Goal: Task Accomplishment & Management: Use online tool/utility

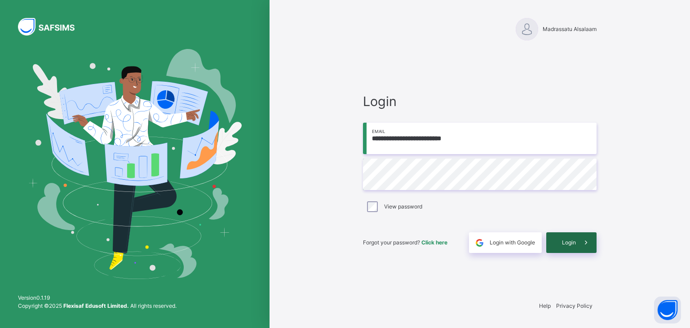
click at [580, 248] on span at bounding box center [586, 242] width 21 height 21
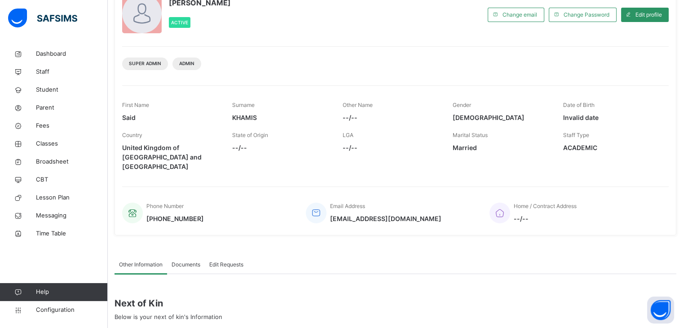
scroll to position [169, 0]
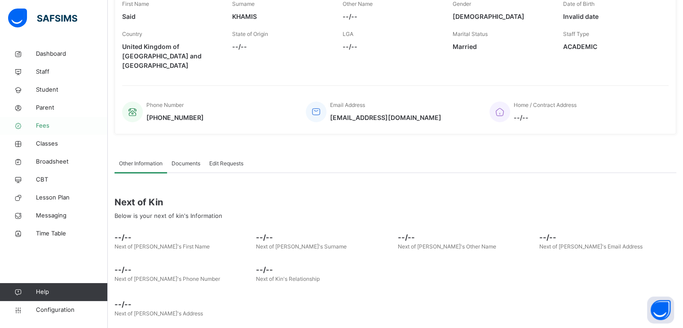
click at [50, 124] on span "Fees" at bounding box center [72, 125] width 72 height 9
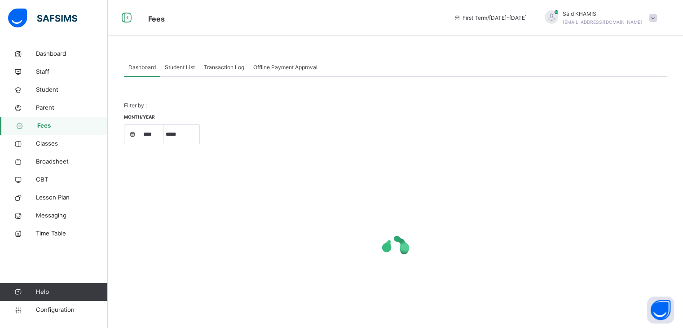
select select "****"
select select "*"
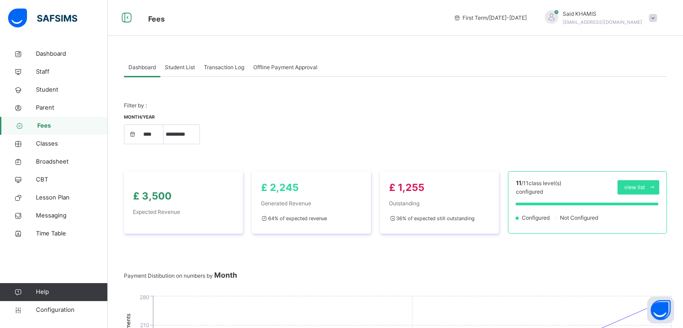
click at [466, 116] on div "Month/Year **** **** **** ***** ********* ******* ******** ********" at bounding box center [395, 133] width 543 height 39
click at [51, 109] on span "Parent" at bounding box center [72, 107] width 72 height 9
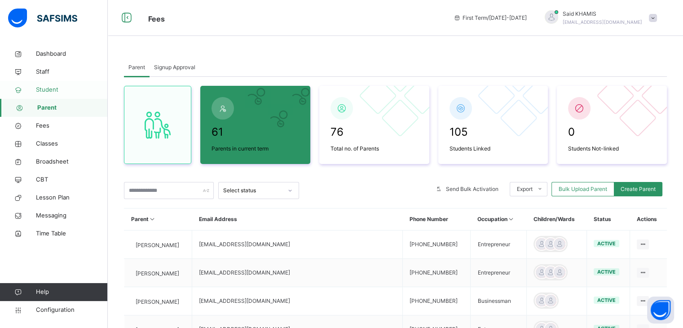
click at [51, 93] on span "Student" at bounding box center [72, 89] width 72 height 9
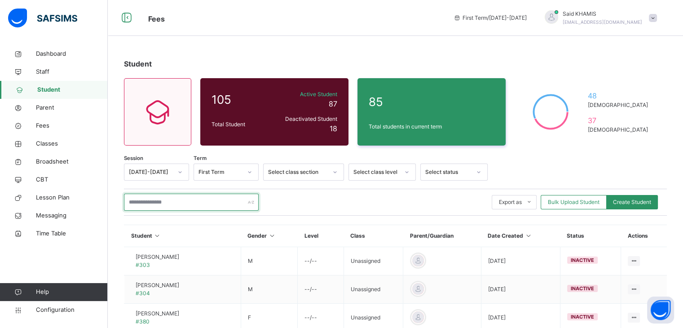
click at [165, 206] on input "text" at bounding box center [191, 202] width 135 height 17
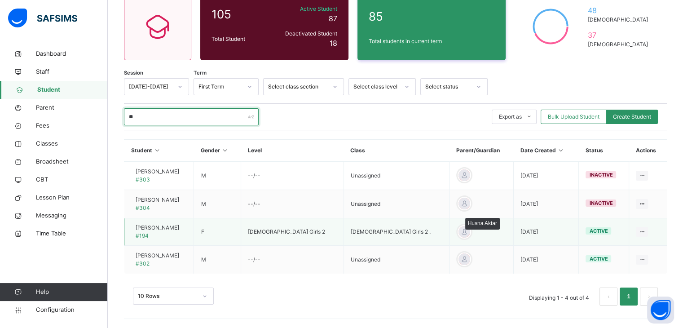
scroll to position [85, 0]
type input "**"
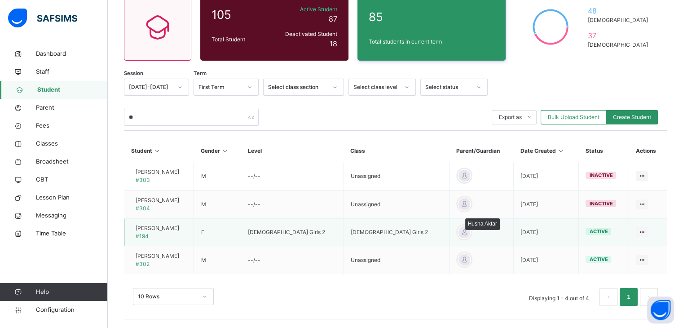
click at [458, 234] on div at bounding box center [464, 232] width 13 height 13
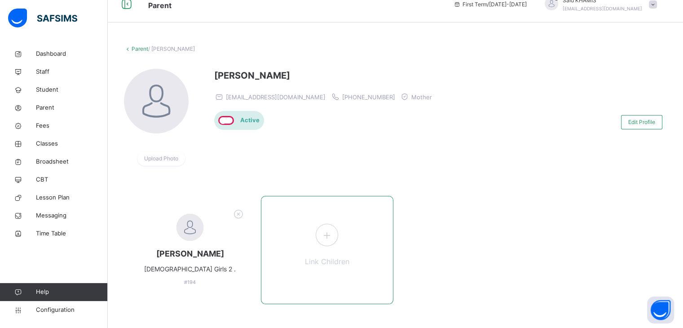
scroll to position [26, 0]
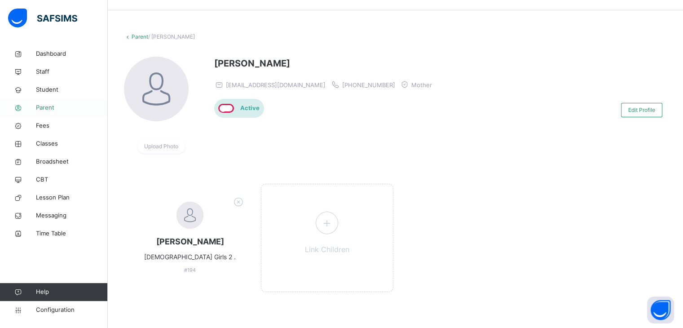
click at [47, 113] on link "Parent" at bounding box center [54, 108] width 108 height 18
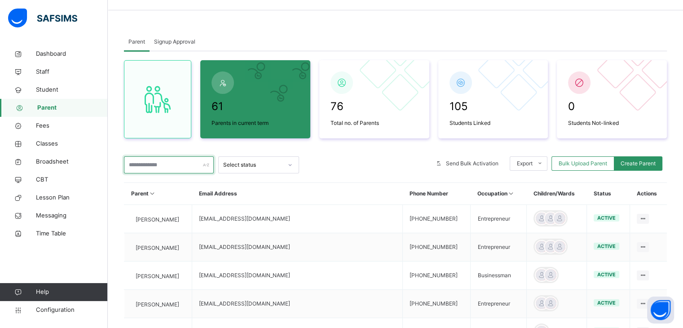
click at [158, 166] on input "text" at bounding box center [169, 164] width 90 height 17
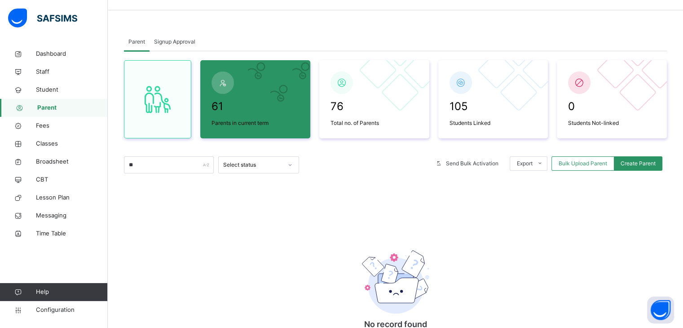
click at [50, 111] on span "Parent" at bounding box center [72, 107] width 71 height 9
click at [144, 164] on input "**" at bounding box center [169, 164] width 90 height 17
type input "*"
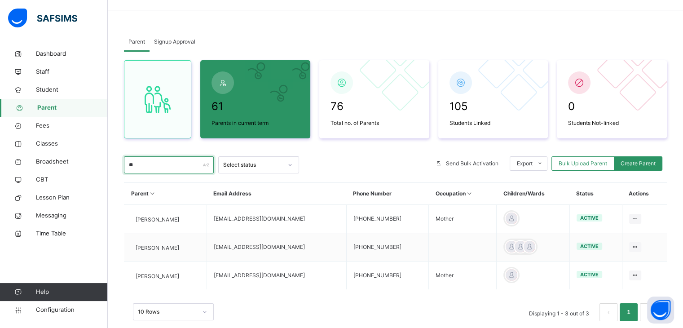
type input "*"
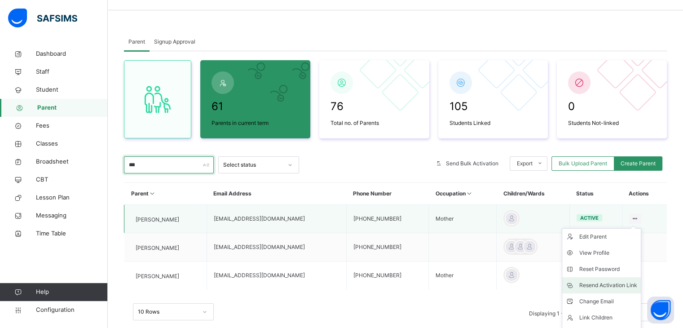
type input "***"
click at [625, 288] on div "Resend Activation Link" at bounding box center [609, 285] width 58 height 9
click at [624, 288] on div "Resend Activation Link" at bounding box center [609, 285] width 58 height 9
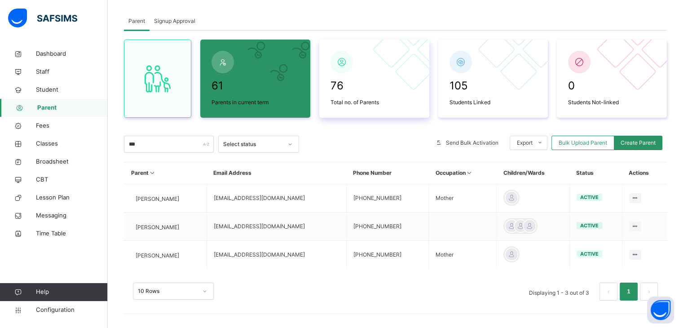
scroll to position [50, 0]
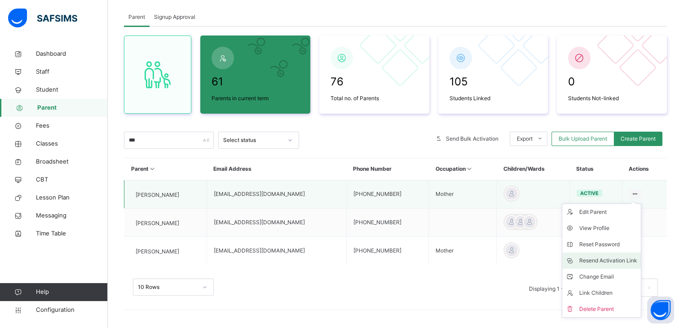
click at [600, 261] on div "Resend Activation Link" at bounding box center [609, 260] width 58 height 9
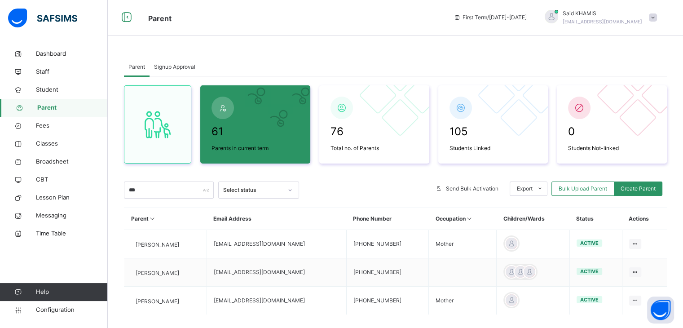
scroll to position [0, 0]
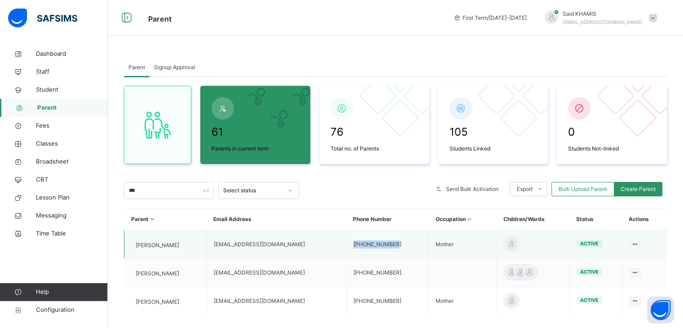
drag, startPoint x: 392, startPoint y: 243, endPoint x: 342, endPoint y: 245, distance: 49.9
click at [346, 245] on td "+447462810203" at bounding box center [387, 244] width 83 height 28
copy td "+447462810203"
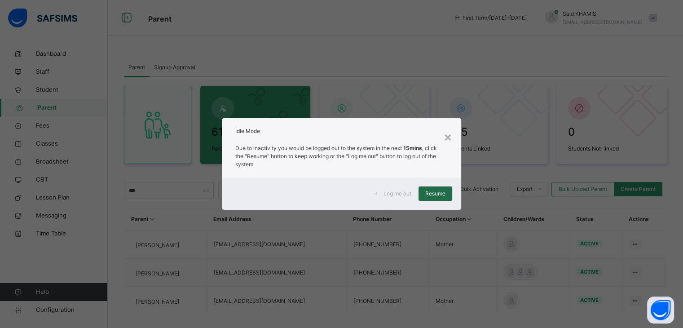
click at [440, 192] on span "Resume" at bounding box center [435, 194] width 20 height 8
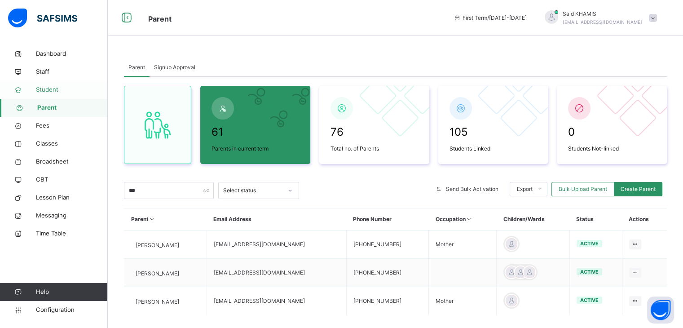
click at [50, 93] on span "Student" at bounding box center [72, 89] width 72 height 9
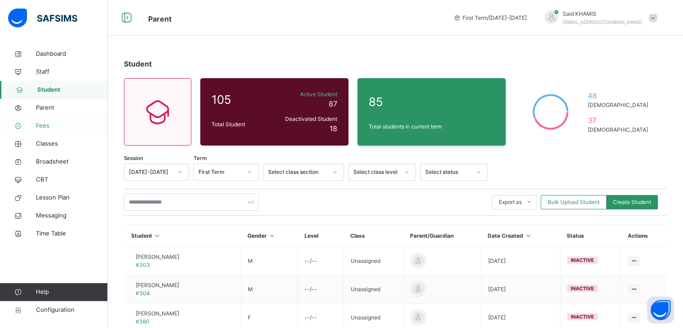
click at [43, 125] on span "Fees" at bounding box center [72, 125] width 72 height 9
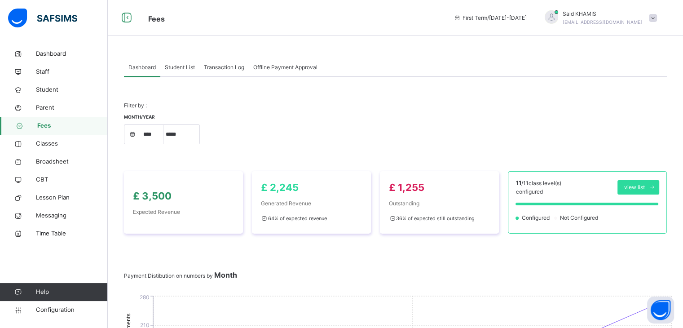
click at [177, 66] on span "Student List" at bounding box center [180, 67] width 30 height 8
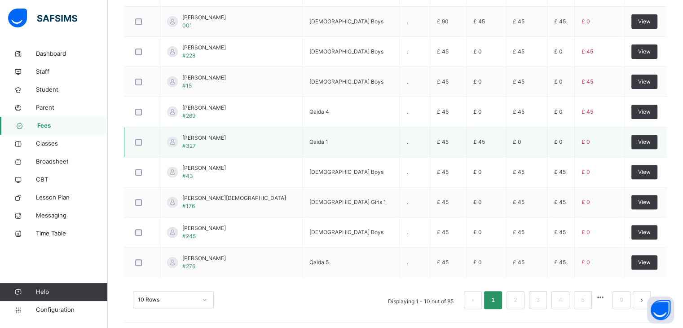
scroll to position [307, 0]
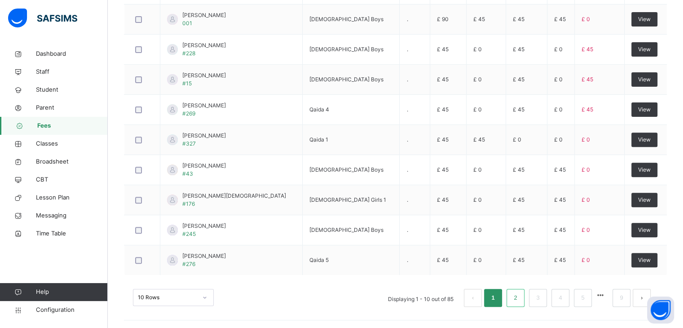
click at [520, 299] on link "2" at bounding box center [515, 298] width 9 height 12
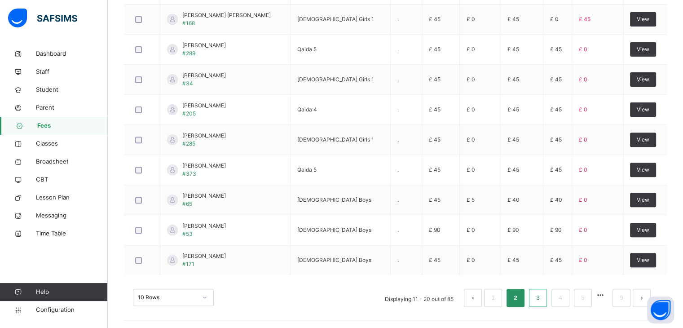
click at [542, 298] on link "3" at bounding box center [538, 298] width 9 height 12
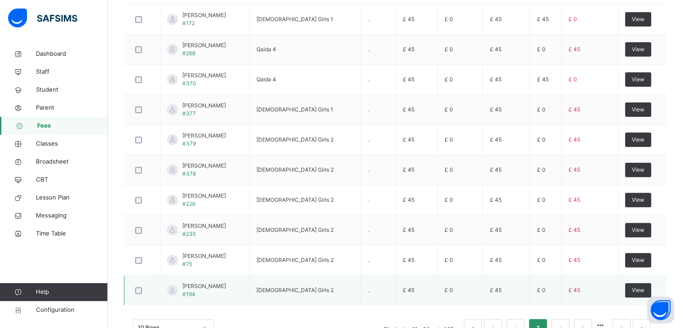
scroll to position [262, 0]
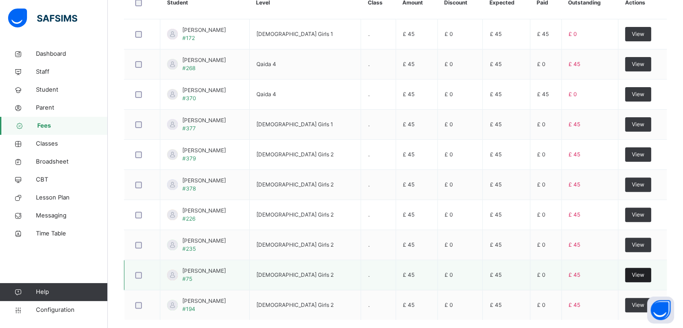
click at [643, 272] on span "View" at bounding box center [638, 275] width 13 height 8
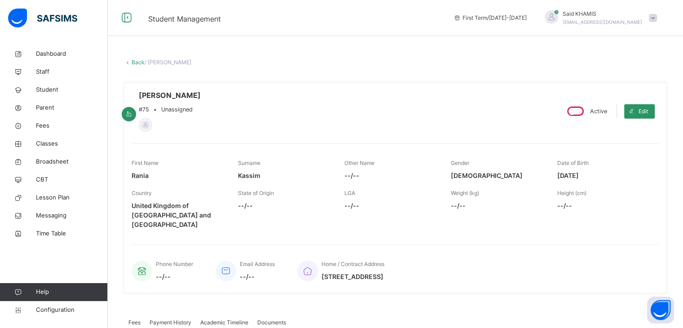
click at [136, 62] on link "Back" at bounding box center [138, 62] width 13 height 7
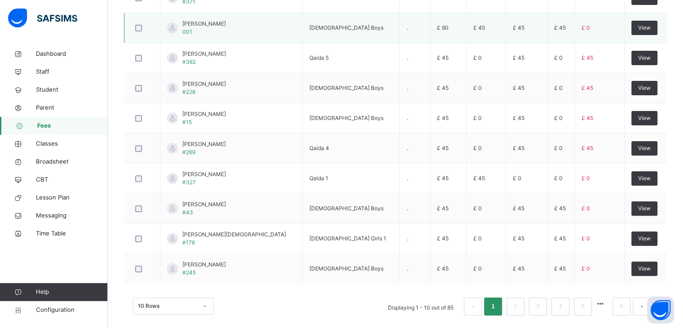
scroll to position [307, 0]
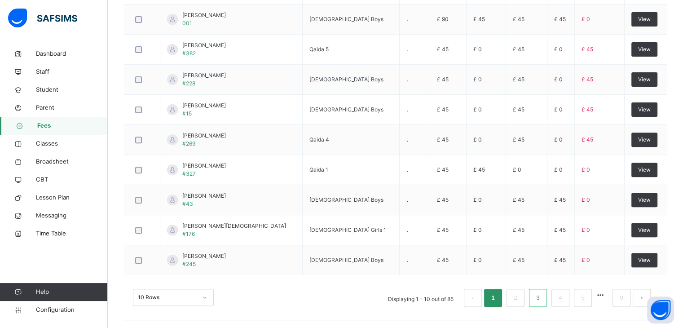
click at [542, 297] on link "3" at bounding box center [538, 298] width 9 height 12
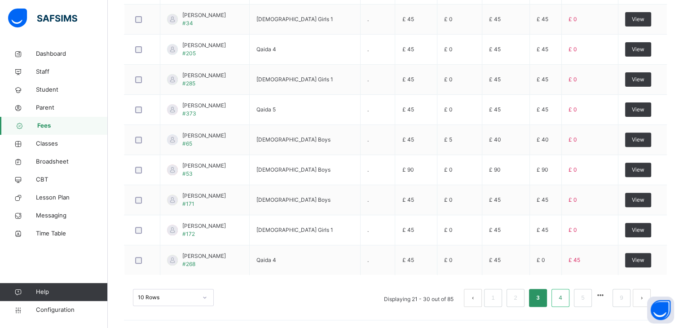
click at [565, 294] on link "4" at bounding box center [560, 298] width 9 height 12
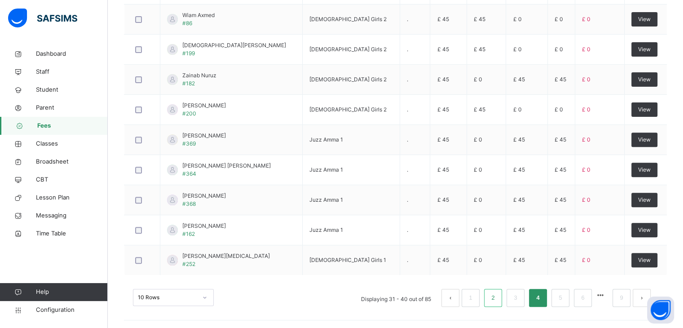
click at [502, 299] on li "2" at bounding box center [493, 298] width 18 height 18
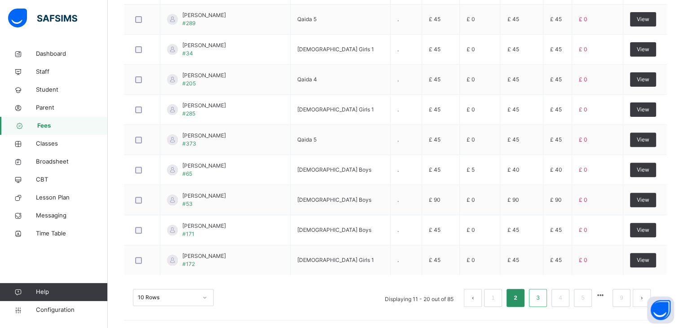
click at [542, 300] on link "3" at bounding box center [538, 298] width 9 height 12
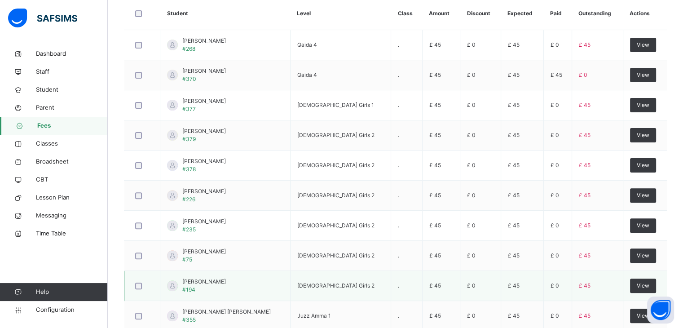
scroll to position [270, 0]
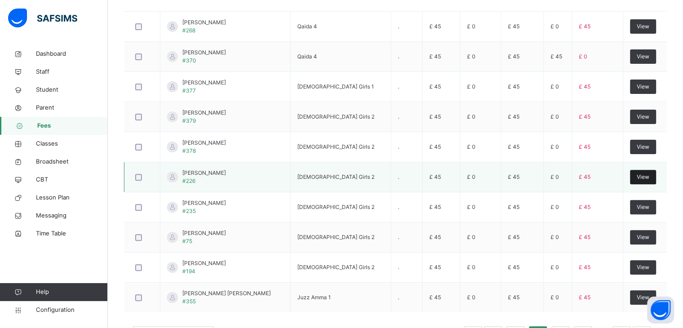
click at [640, 173] on span "View" at bounding box center [643, 177] width 13 height 8
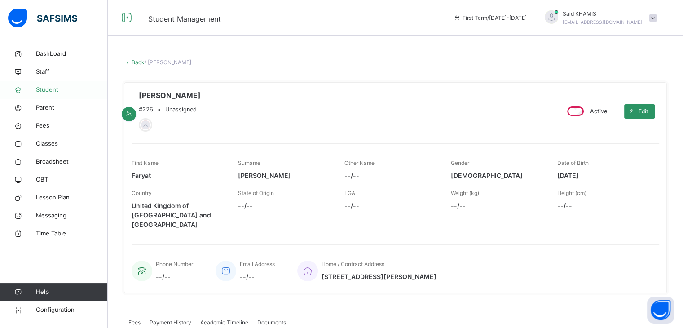
click at [51, 92] on span "Student" at bounding box center [72, 89] width 72 height 9
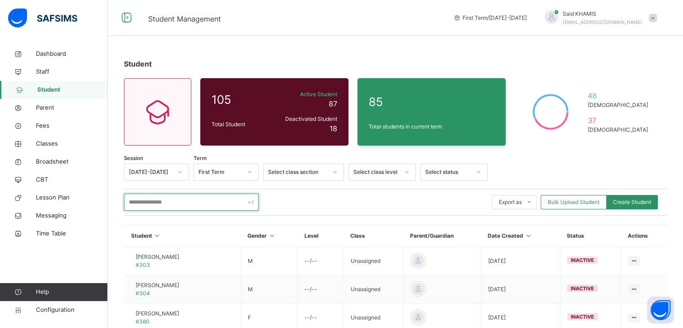
click at [191, 197] on input "text" at bounding box center [191, 202] width 135 height 17
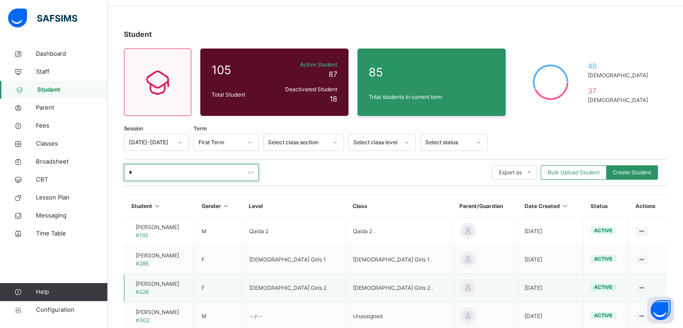
scroll to position [45, 0]
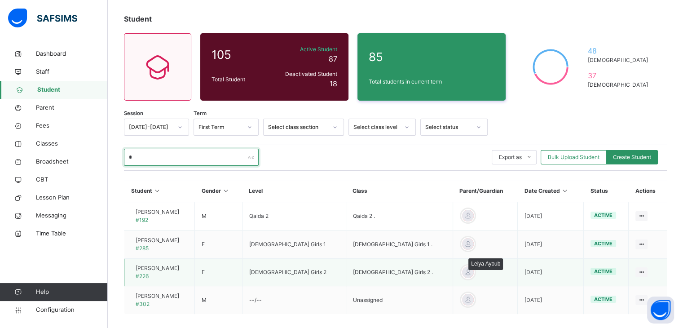
type input "*"
click at [461, 275] on div at bounding box center [467, 272] width 13 height 13
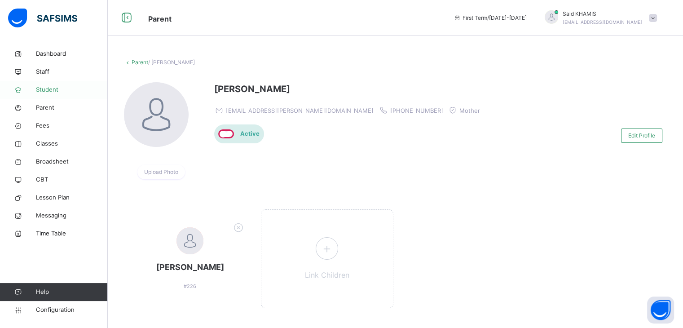
click at [50, 92] on span "Student" at bounding box center [72, 89] width 72 height 9
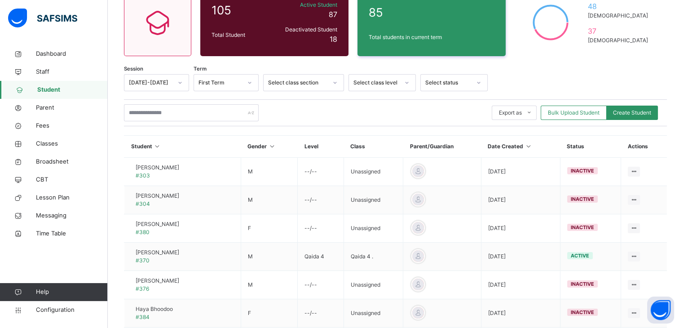
scroll to position [90, 0]
click at [50, 144] on span "Classes" at bounding box center [72, 143] width 72 height 9
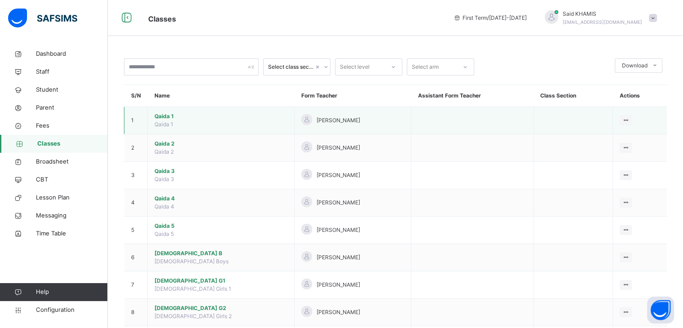
click at [171, 117] on span "Qaida 1" at bounding box center [221, 116] width 133 height 8
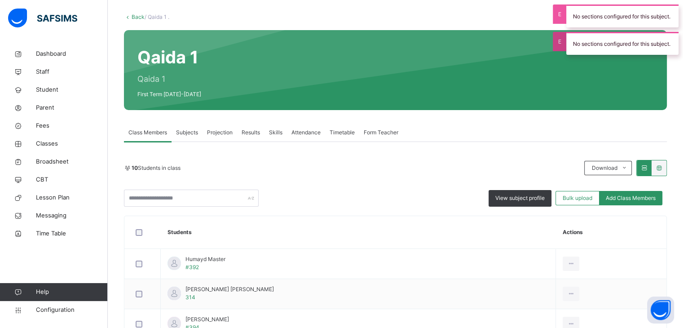
scroll to position [90, 0]
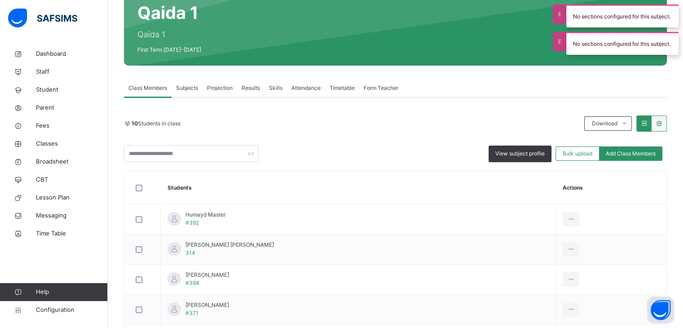
click at [306, 92] on span "Attendance" at bounding box center [306, 88] width 29 height 8
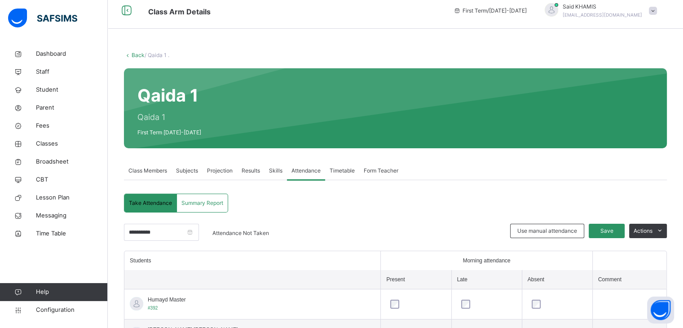
scroll to position [0, 0]
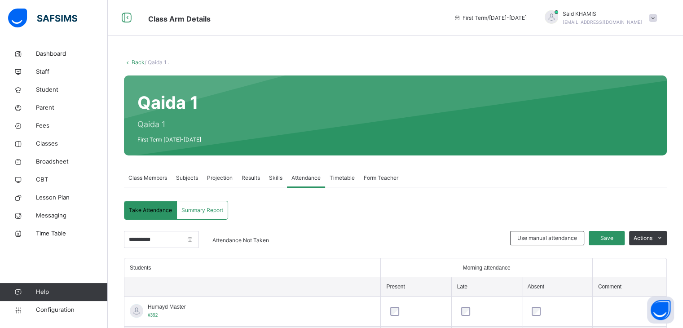
click at [136, 60] on link "Back" at bounding box center [138, 62] width 13 height 7
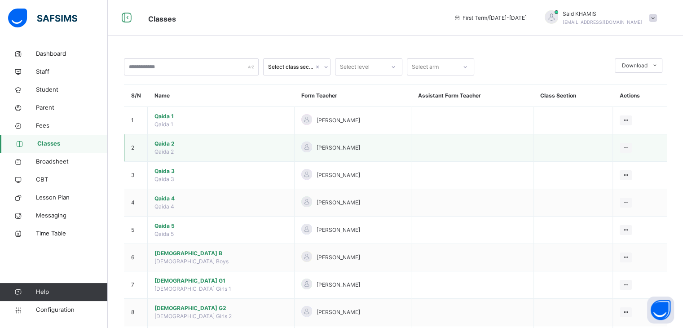
click at [169, 144] on span "Qaida 2" at bounding box center [221, 144] width 133 height 8
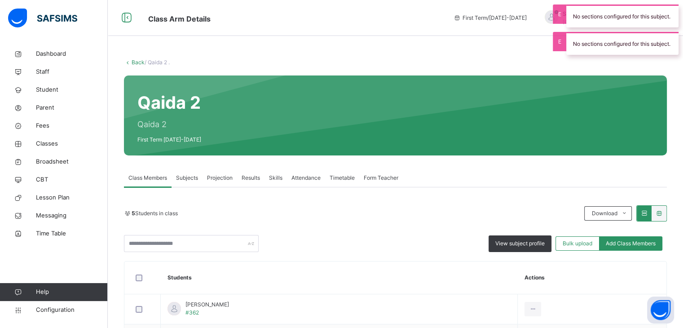
click at [307, 175] on span "Attendance" at bounding box center [306, 178] width 29 height 8
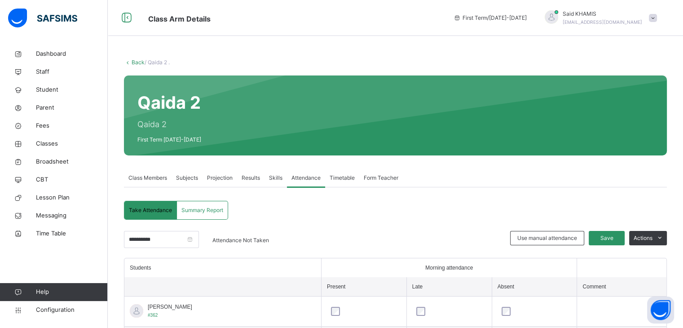
click at [130, 61] on icon at bounding box center [128, 62] width 8 height 7
click at [137, 63] on link "Back" at bounding box center [138, 62] width 13 height 7
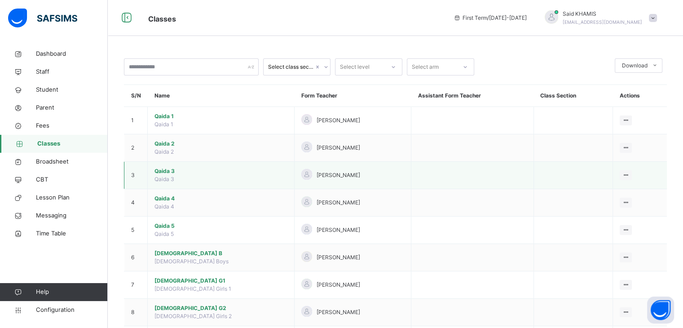
click at [168, 171] on span "Qaida 3" at bounding box center [221, 171] width 133 height 8
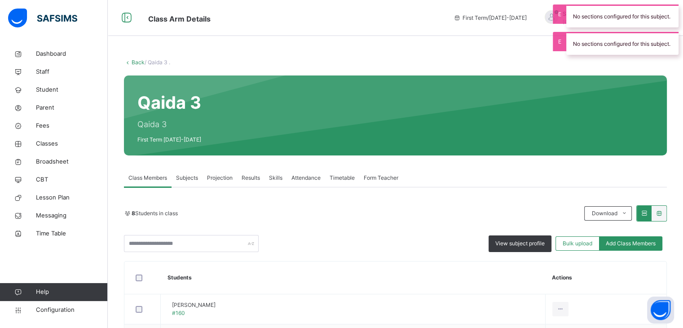
click at [313, 180] on span "Attendance" at bounding box center [306, 178] width 29 height 8
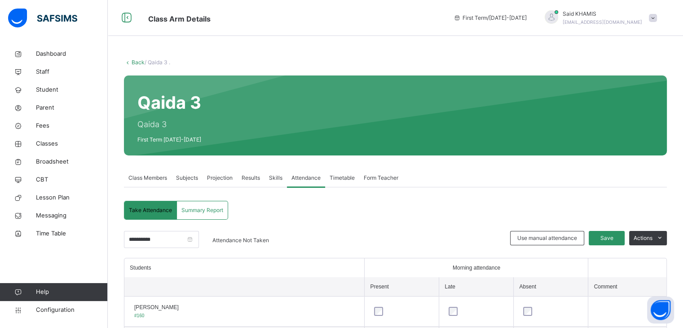
click at [138, 62] on link "Back" at bounding box center [138, 62] width 13 height 7
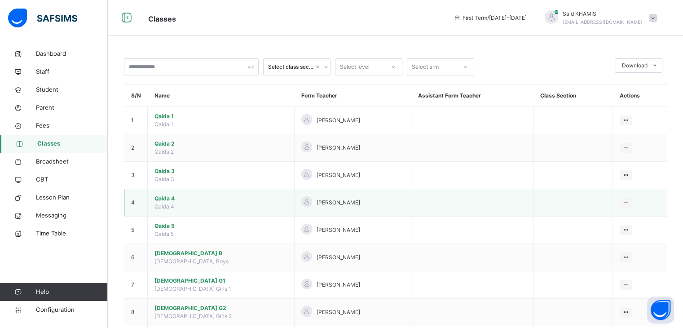
click at [164, 198] on span "Qaida 4" at bounding box center [221, 199] width 133 height 8
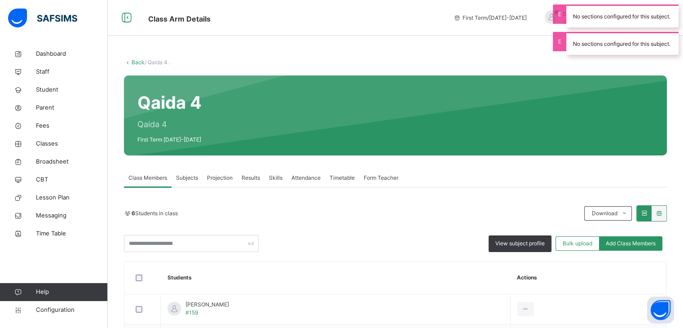
click at [301, 179] on span "Attendance" at bounding box center [306, 178] width 29 height 8
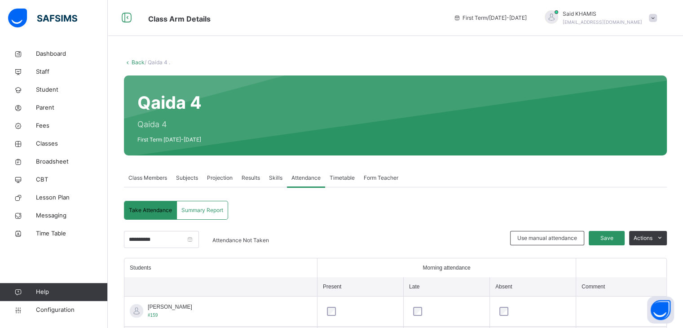
click at [135, 61] on link "Back" at bounding box center [138, 62] width 13 height 7
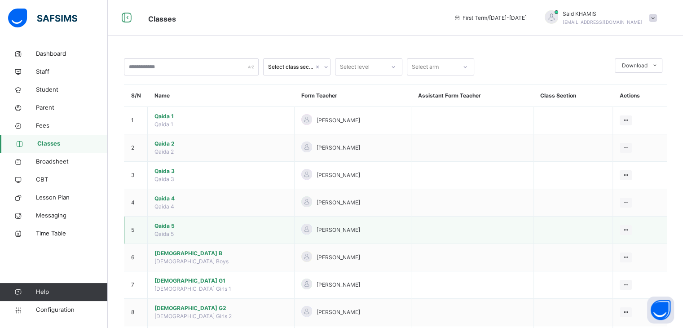
click at [161, 229] on span "Qaida 5" at bounding box center [221, 226] width 133 height 8
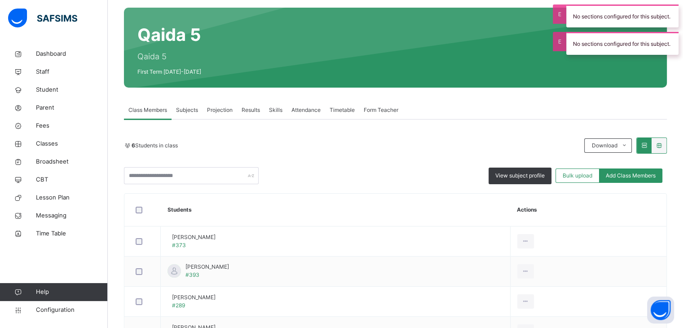
scroll to position [16, 0]
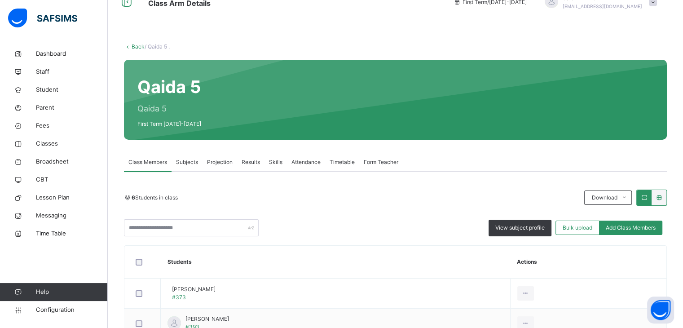
click at [311, 162] on span "Attendance" at bounding box center [306, 162] width 29 height 8
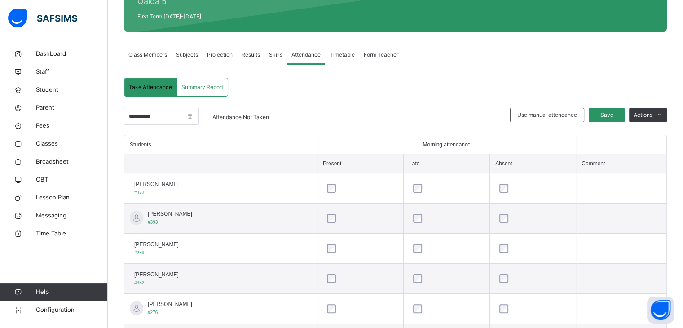
scroll to position [0, 0]
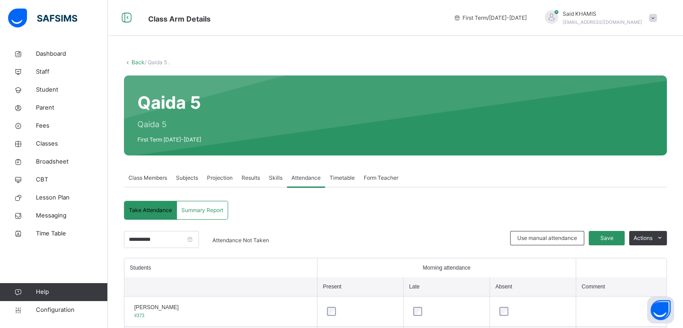
click at [137, 62] on link "Back" at bounding box center [138, 62] width 13 height 7
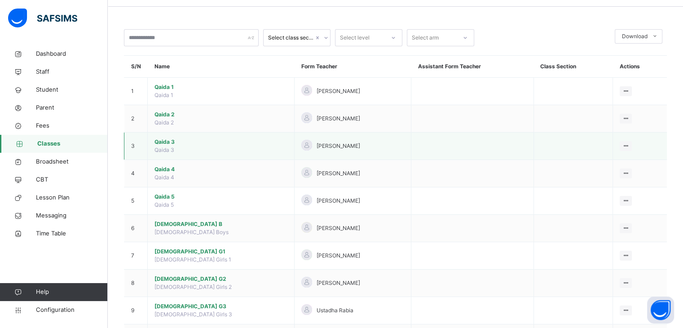
scroll to position [90, 0]
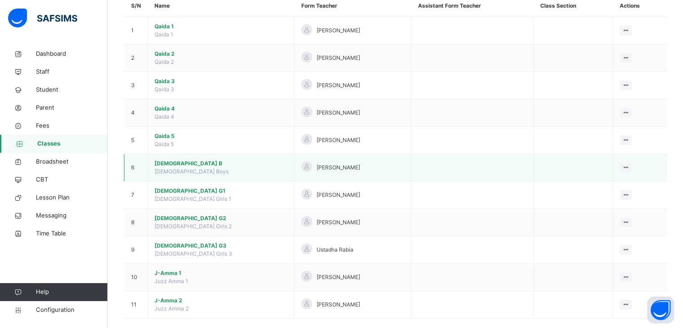
click at [169, 165] on span "Quran B" at bounding box center [221, 163] width 133 height 8
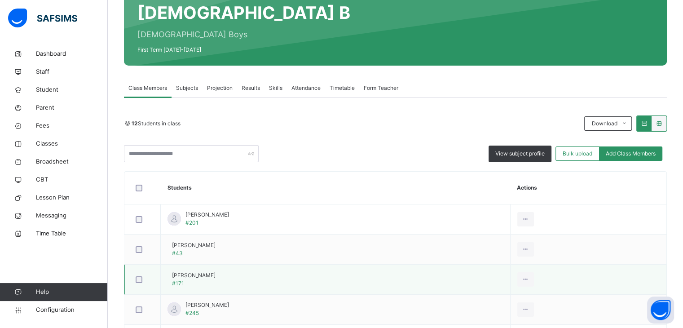
scroll to position [45, 0]
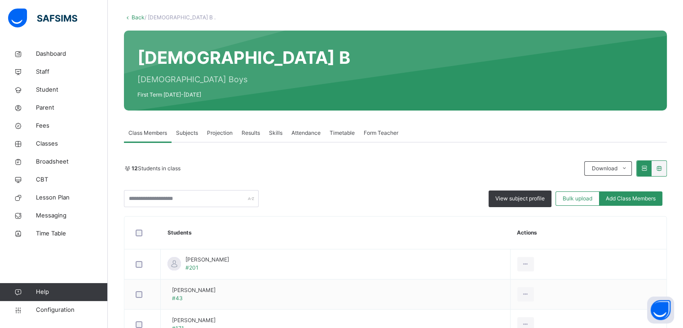
click at [306, 138] on div "Attendance" at bounding box center [306, 133] width 38 height 18
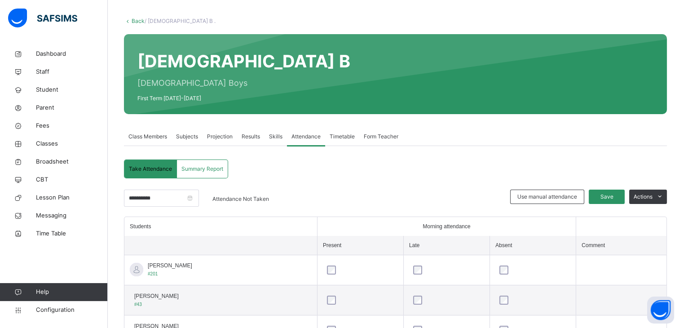
scroll to position [39, 0]
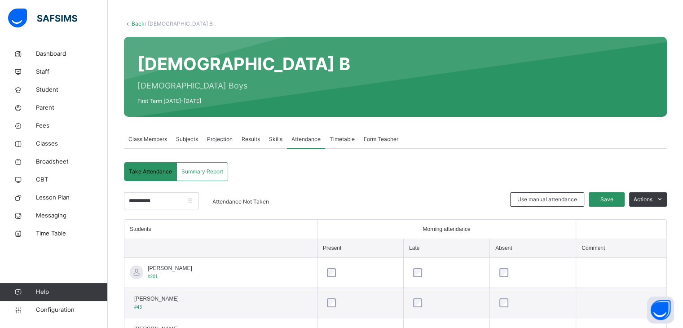
click at [132, 26] on link "Back" at bounding box center [138, 23] width 13 height 7
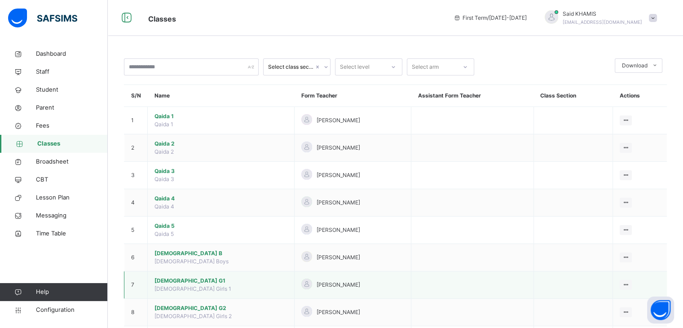
click at [164, 279] on span "Quran G1" at bounding box center [221, 281] width 133 height 8
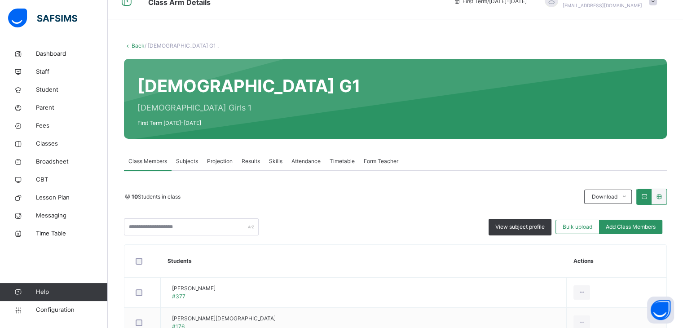
scroll to position [45, 0]
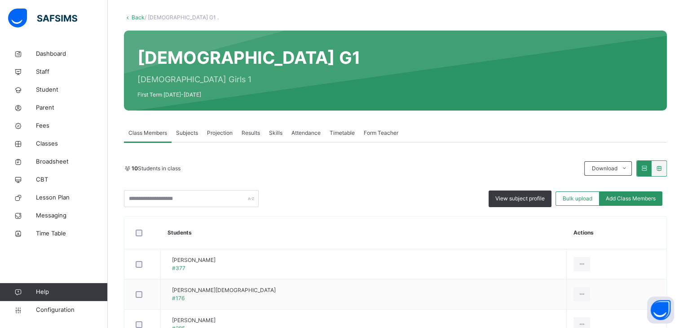
click at [309, 135] on span "Attendance" at bounding box center [306, 133] width 29 height 8
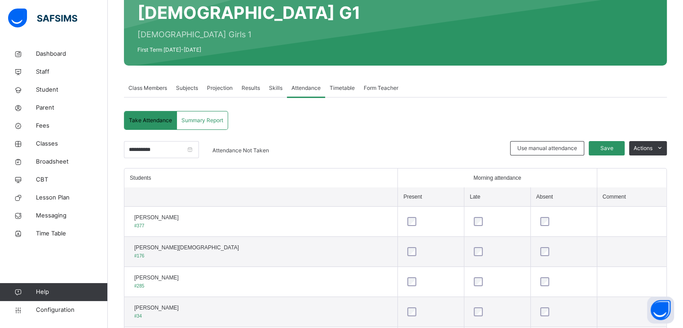
scroll to position [0, 0]
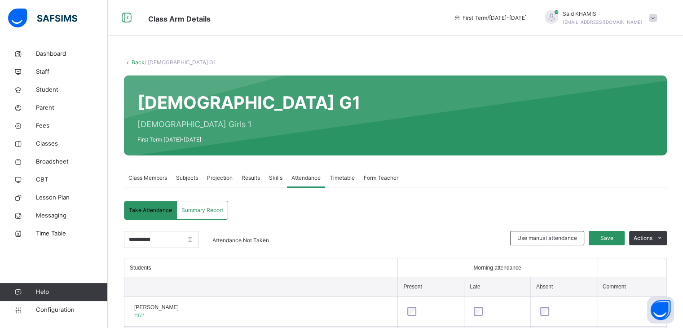
click at [138, 63] on link "Back" at bounding box center [138, 62] width 13 height 7
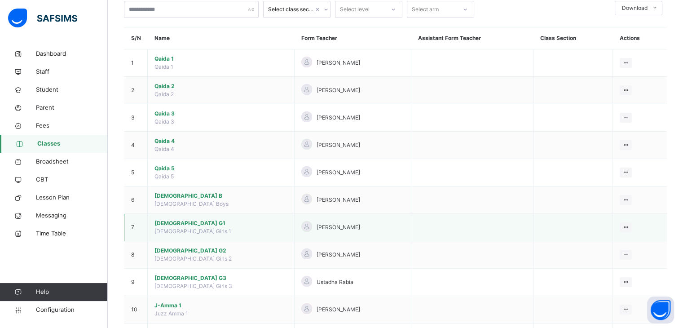
scroll to position [102, 0]
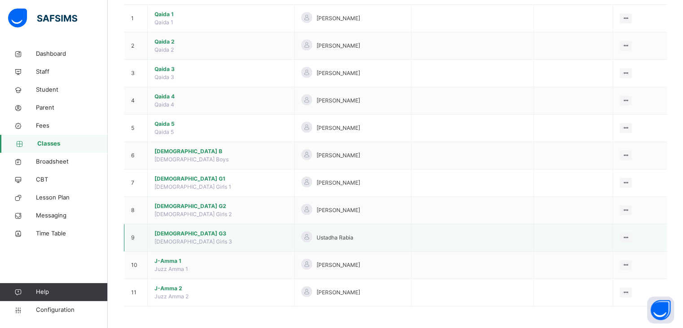
click at [174, 233] on span "Quran G3" at bounding box center [221, 234] width 133 height 8
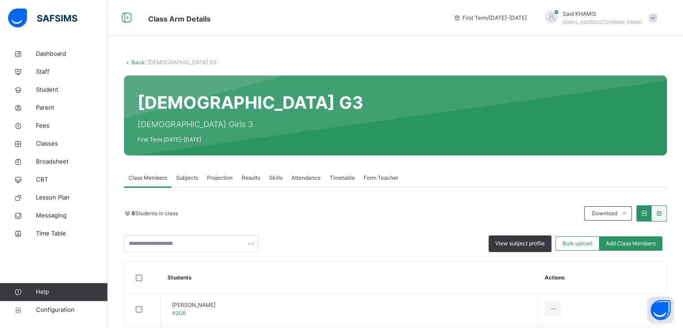
click at [300, 176] on span "Attendance" at bounding box center [306, 178] width 29 height 8
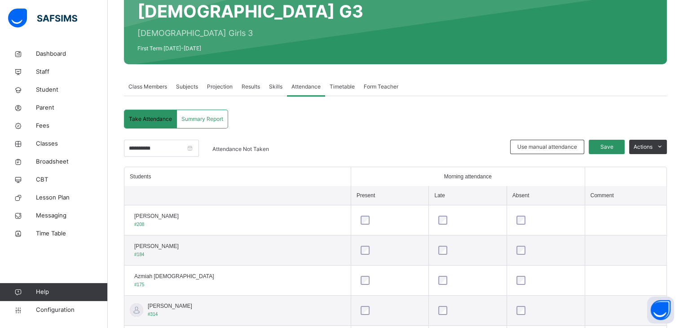
scroll to position [38, 0]
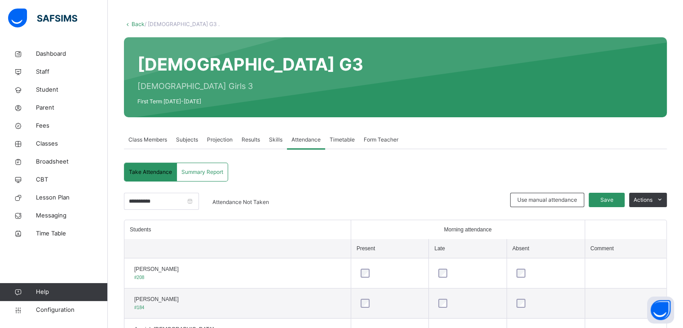
click at [129, 24] on icon at bounding box center [128, 24] width 8 height 7
click at [140, 24] on link "Back" at bounding box center [138, 24] width 13 height 7
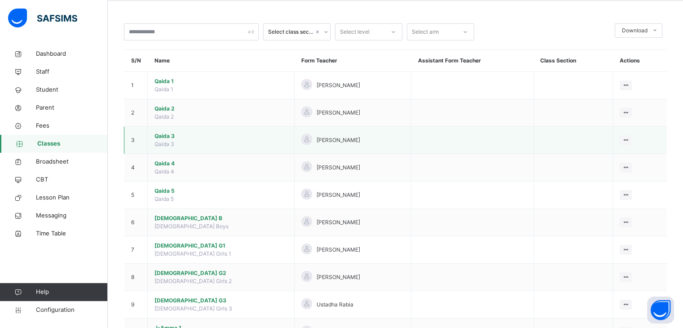
scroll to position [102, 0]
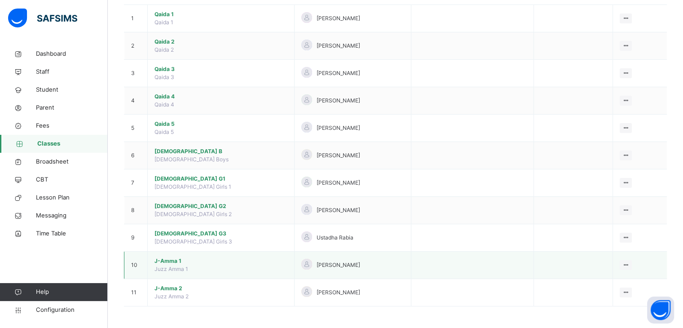
click at [168, 258] on span "J-Amma 1" at bounding box center [221, 261] width 133 height 8
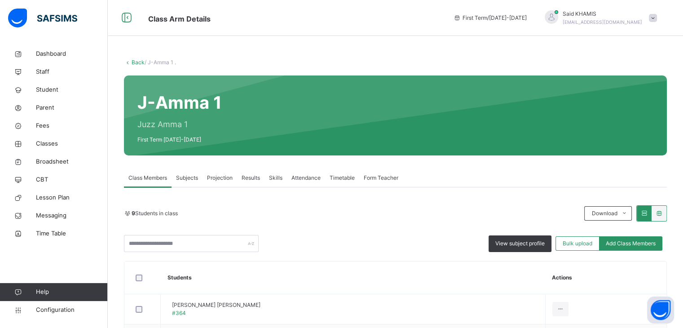
click at [307, 179] on span "Attendance" at bounding box center [306, 178] width 29 height 8
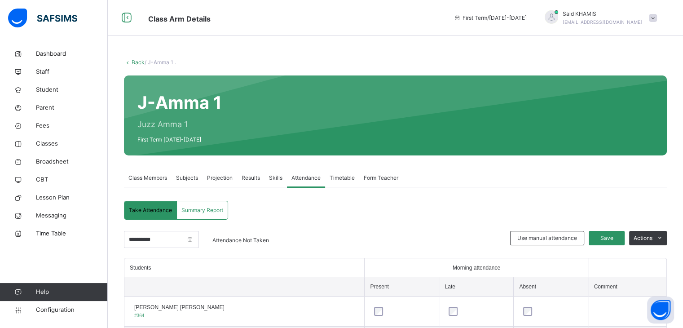
click at [133, 64] on link "Back" at bounding box center [138, 62] width 13 height 7
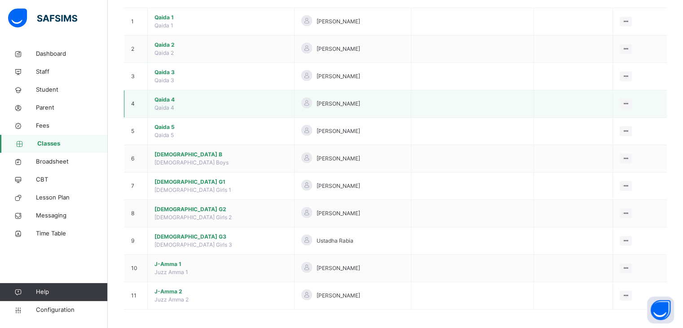
scroll to position [102, 0]
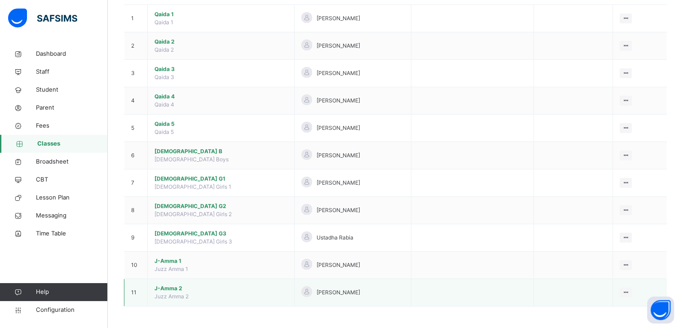
click at [170, 285] on span "J-Amma 2" at bounding box center [221, 288] width 133 height 8
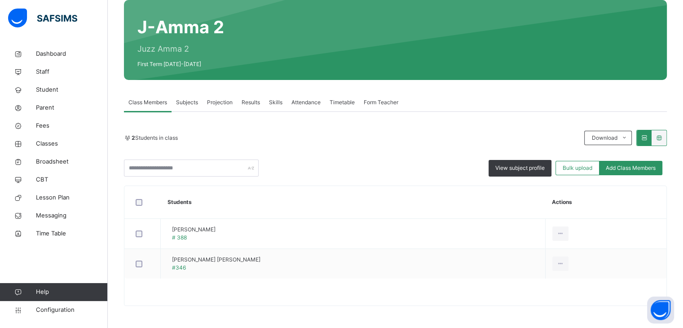
click at [310, 105] on span "Attendance" at bounding box center [306, 102] width 29 height 8
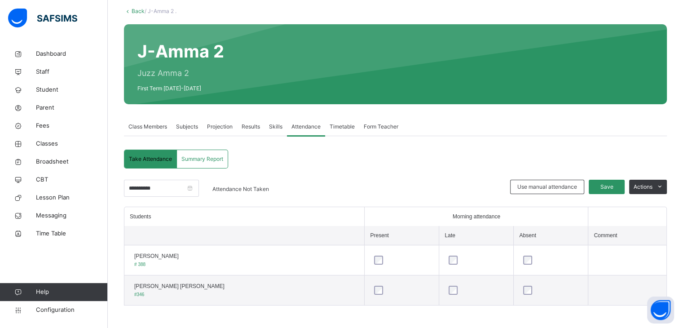
scroll to position [53, 0]
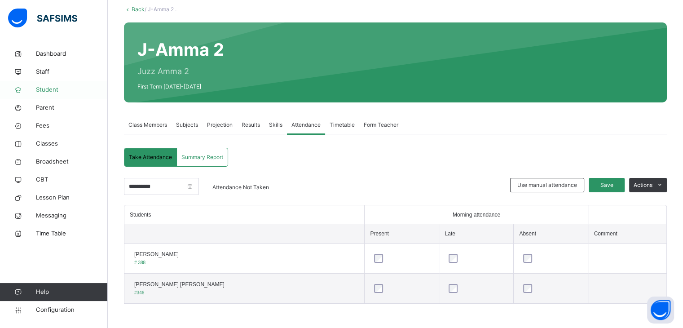
click at [52, 89] on span "Student" at bounding box center [72, 89] width 72 height 9
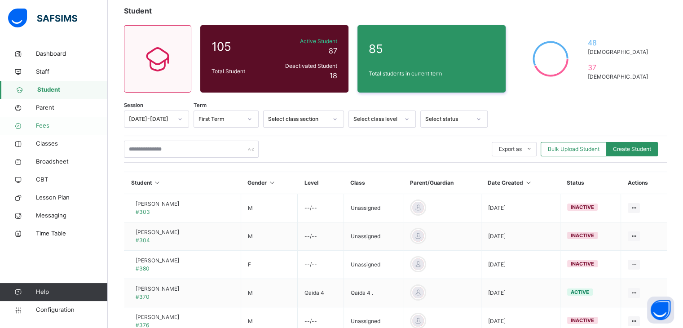
click at [45, 128] on span "Fees" at bounding box center [72, 125] width 72 height 9
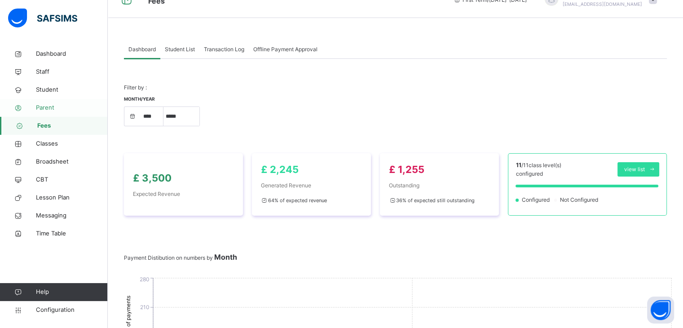
scroll to position [53, 0]
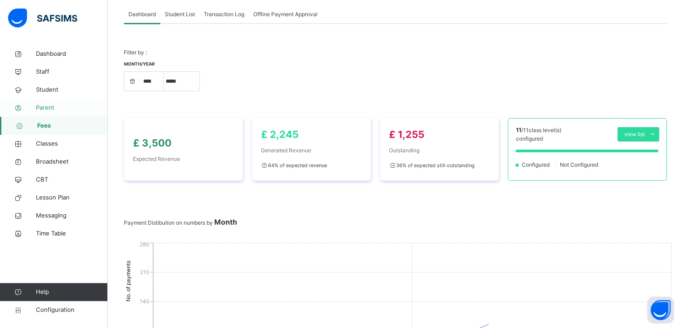
click at [51, 108] on span "Parent" at bounding box center [72, 107] width 72 height 9
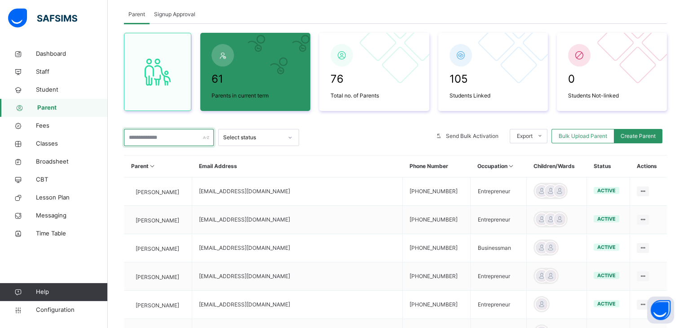
click at [174, 136] on input "text" at bounding box center [169, 137] width 90 height 17
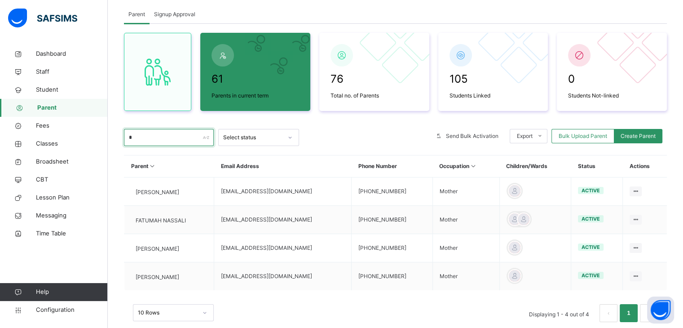
type input "*"
click at [314, 322] on div "10 Rows Displaying 1 - 4 out of 4 1" at bounding box center [395, 308] width 543 height 45
click at [49, 88] on span "Student" at bounding box center [72, 89] width 72 height 9
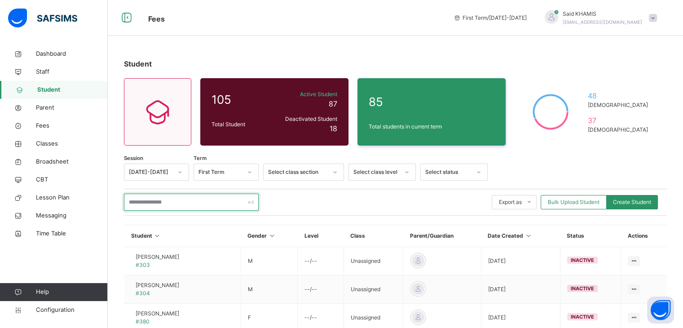
click at [175, 199] on input "text" at bounding box center [191, 202] width 135 height 17
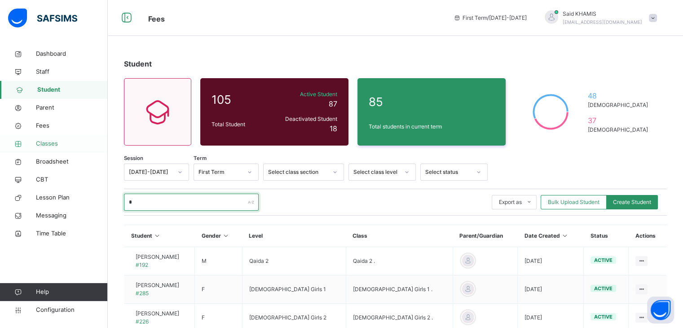
type input "*"
click at [53, 146] on span "Classes" at bounding box center [72, 143] width 72 height 9
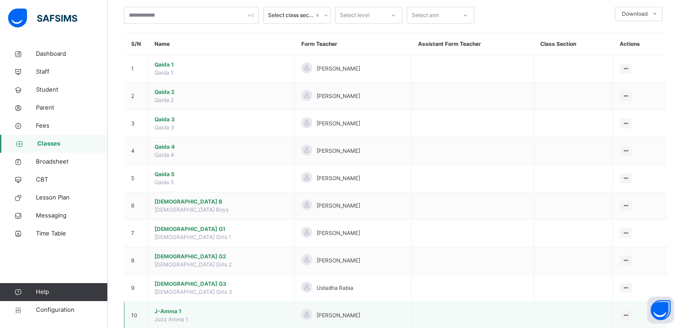
scroll to position [102, 0]
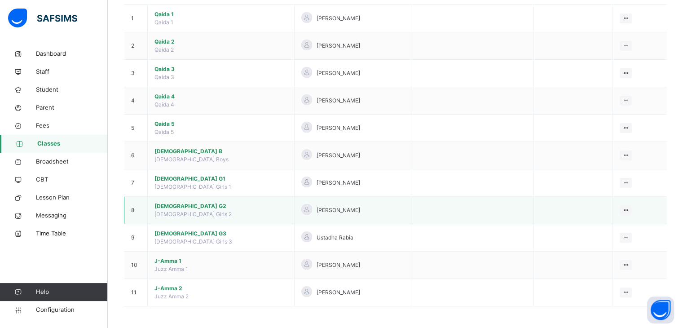
click at [161, 205] on span "Quran G2" at bounding box center [221, 206] width 133 height 8
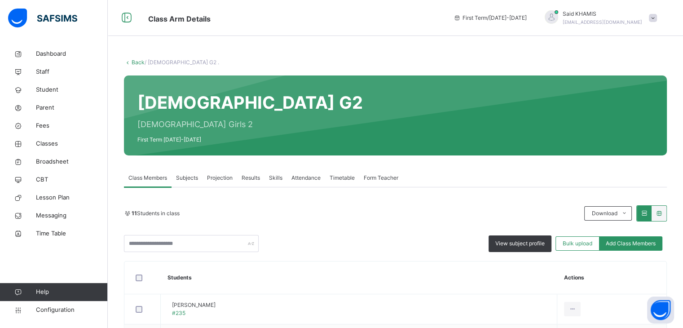
click at [307, 180] on span "Attendance" at bounding box center [306, 178] width 29 height 8
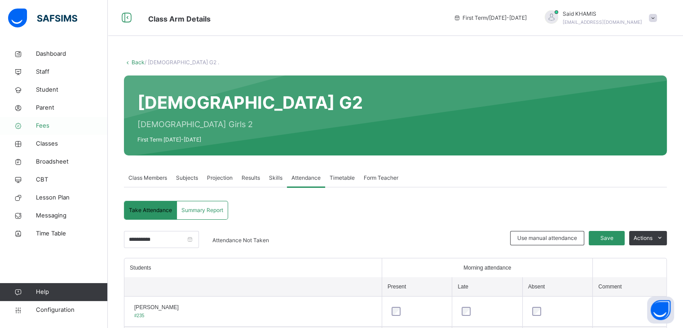
click at [38, 128] on span "Fees" at bounding box center [72, 125] width 72 height 9
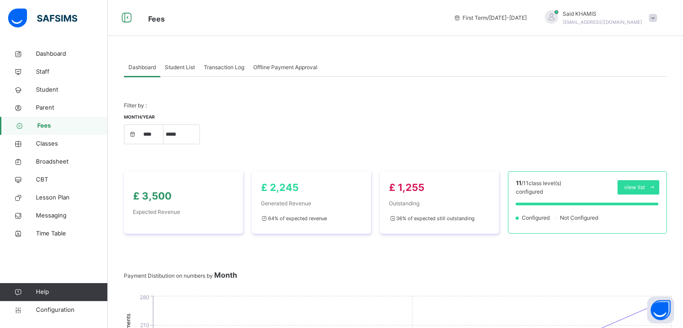
click at [189, 67] on span "Student List" at bounding box center [180, 67] width 30 height 8
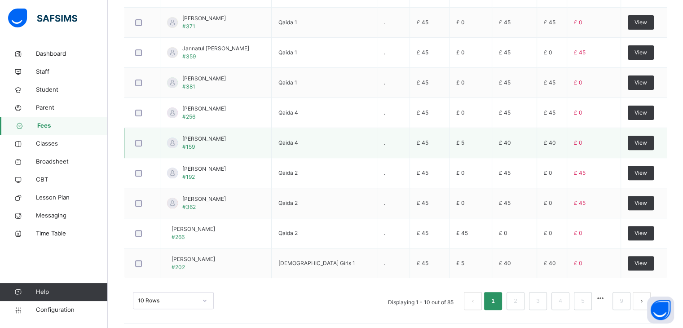
scroll to position [307, 0]
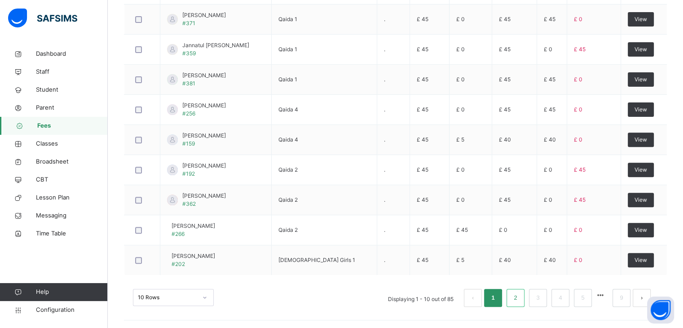
click at [520, 295] on link "2" at bounding box center [515, 298] width 9 height 12
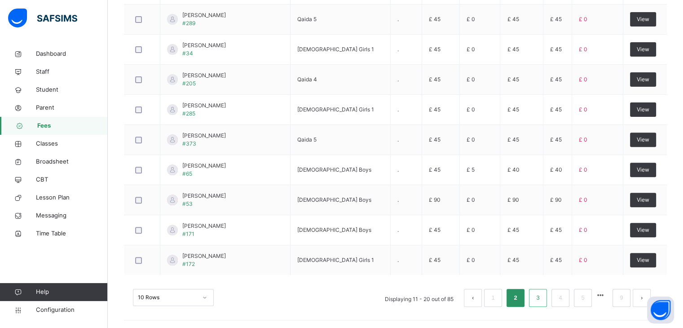
click at [542, 299] on link "3" at bounding box center [538, 298] width 9 height 12
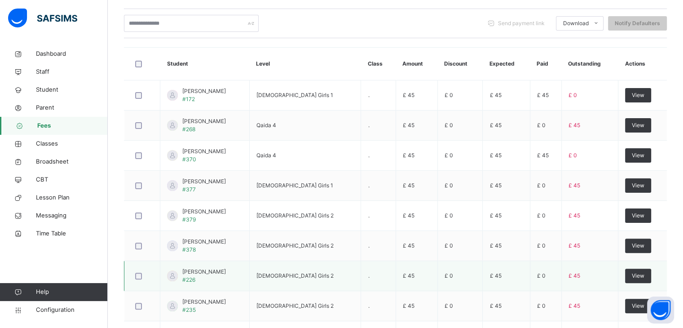
scroll to position [238, 0]
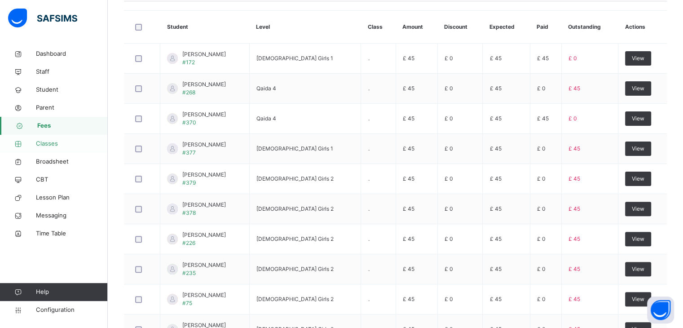
click at [54, 144] on span "Classes" at bounding box center [72, 143] width 72 height 9
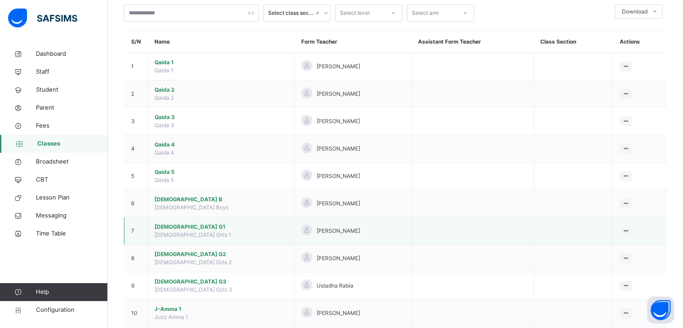
scroll to position [102, 0]
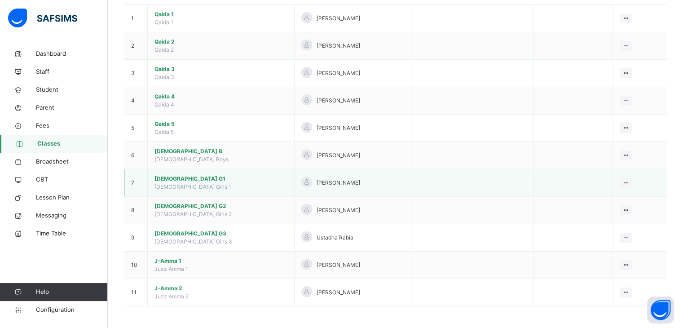
click at [168, 178] on span "Quran G1" at bounding box center [221, 179] width 133 height 8
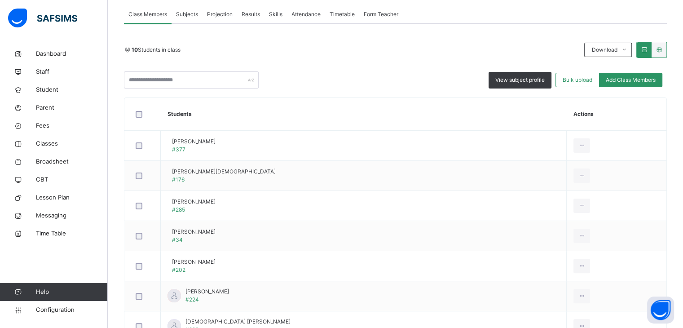
scroll to position [90, 0]
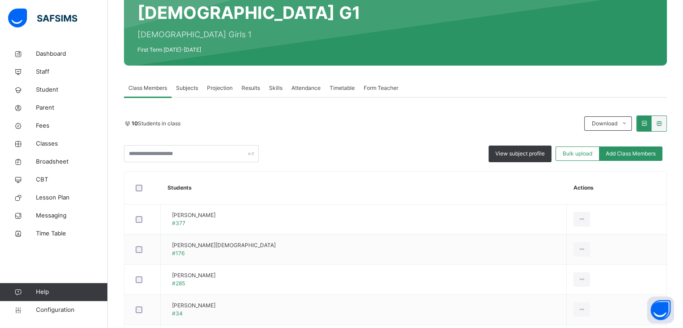
click at [312, 90] on span "Attendance" at bounding box center [306, 88] width 29 height 8
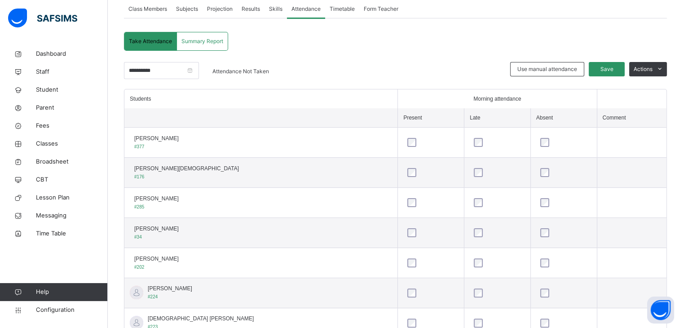
scroll to position [180, 0]
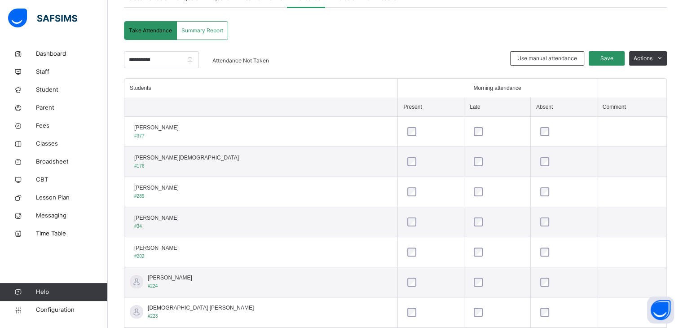
click at [351, 27] on div "**********" at bounding box center [395, 220] width 543 height 399
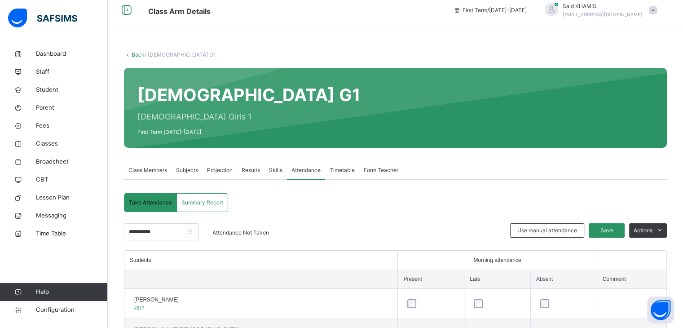
scroll to position [0, 0]
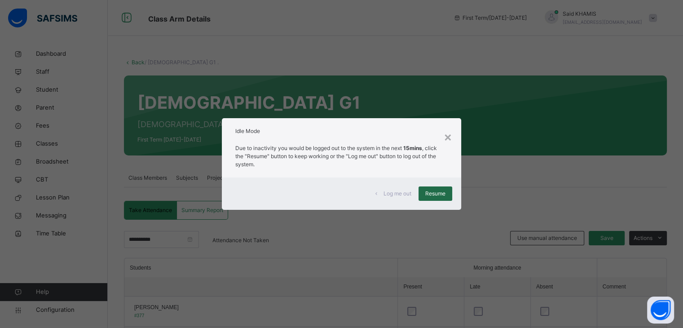
click at [444, 193] on span "Resume" at bounding box center [435, 194] width 20 height 8
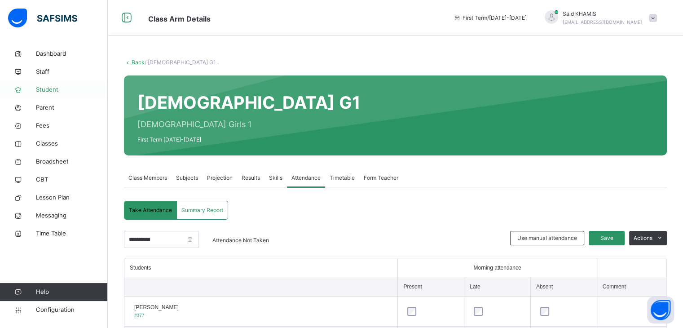
click at [54, 91] on span "Student" at bounding box center [72, 89] width 72 height 9
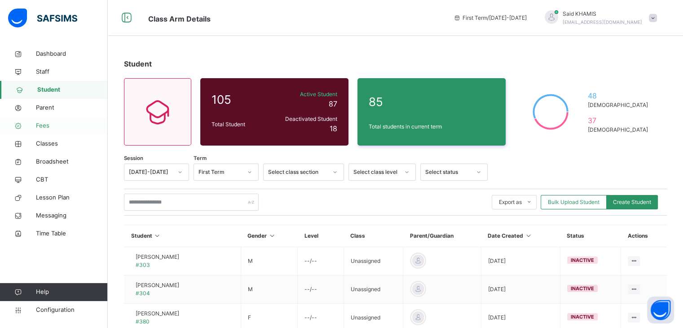
click at [48, 126] on span "Fees" at bounding box center [72, 125] width 72 height 9
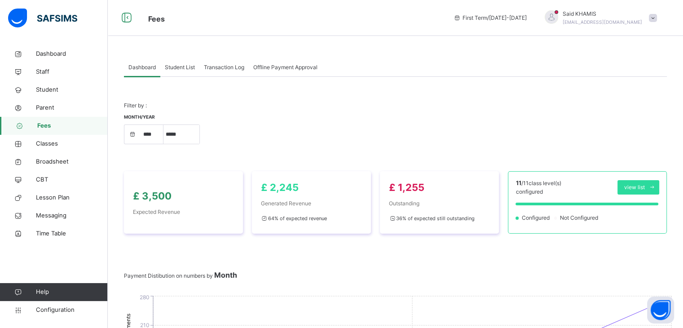
click at [184, 70] on span "Student List" at bounding box center [180, 67] width 30 height 8
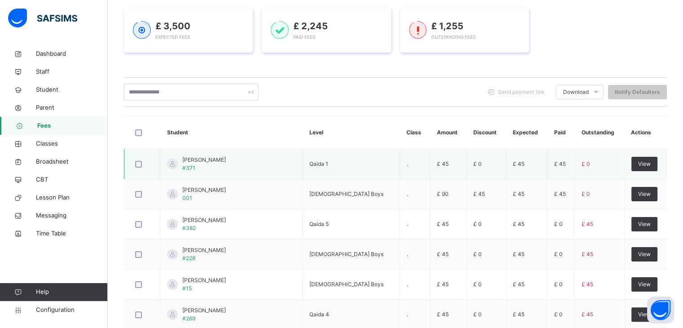
scroll to position [90, 0]
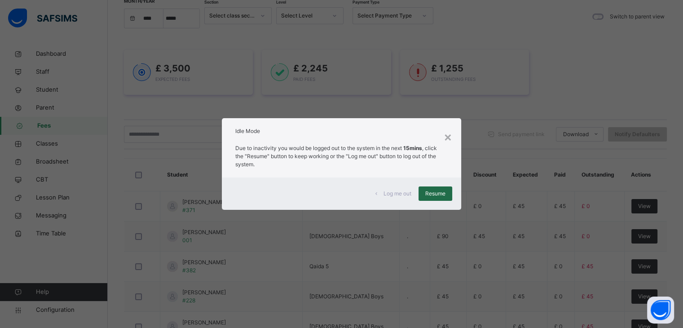
click at [448, 196] on div "Resume" at bounding box center [436, 193] width 34 height 14
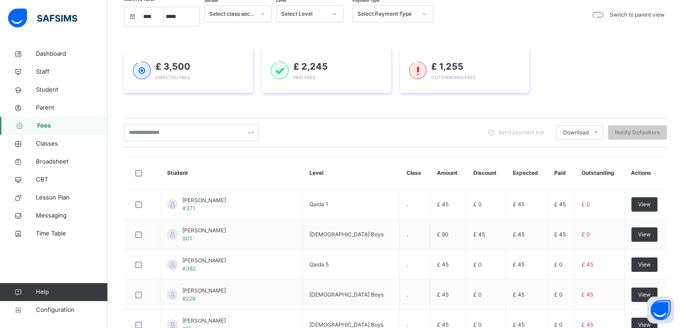
scroll to position [82, 0]
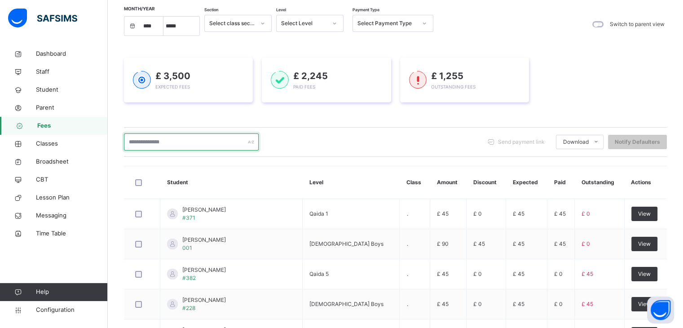
click at [203, 141] on input "text" at bounding box center [191, 141] width 135 height 17
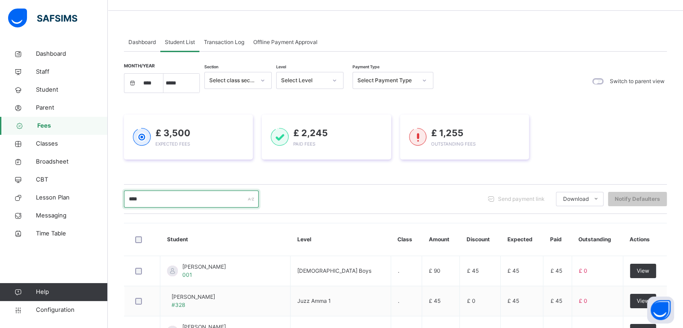
scroll to position [0, 0]
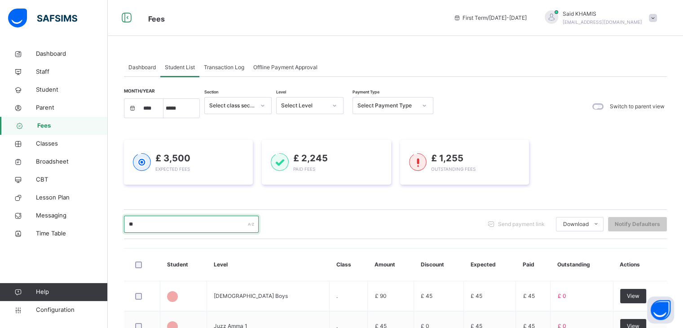
type input "*"
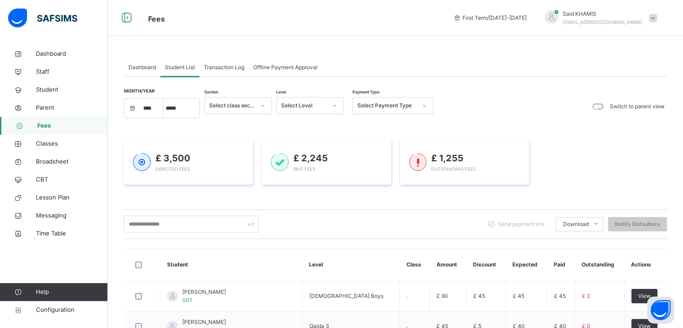
click at [45, 124] on span "Fees" at bounding box center [72, 125] width 71 height 9
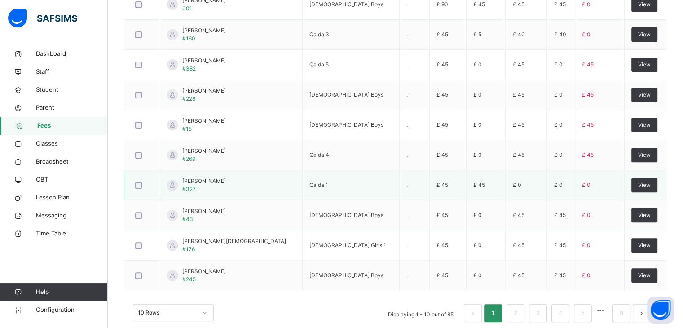
scroll to position [307, 0]
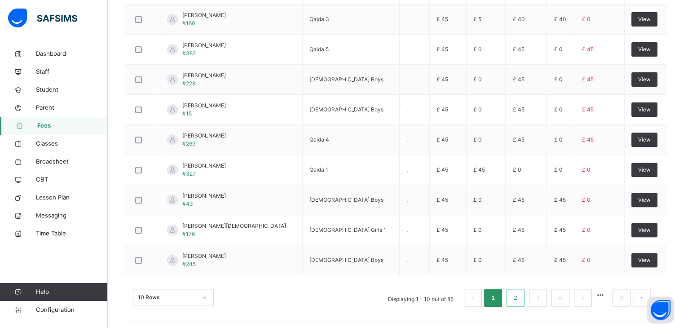
click at [520, 297] on link "2" at bounding box center [515, 298] width 9 height 12
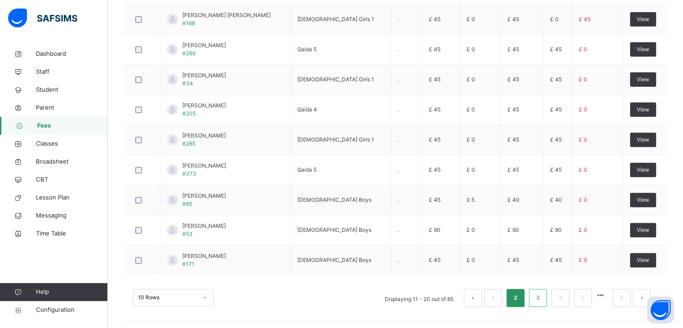
click at [542, 297] on link "3" at bounding box center [538, 298] width 9 height 12
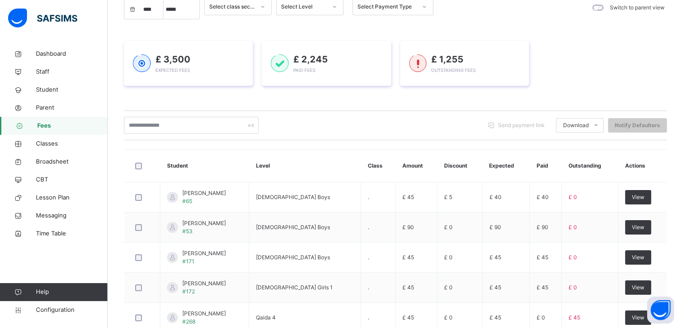
scroll to position [0, 0]
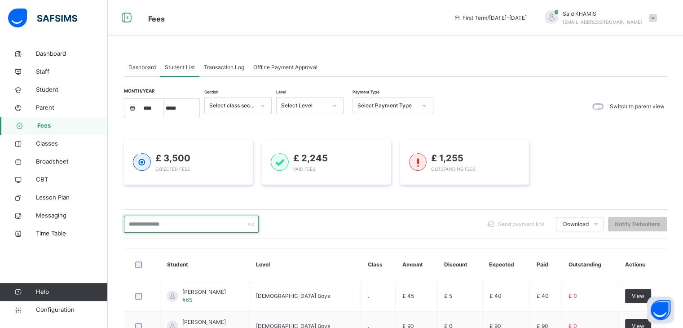
click at [195, 221] on input "text" at bounding box center [191, 224] width 135 height 17
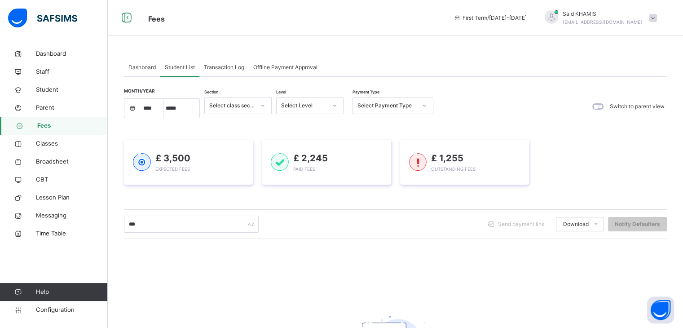
click at [42, 126] on span "Fees" at bounding box center [72, 125] width 71 height 9
click at [161, 223] on input "***" at bounding box center [191, 224] width 135 height 17
type input "*"
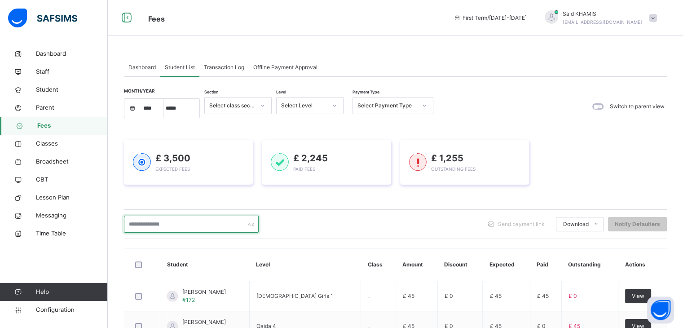
click at [183, 222] on input "text" at bounding box center [191, 224] width 135 height 17
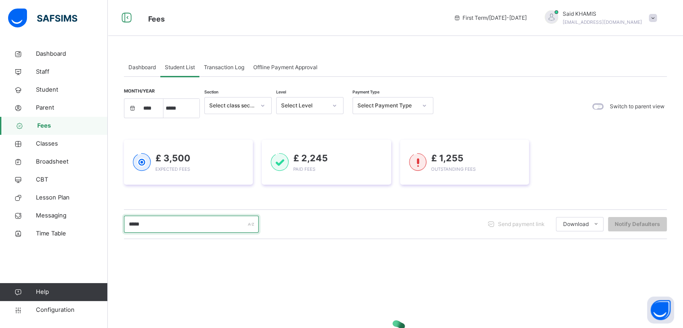
type input "*******"
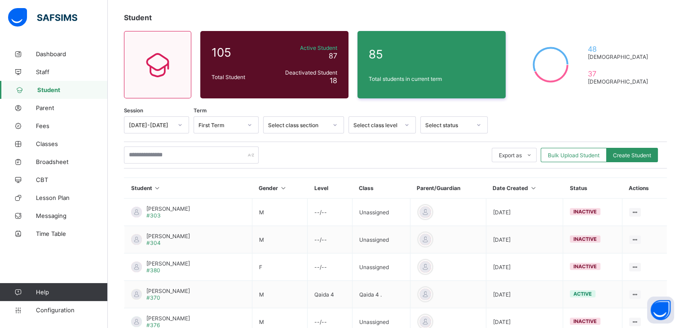
scroll to position [45, 0]
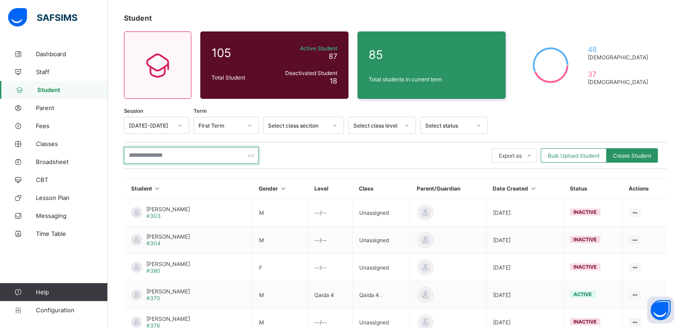
click at [189, 159] on input "text" at bounding box center [191, 155] width 135 height 17
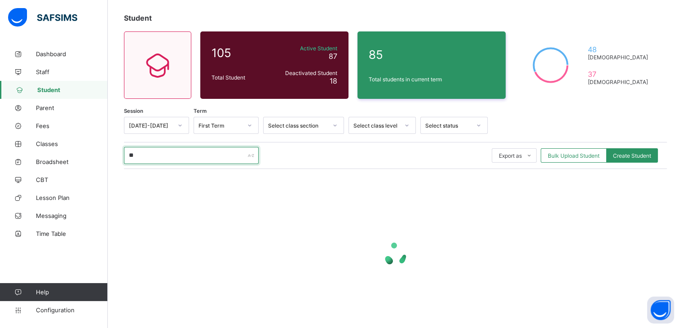
scroll to position [0, 0]
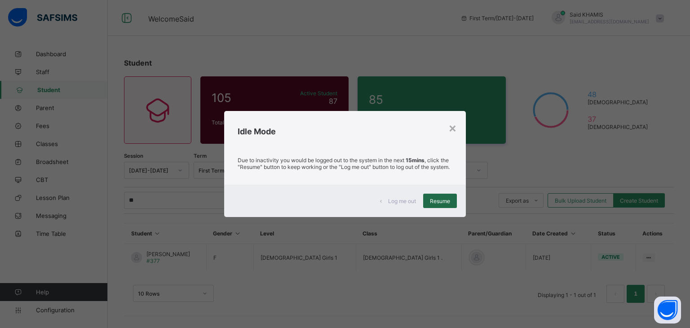
click at [443, 204] on span "Resume" at bounding box center [440, 201] width 20 height 7
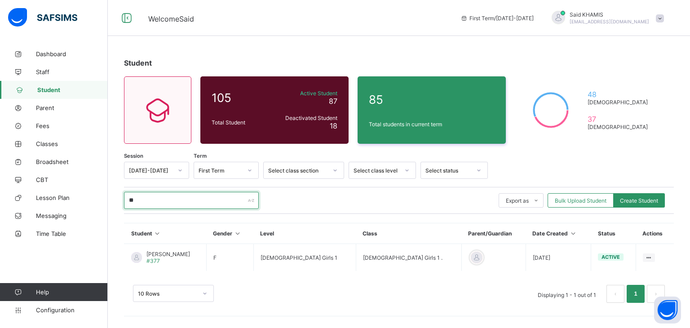
click at [169, 202] on input "**" at bounding box center [191, 200] width 135 height 17
type input "*"
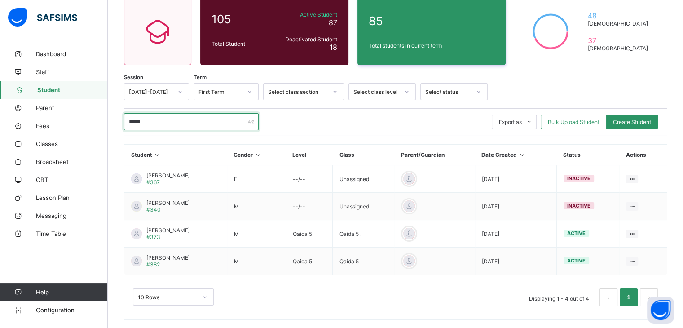
scroll to position [79, 0]
type input "*****"
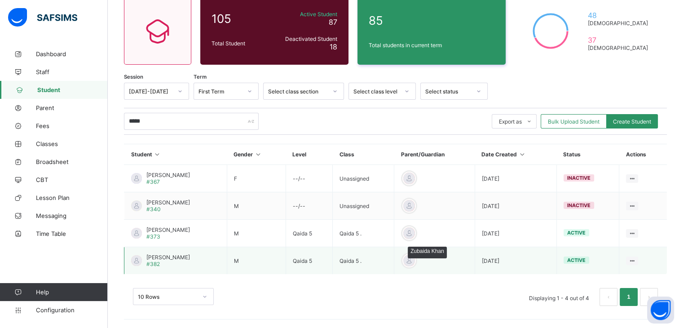
click at [412, 262] on div at bounding box center [409, 260] width 13 height 13
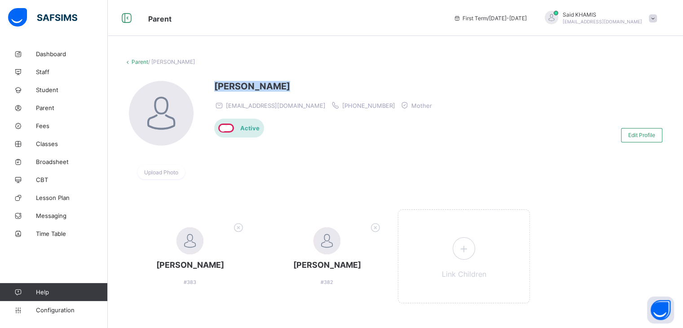
drag, startPoint x: 212, startPoint y: 88, endPoint x: 276, endPoint y: 86, distance: 64.3
click at [276, 86] on div "Upload Photo Zubaida Khan zubby.khan2022@gmail.com +447427717767 Mother Active …" at bounding box center [395, 135] width 543 height 108
copy span "Zubaida Khan"
click at [314, 137] on div "Active" at bounding box center [325, 128] width 222 height 19
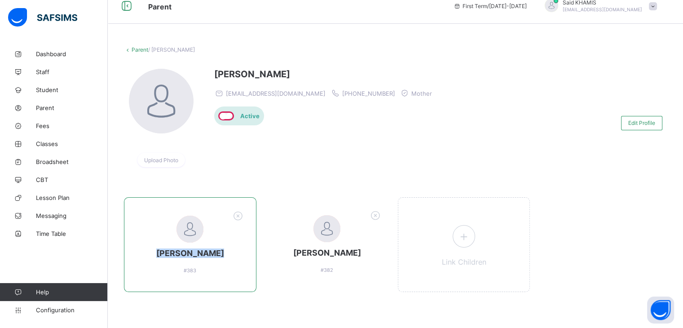
drag, startPoint x: 222, startPoint y: 255, endPoint x: 153, endPoint y: 254, distance: 69.2
click at [153, 254] on span "Ibrahim Khan" at bounding box center [190, 252] width 114 height 9
copy span "Ibrahim Khan"
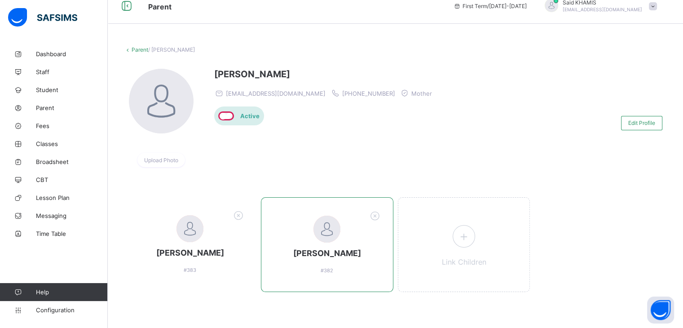
drag, startPoint x: 365, startPoint y: 263, endPoint x: 318, endPoint y: 259, distance: 46.9
click at [318, 259] on div "Saleh Khan #382" at bounding box center [327, 244] width 133 height 95
drag, startPoint x: 370, startPoint y: 257, endPoint x: 306, endPoint y: 256, distance: 64.2
click at [306, 256] on span "[PERSON_NAME]" at bounding box center [327, 252] width 114 height 9
copy span "[PERSON_NAME]"
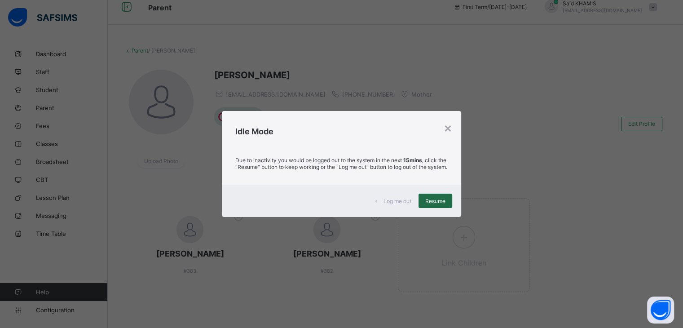
click at [434, 208] on div "Resume" at bounding box center [436, 201] width 34 height 14
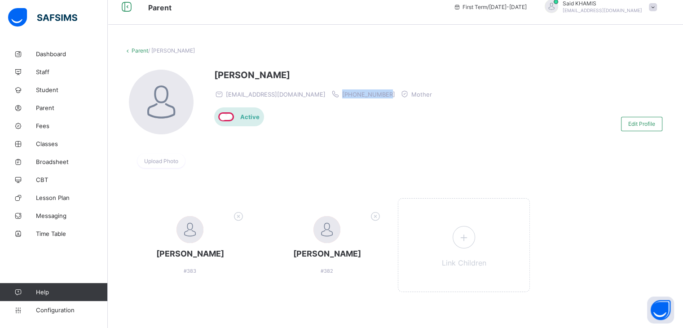
drag, startPoint x: 367, startPoint y: 94, endPoint x: 324, endPoint y: 93, distance: 42.7
click at [342, 93] on span "+447427717767" at bounding box center [368, 94] width 53 height 7
copy span "+447427717767"
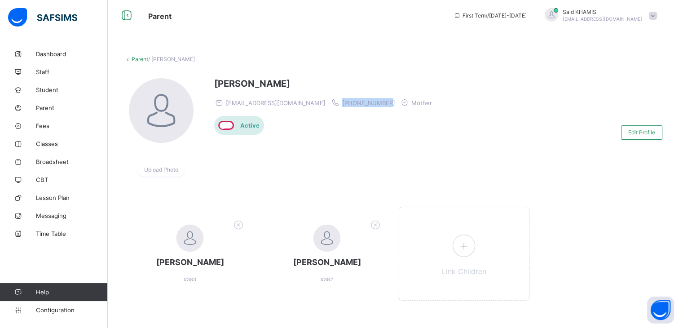
scroll to position [0, 0]
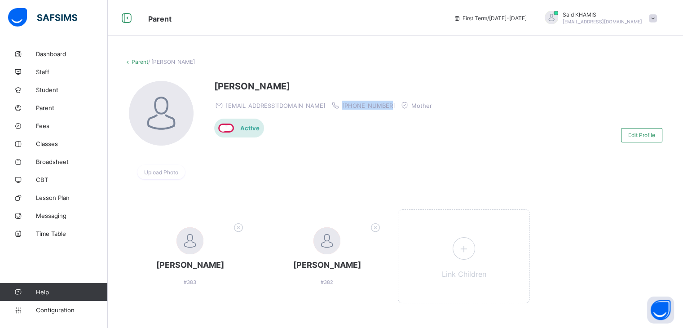
click at [136, 62] on link "Parent" at bounding box center [140, 61] width 17 height 7
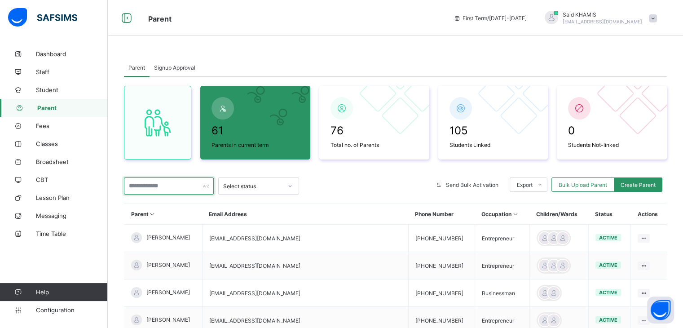
click at [173, 187] on input "text" at bounding box center [169, 185] width 90 height 17
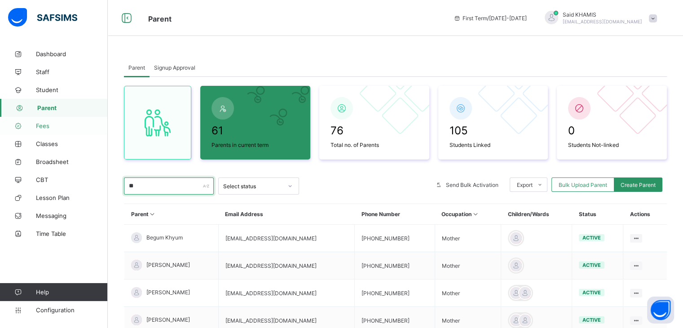
type input "**"
click at [48, 126] on span "Fees" at bounding box center [72, 125] width 72 height 7
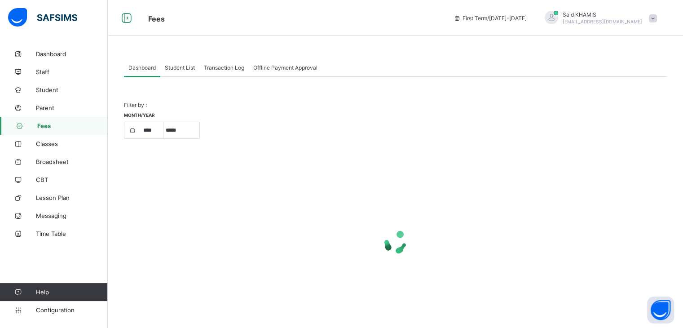
select select "****"
select select "*"
select select "****"
select select "*"
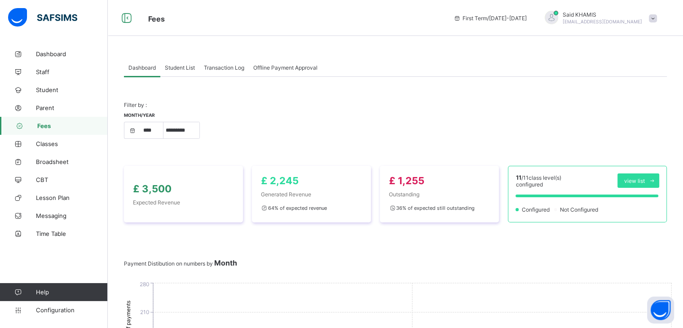
click at [187, 67] on span "Student List" at bounding box center [180, 67] width 30 height 7
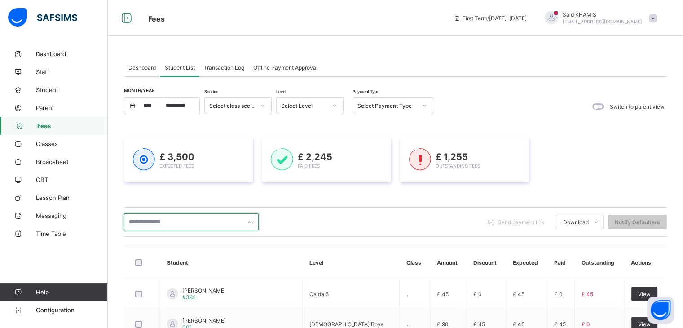
click at [185, 218] on input "text" at bounding box center [191, 221] width 135 height 17
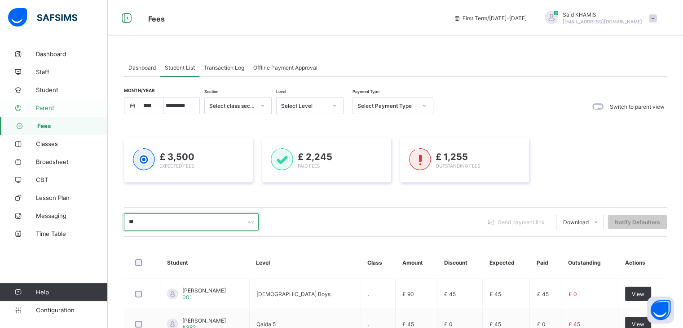
type input "**"
click at [44, 107] on span "Parent" at bounding box center [72, 107] width 72 height 7
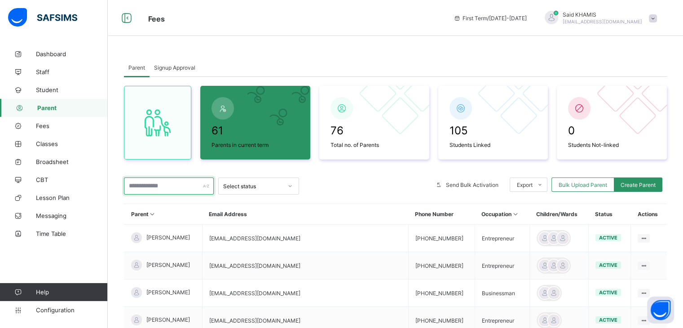
click at [168, 193] on input "text" at bounding box center [169, 185] width 90 height 17
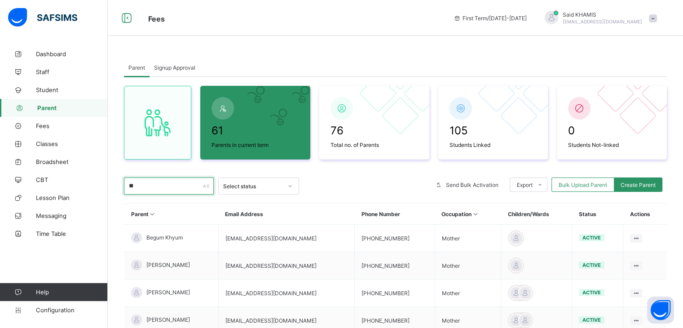
type input "******"
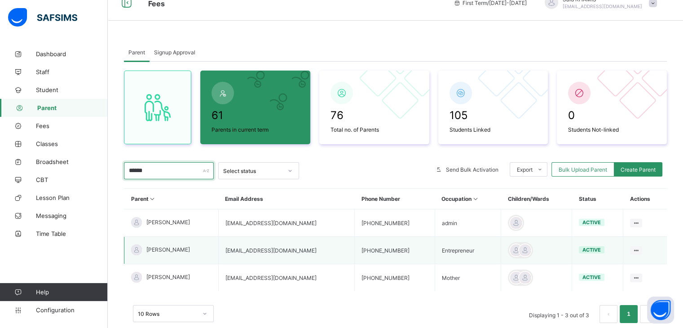
scroll to position [41, 0]
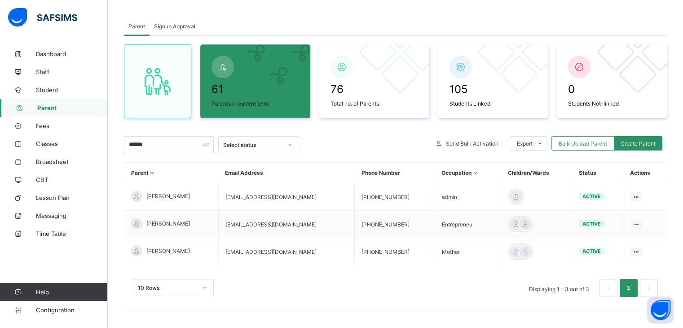
click at [44, 106] on span "Parent" at bounding box center [72, 107] width 71 height 7
click at [47, 90] on span "Student" at bounding box center [72, 89] width 72 height 7
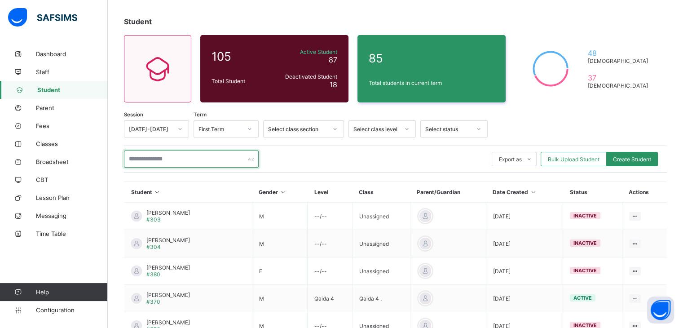
click at [201, 160] on input "text" at bounding box center [191, 159] width 135 height 17
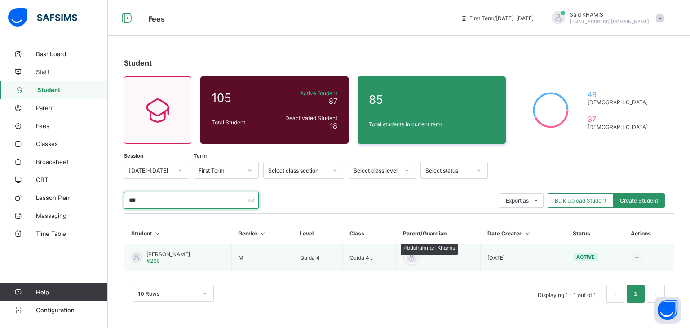
type input "***"
click at [412, 256] on div at bounding box center [411, 257] width 13 height 13
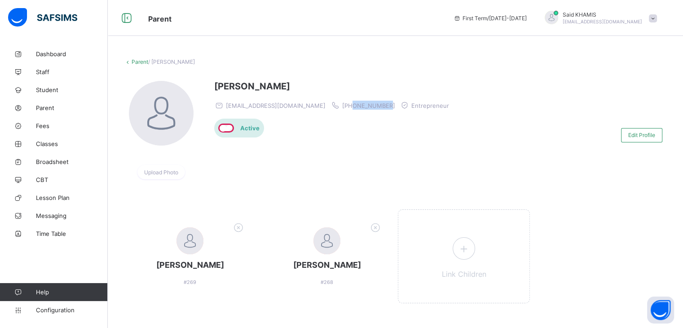
drag, startPoint x: 322, startPoint y: 105, endPoint x: 354, endPoint y: 105, distance: 32.4
click at [354, 105] on span "+447946127489" at bounding box center [368, 105] width 53 height 7
copy span "7946127489"
click at [137, 63] on link "Parent" at bounding box center [140, 61] width 17 height 7
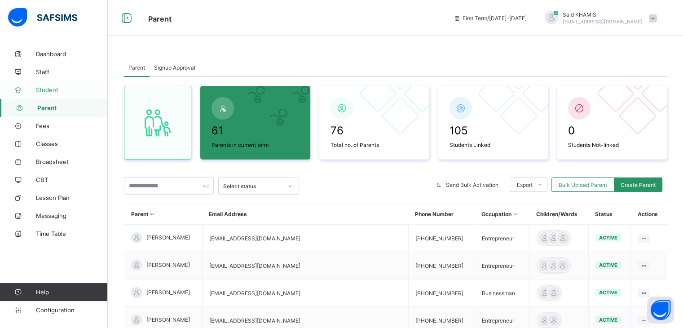
click at [54, 93] on span "Student" at bounding box center [72, 89] width 72 height 7
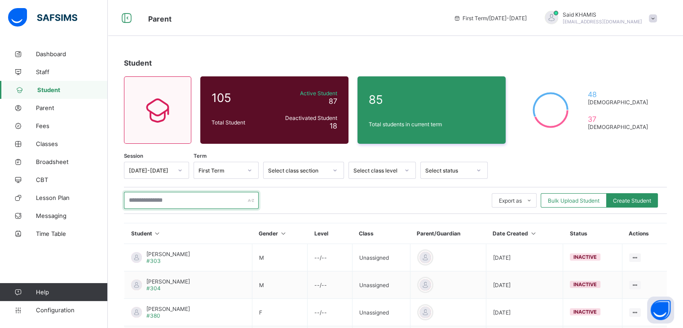
click at [162, 200] on input "text" at bounding box center [191, 200] width 135 height 17
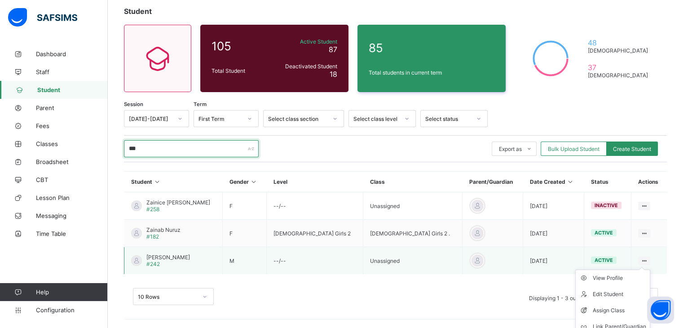
scroll to position [74, 0]
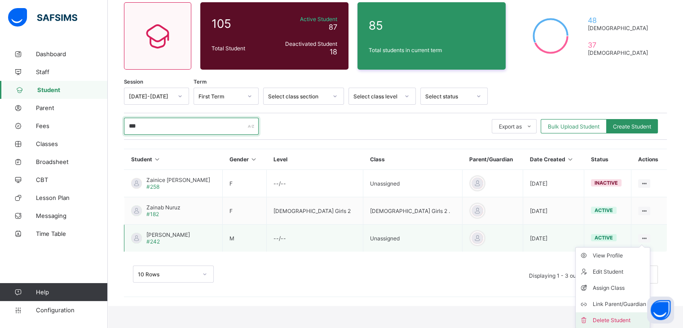
type input "***"
click at [616, 319] on div "Delete Student" at bounding box center [619, 320] width 53 height 9
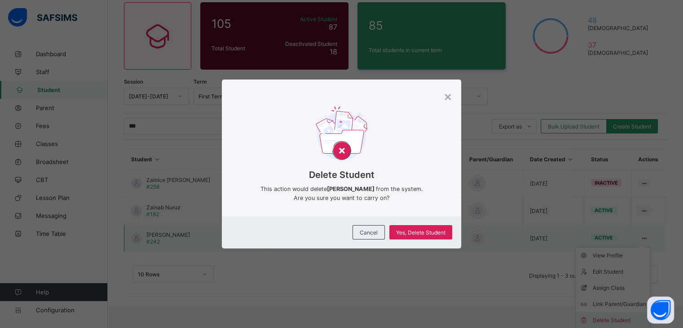
scroll to position [52, 0]
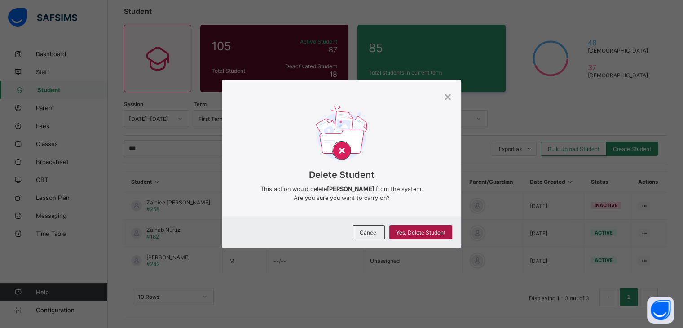
click at [435, 230] on span "Yes, Delete Student" at bounding box center [420, 232] width 49 height 7
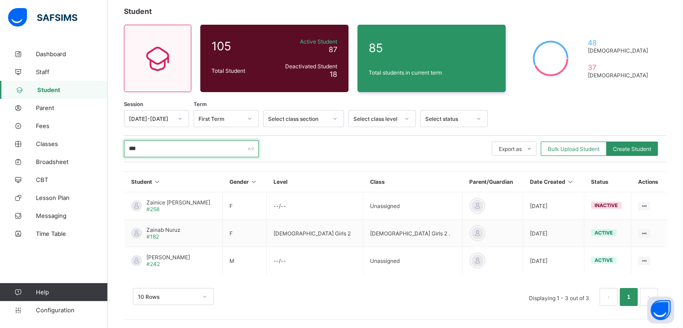
click at [171, 149] on input "***" at bounding box center [191, 148] width 135 height 17
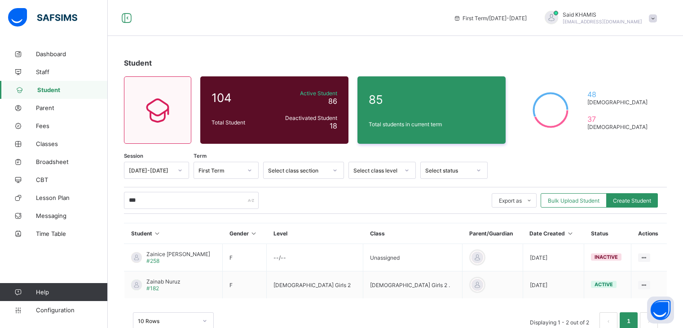
scroll to position [24, 0]
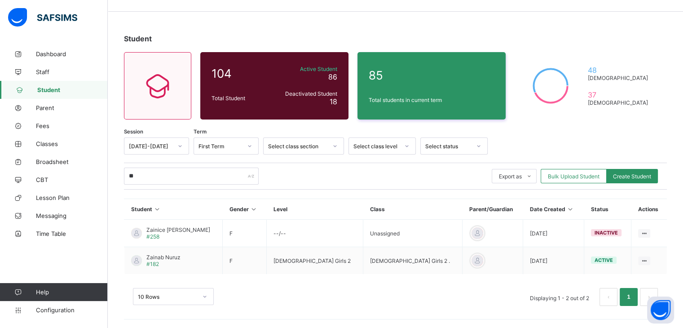
type input "*"
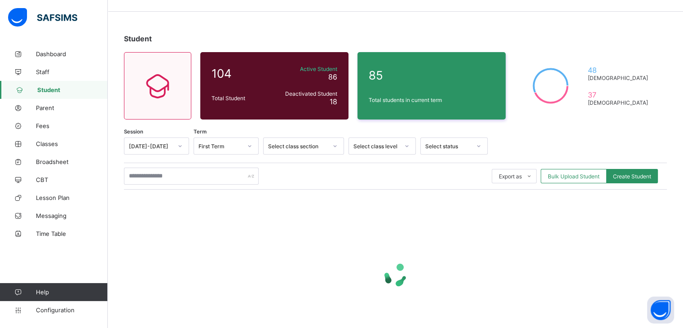
scroll to position [52, 0]
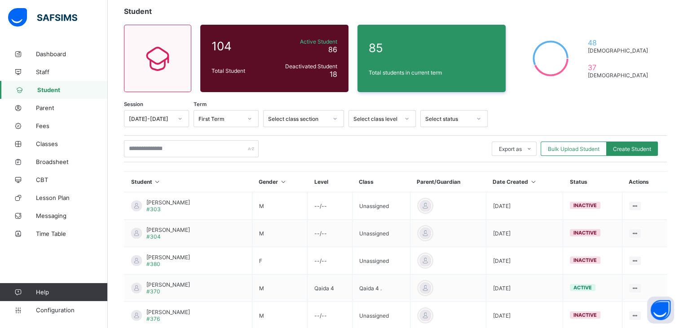
click at [56, 91] on span "Student" at bounding box center [72, 89] width 71 height 7
click at [151, 152] on input "text" at bounding box center [191, 148] width 135 height 17
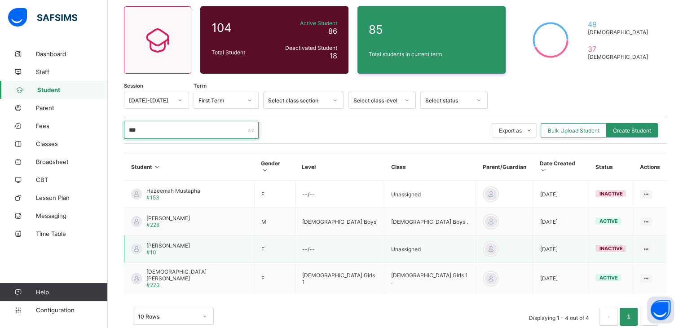
scroll to position [79, 0]
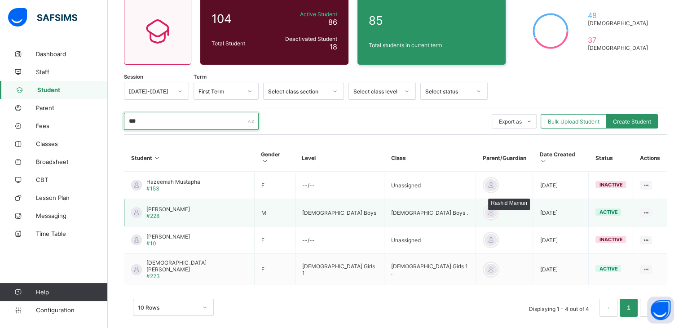
type input "***"
click at [484, 208] on div at bounding box center [490, 212] width 13 height 13
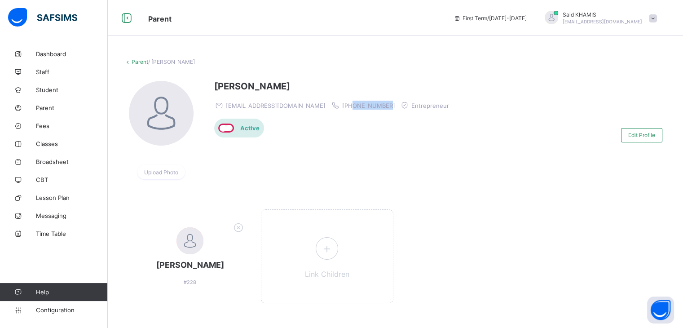
drag, startPoint x: 365, startPoint y: 108, endPoint x: 328, endPoint y: 109, distance: 36.9
click at [328, 109] on div "Rashid Mamun mrashid3173@yahoo.co.uk +447853309950 Entrepreneur Active" at bounding box center [333, 135] width 239 height 108
copy span "7853309950"
click at [41, 92] on span "Student" at bounding box center [72, 89] width 72 height 7
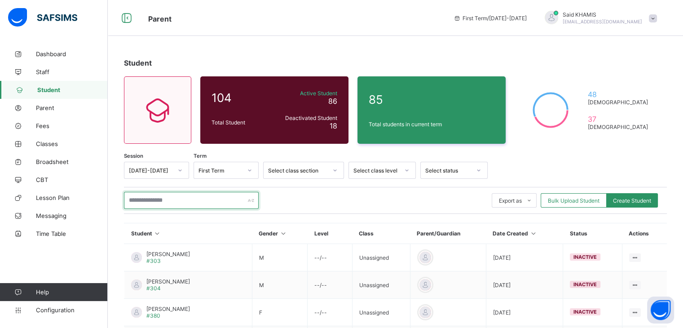
click at [151, 200] on input "text" at bounding box center [191, 200] width 135 height 17
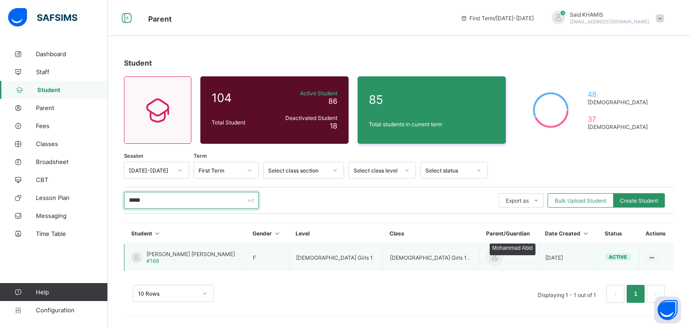
type input "*****"
click at [488, 258] on div at bounding box center [494, 257] width 13 height 13
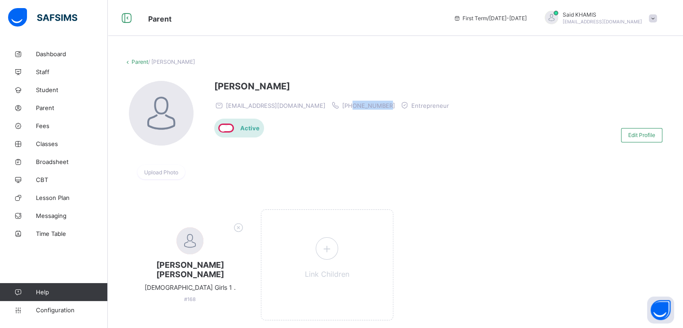
drag, startPoint x: 346, startPoint y: 108, endPoint x: 312, endPoint y: 107, distance: 34.6
click at [312, 107] on div "gurguri@hotmail.com +447710796521 Entrepreneur" at bounding box center [333, 105] width 239 height 9
copy span "7710796521"
click at [136, 62] on link "Parent" at bounding box center [140, 61] width 17 height 7
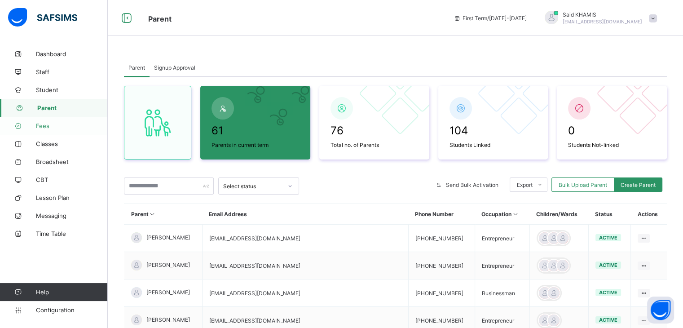
click at [45, 127] on span "Fees" at bounding box center [72, 125] width 72 height 7
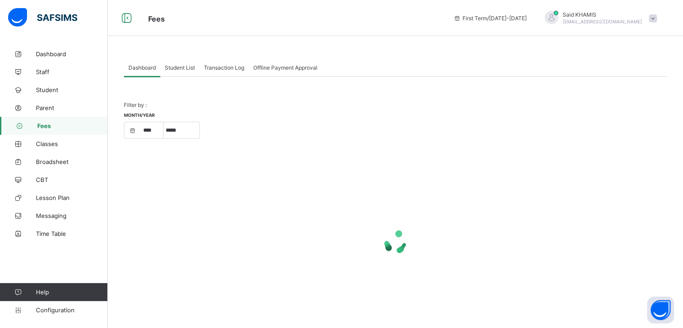
select select "****"
select select "*"
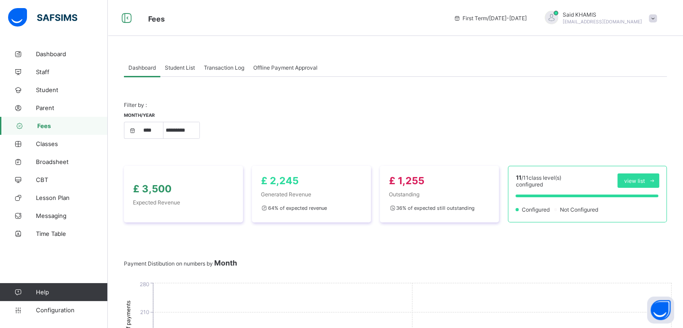
click at [183, 70] on span "Student List" at bounding box center [180, 67] width 30 height 7
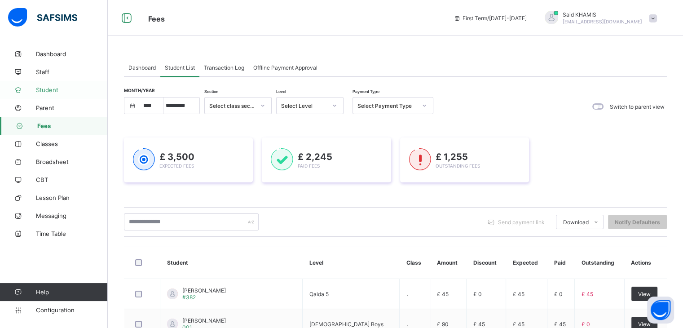
click at [47, 92] on span "Student" at bounding box center [72, 89] width 72 height 7
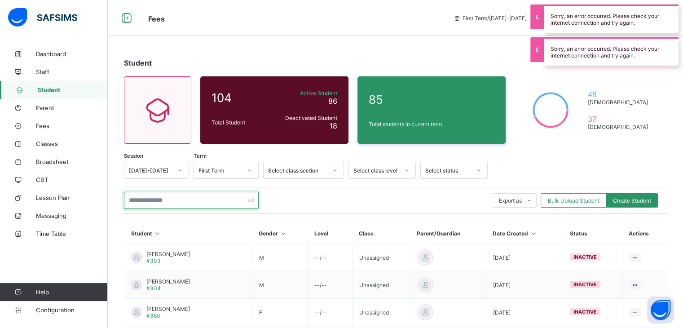
click at [194, 201] on input "text" at bounding box center [191, 200] width 135 height 17
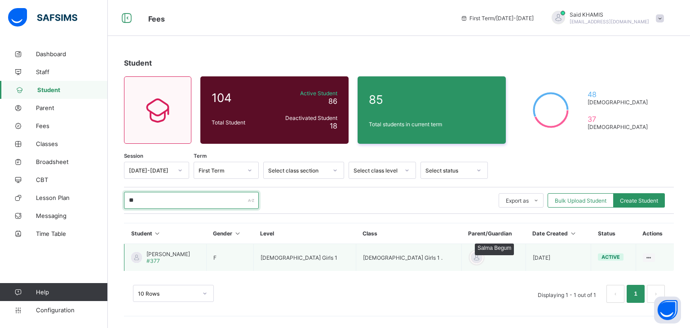
type input "**"
click at [470, 258] on div at bounding box center [476, 257] width 13 height 13
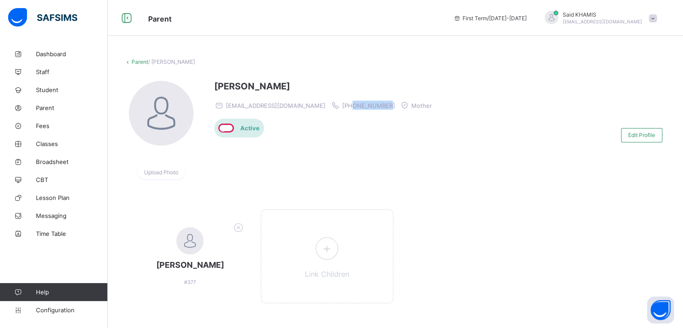
drag, startPoint x: 365, startPoint y: 105, endPoint x: 332, endPoint y: 106, distance: 32.8
click at [332, 106] on div "salma_begum@hotmail.com +447961551620 Mother" at bounding box center [325, 105] width 222 height 9
copy span "7961551620"
click at [49, 90] on span "Student" at bounding box center [72, 89] width 72 height 7
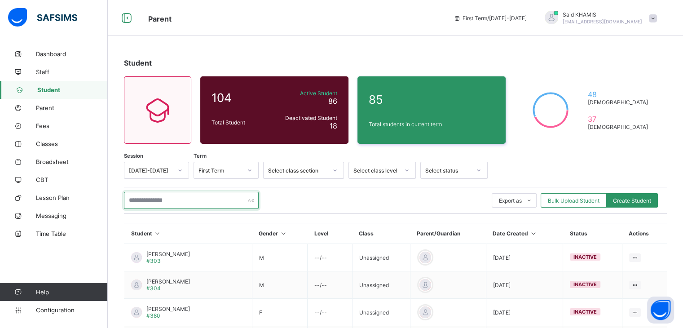
click at [169, 195] on input "text" at bounding box center [191, 200] width 135 height 17
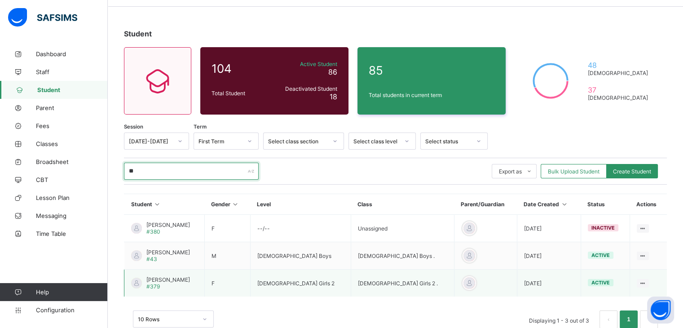
scroll to position [52, 0]
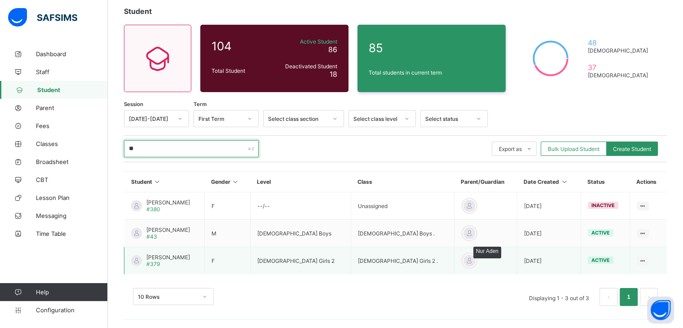
type input "**"
click at [463, 262] on div at bounding box center [469, 260] width 13 height 13
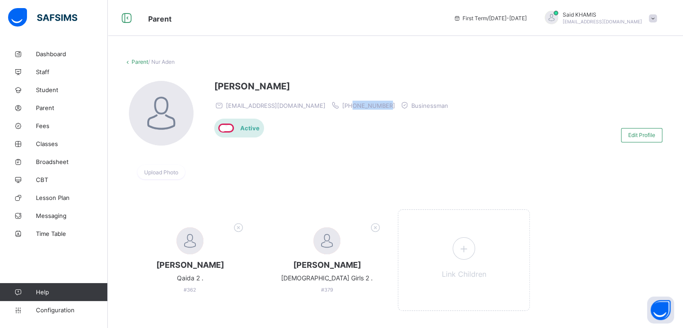
drag, startPoint x: 360, startPoint y: 106, endPoint x: 323, endPoint y: 107, distance: 36.9
click at [323, 107] on div "nurhussein38@gmail.com +447939976571 Businessman" at bounding box center [333, 105] width 239 height 9
copy span "7939976571"
click at [51, 92] on span "Student" at bounding box center [72, 89] width 72 height 7
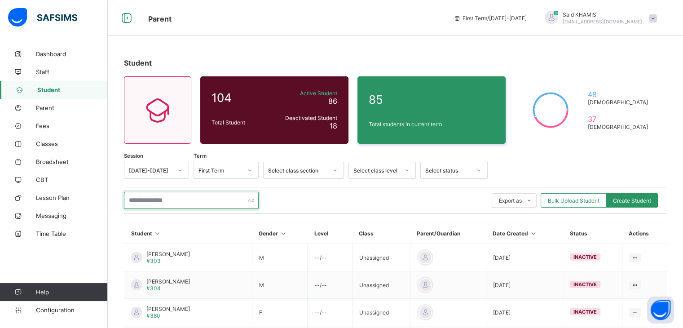
click at [176, 200] on input "text" at bounding box center [191, 200] width 135 height 17
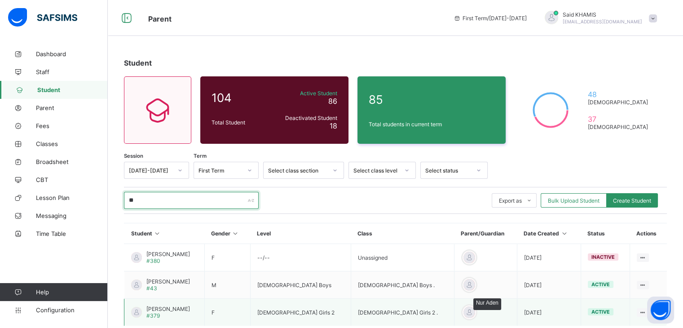
scroll to position [52, 0]
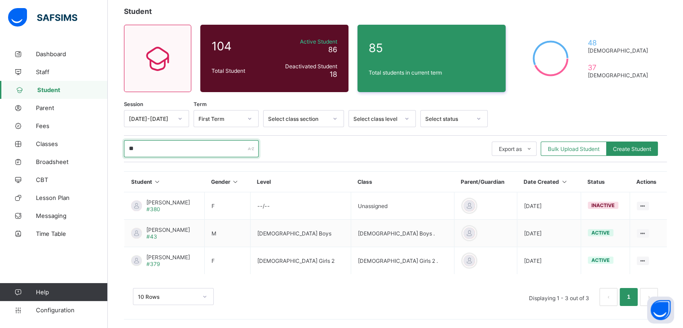
type input "**"
click at [49, 107] on span "Parent" at bounding box center [72, 107] width 72 height 7
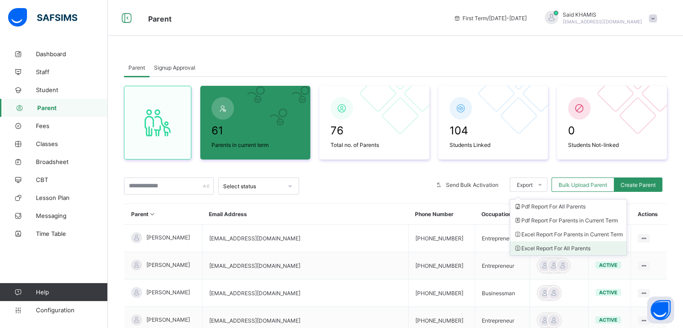
click at [561, 251] on li "Excel Report For All Parents" at bounding box center [568, 248] width 116 height 14
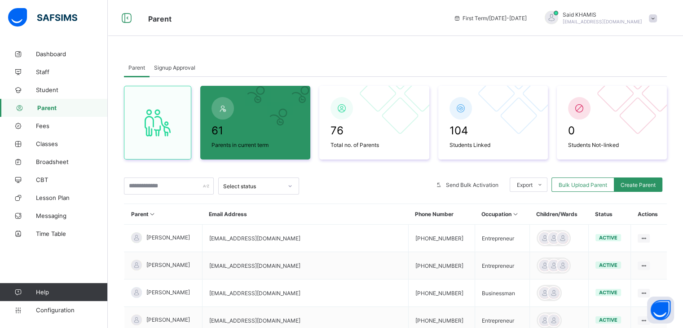
click at [657, 21] on span at bounding box center [653, 18] width 8 height 8
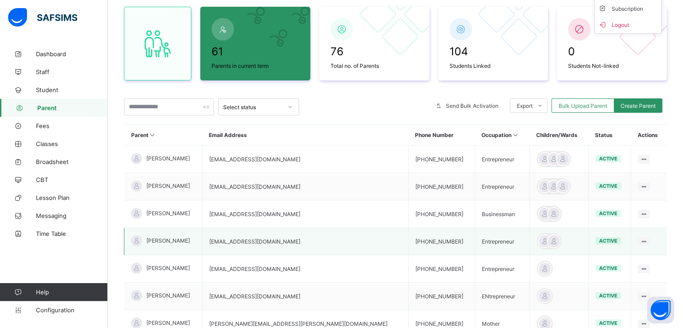
scroll to position [99, 0]
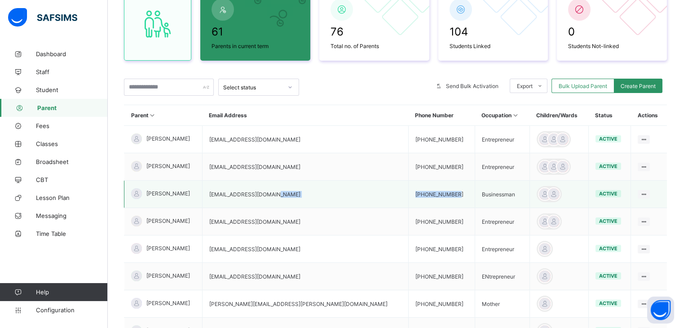
drag, startPoint x: 350, startPoint y: 195, endPoint x: 405, endPoint y: 194, distance: 55.3
click at [405, 194] on tr "Nur Aden nurhussein38@gmail.com +447939976571 Businessman active Edit Parent Vi…" at bounding box center [395, 194] width 543 height 27
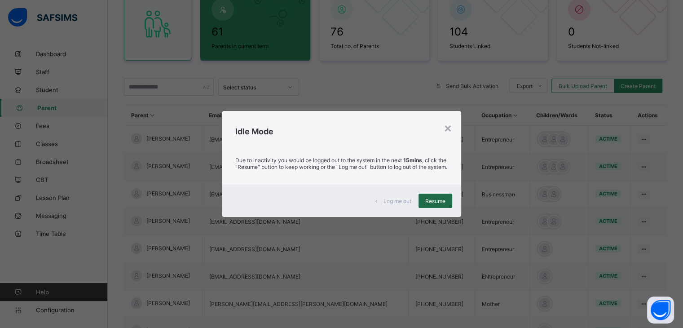
click at [446, 208] on div "Resume" at bounding box center [436, 201] width 34 height 14
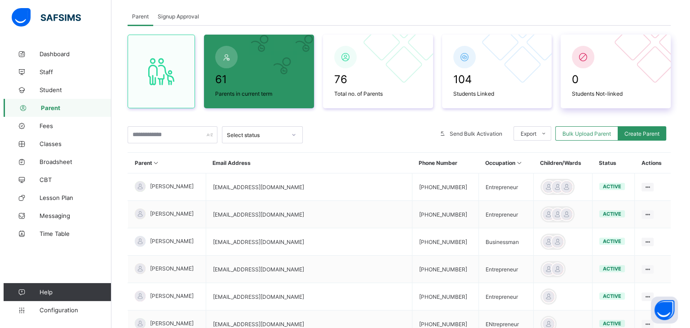
scroll to position [0, 0]
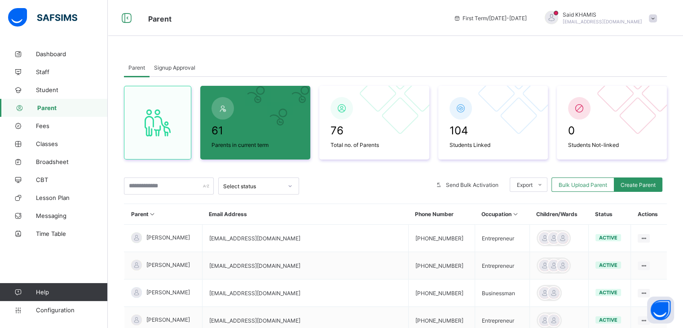
click at [657, 21] on span at bounding box center [653, 18] width 8 height 8
click at [633, 104] on span "Logout" at bounding box center [627, 103] width 59 height 10
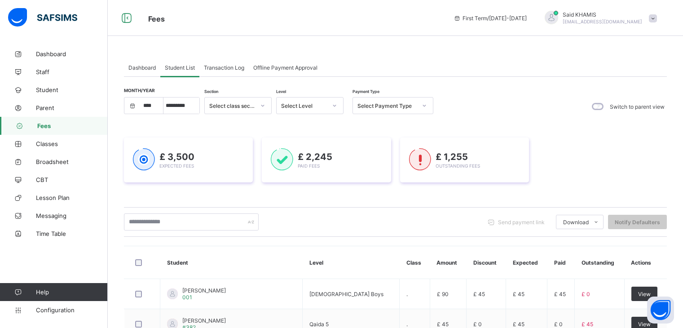
select select "****"
select select "*"
drag, startPoint x: 0, startPoint y: 0, endPoint x: 167, endPoint y: 230, distance: 284.3
click at [167, 230] on input "text" at bounding box center [191, 221] width 135 height 17
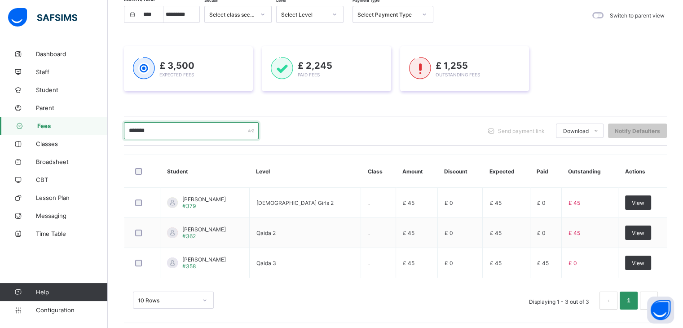
scroll to position [90, 0]
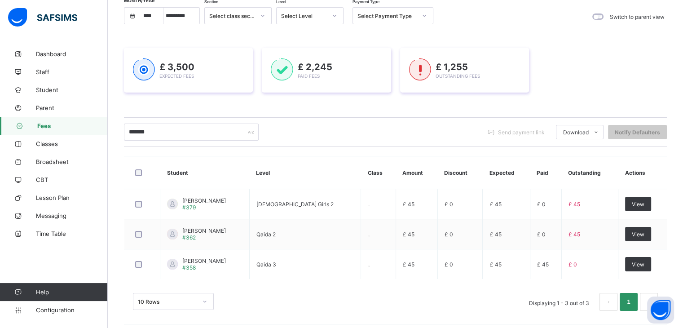
click at [51, 126] on span "Fees" at bounding box center [72, 125] width 71 height 7
click at [183, 135] on input "*******" at bounding box center [191, 132] width 135 height 17
click at [173, 133] on input "*******" at bounding box center [191, 132] width 135 height 17
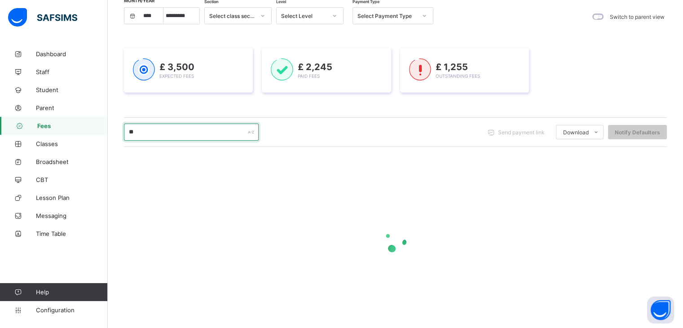
type input "*"
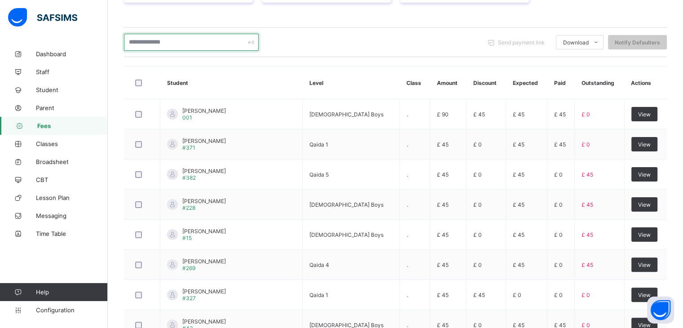
scroll to position [165, 0]
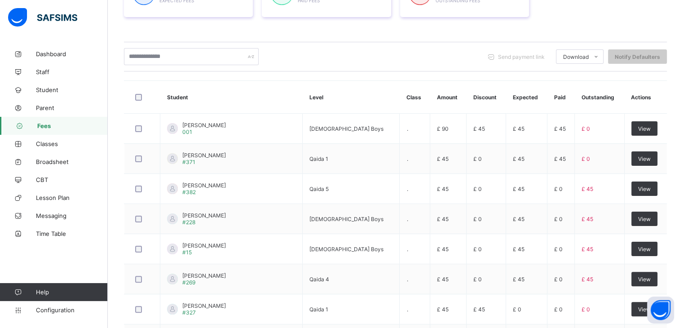
click at [50, 124] on span "Fees" at bounding box center [72, 125] width 71 height 7
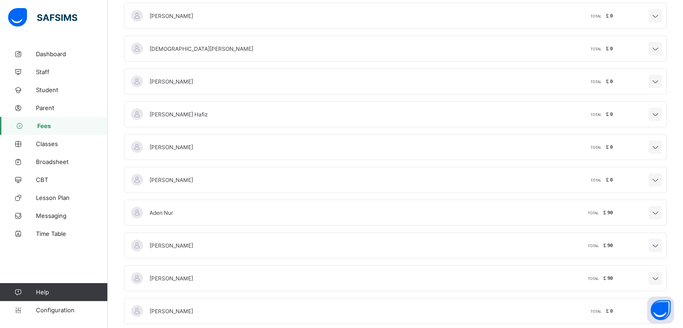
scroll to position [404, 0]
click at [659, 211] on icon at bounding box center [655, 214] width 11 height 9
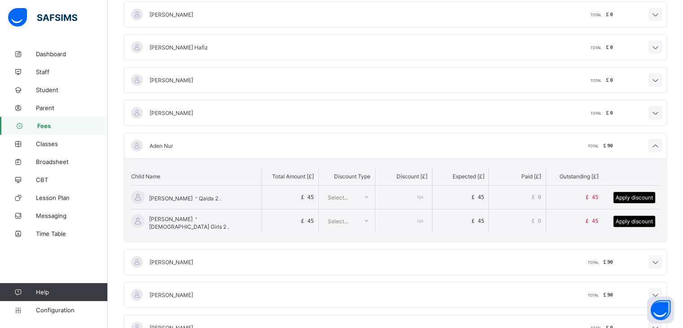
scroll to position [494, 0]
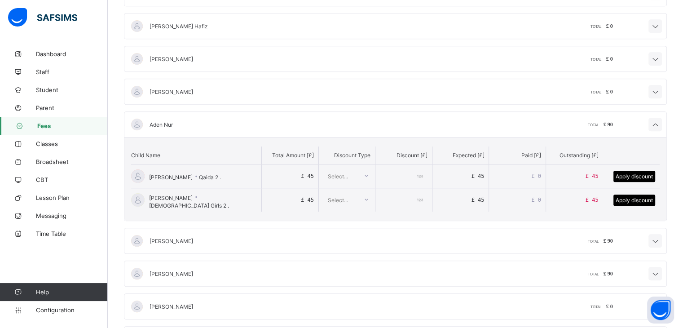
click at [339, 197] on div "Select..." at bounding box center [338, 199] width 20 height 17
click at [465, 237] on div "TOTAL £ 90" at bounding box center [512, 240] width 202 height 7
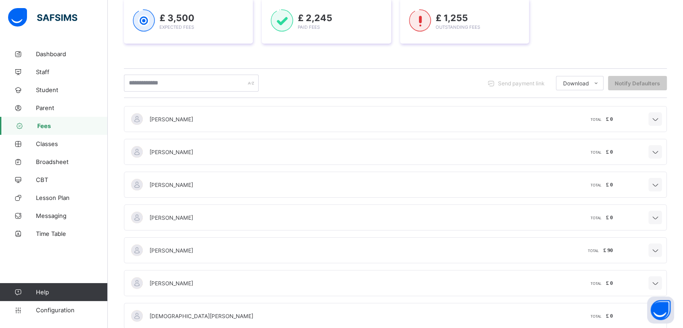
scroll to position [0, 0]
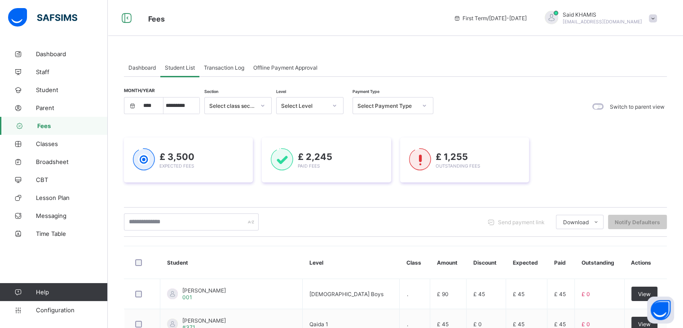
click at [47, 128] on span "Fees" at bounding box center [72, 125] width 71 height 7
click at [50, 106] on span "Parent" at bounding box center [72, 107] width 72 height 7
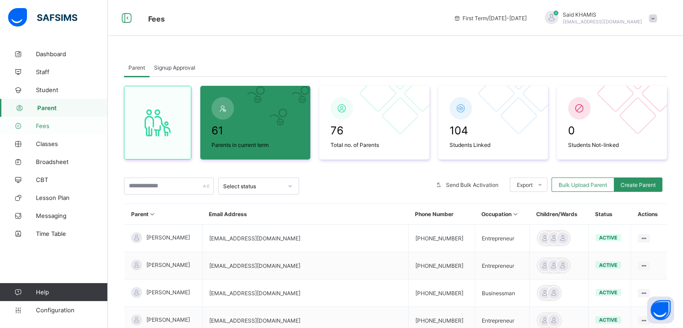
click at [49, 129] on span "Fees" at bounding box center [72, 125] width 72 height 7
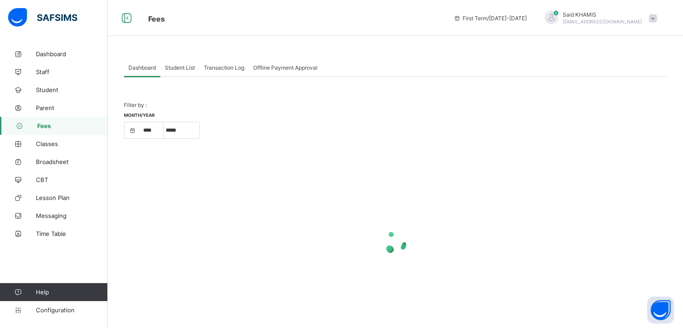
select select "****"
select select "*"
click at [175, 67] on span "Student List" at bounding box center [180, 67] width 30 height 7
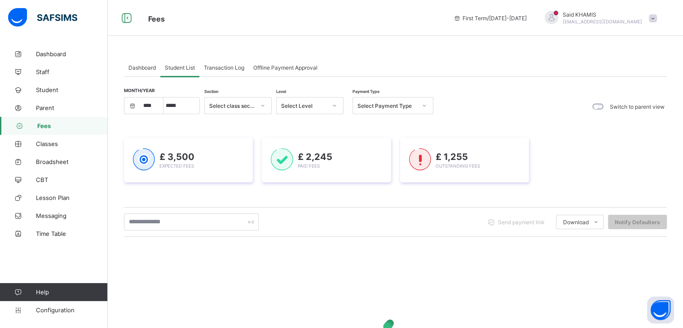
click at [190, 70] on span "Student List" at bounding box center [180, 67] width 30 height 7
click at [44, 54] on span "Dashboard" at bounding box center [72, 53] width 72 height 7
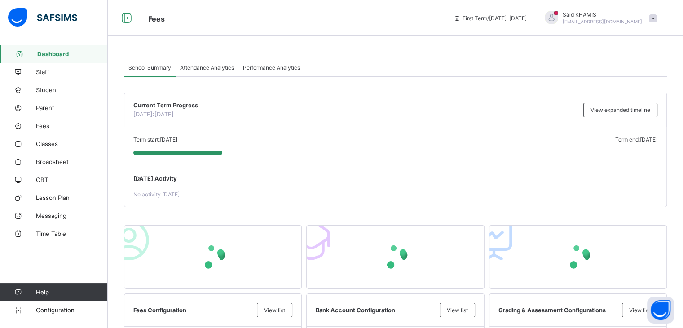
click at [563, 16] on div at bounding box center [551, 18] width 22 height 15
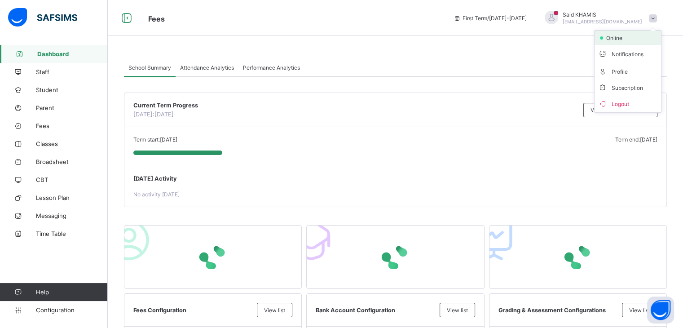
click at [618, 40] on span "online" at bounding box center [617, 38] width 22 height 7
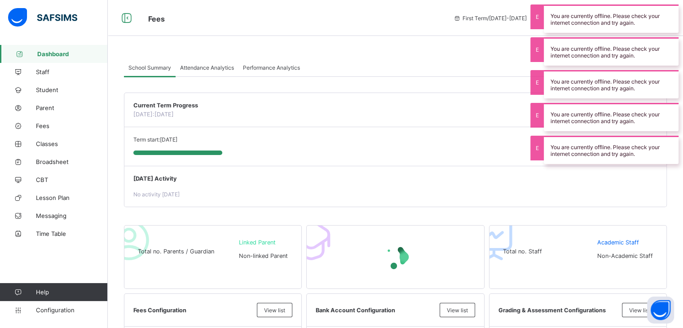
click at [440, 20] on span "Fees" at bounding box center [294, 18] width 292 height 12
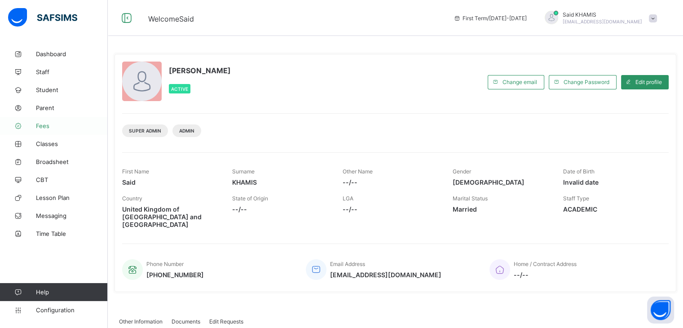
click at [49, 128] on span "Fees" at bounding box center [72, 125] width 72 height 7
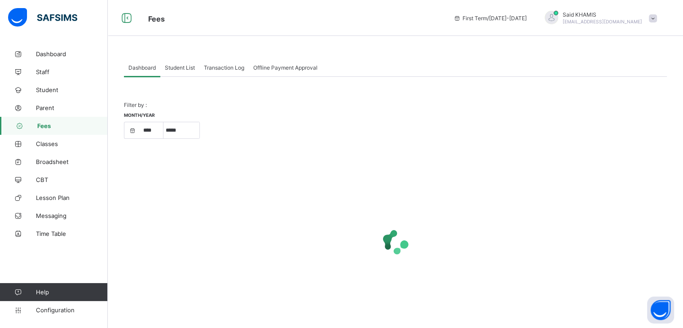
select select "****"
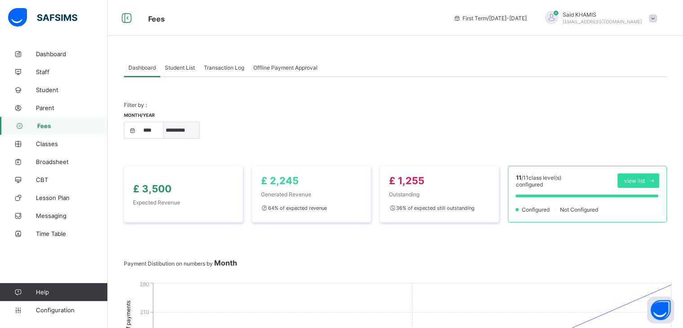
click at [190, 133] on select "***** ********* ******* ******** ********" at bounding box center [182, 130] width 36 height 16
select select "*"
click at [164, 122] on select "***** ********* ******* ******** ********" at bounding box center [182, 130] width 36 height 16
click at [186, 67] on span "Student List" at bounding box center [180, 67] width 30 height 7
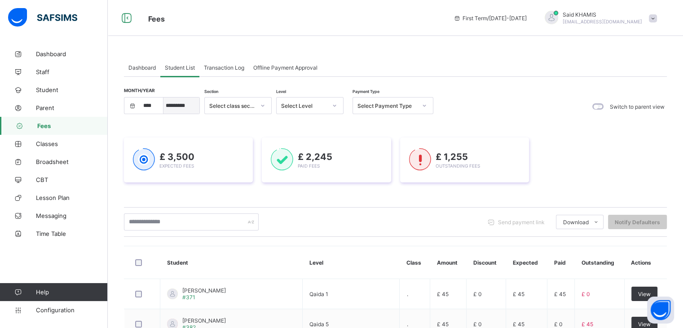
click at [192, 102] on select "***** ********* ******* ******** ********" at bounding box center [182, 105] width 36 height 16
select select "*"
click at [164, 97] on select "***** ********* ******* ******** ********" at bounding box center [182, 105] width 36 height 16
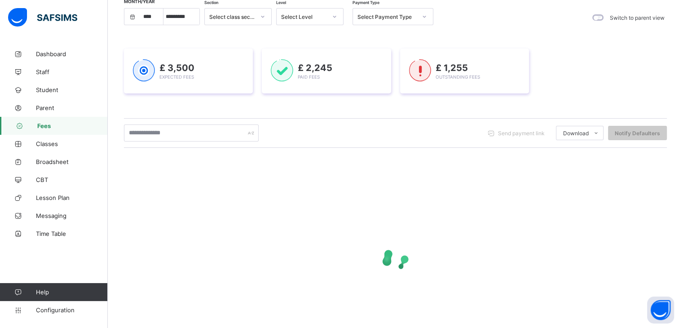
scroll to position [29, 0]
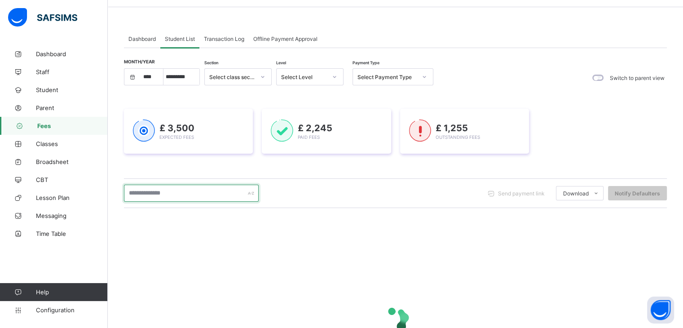
click at [205, 190] on input "text" at bounding box center [191, 193] width 135 height 17
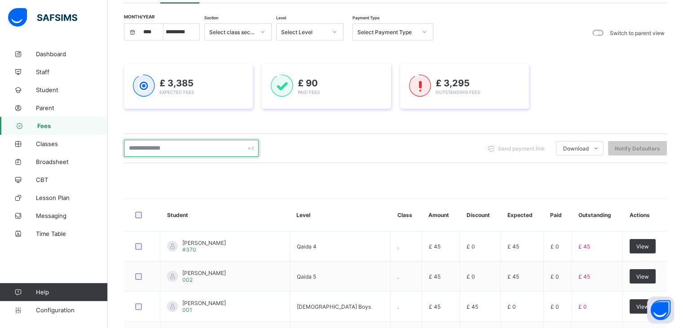
click at [193, 146] on input "text" at bounding box center [191, 148] width 135 height 17
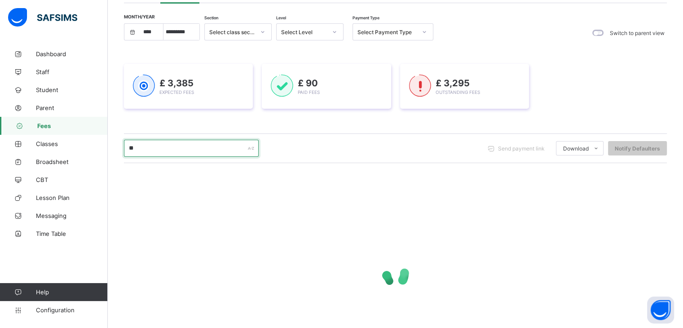
type input "*******"
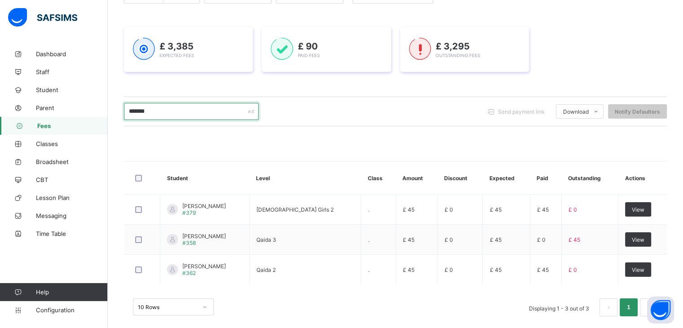
scroll to position [120, 0]
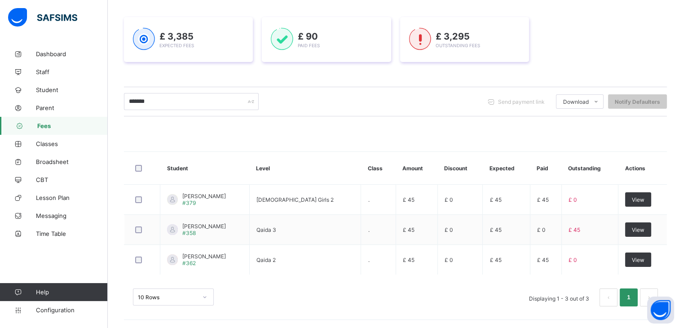
click at [290, 96] on div "******* Send payment link Download Students Payment Students Payment Status Stu…" at bounding box center [395, 101] width 543 height 17
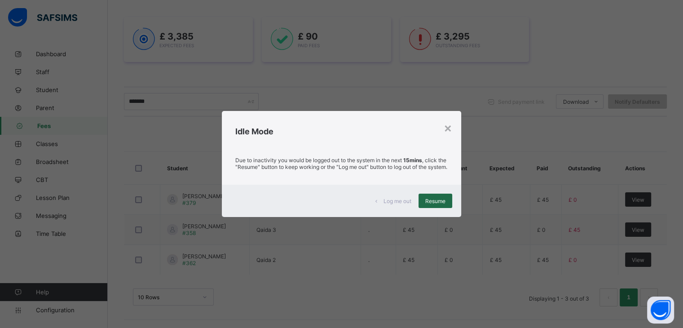
click at [447, 202] on div "Resume" at bounding box center [436, 201] width 34 height 14
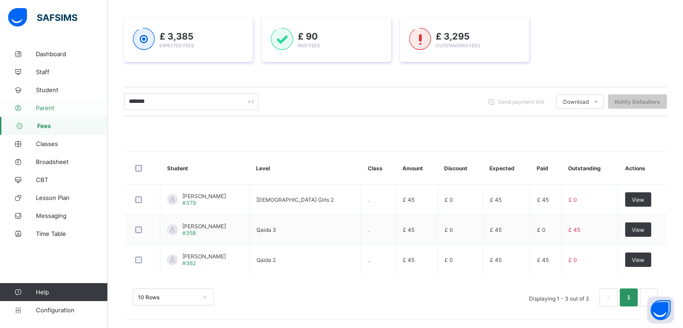
click at [38, 110] on span "Parent" at bounding box center [72, 107] width 72 height 7
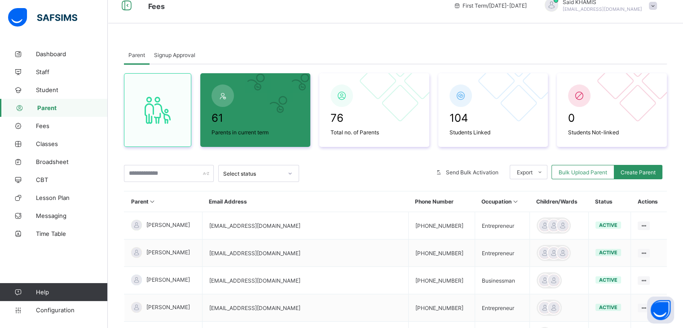
scroll to position [9, 0]
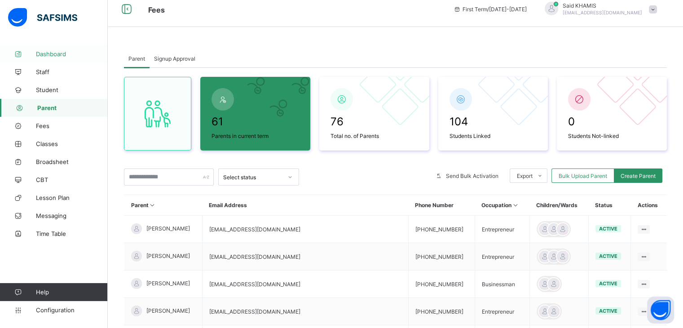
click at [40, 54] on span "Dashboard" at bounding box center [72, 53] width 72 height 7
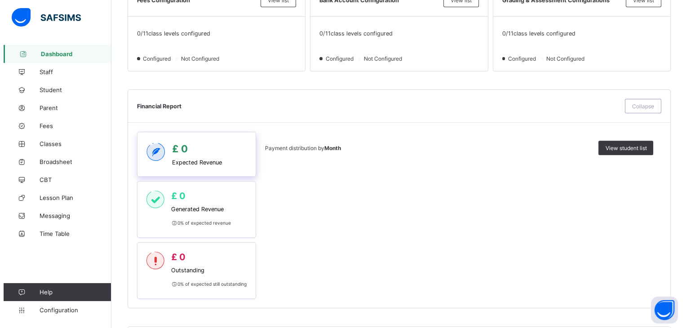
scroll to position [582, 0]
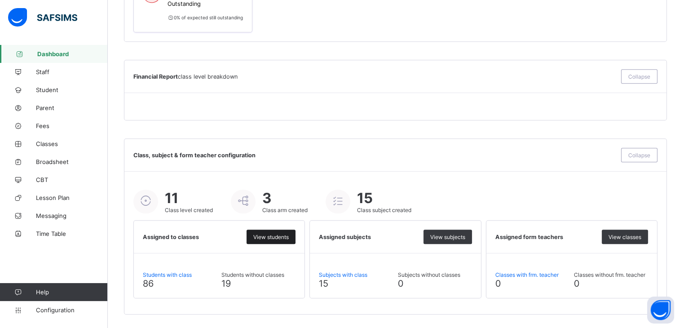
click at [281, 236] on span "View students" at bounding box center [270, 237] width 35 height 7
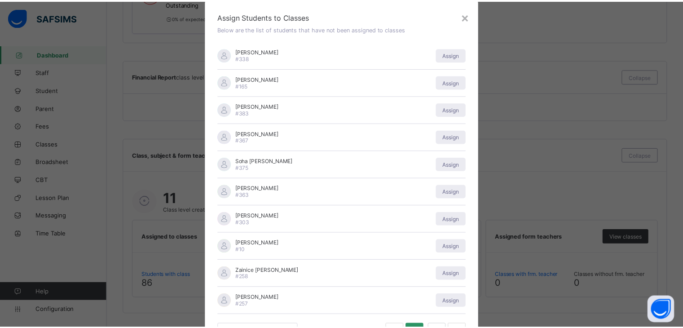
scroll to position [0, 0]
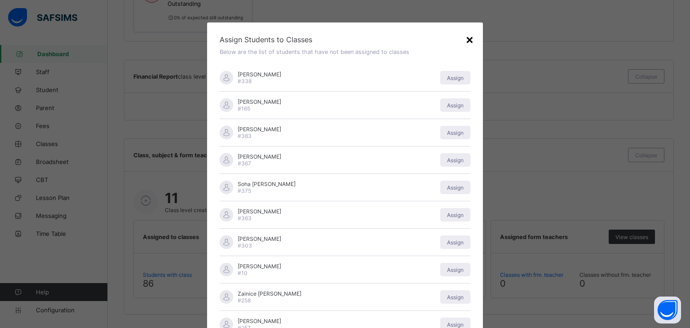
click at [465, 40] on div "×" at bounding box center [469, 38] width 9 height 15
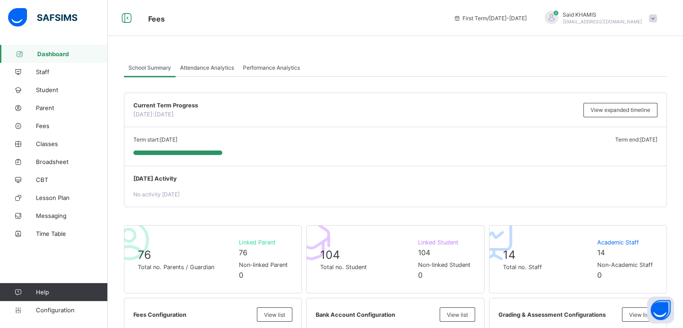
click at [206, 67] on span "Attendance Analytics" at bounding box center [207, 67] width 54 height 7
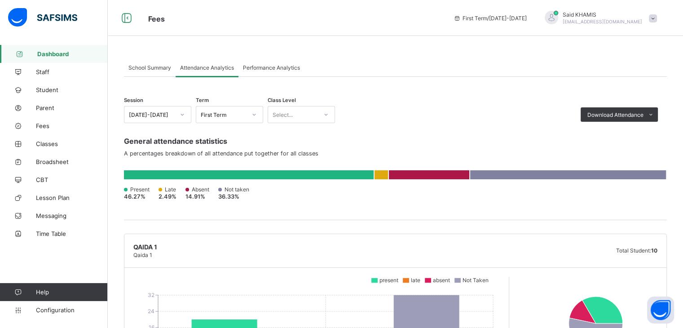
click at [141, 69] on span "School Summary" at bounding box center [149, 67] width 43 height 7
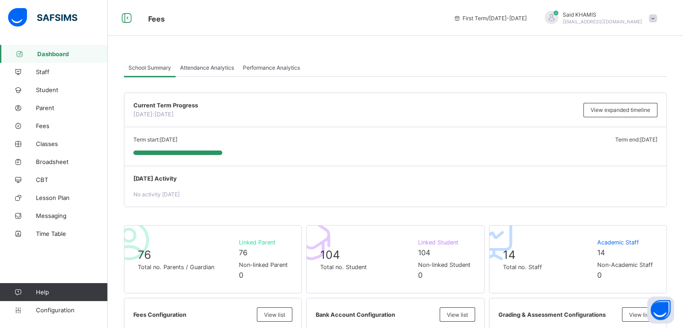
click at [367, 109] on span at bounding box center [356, 110] width 446 height 2
click at [52, 108] on span "Parent" at bounding box center [72, 107] width 72 height 7
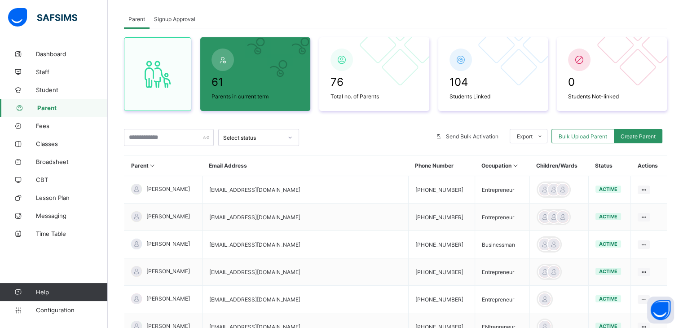
scroll to position [53, 0]
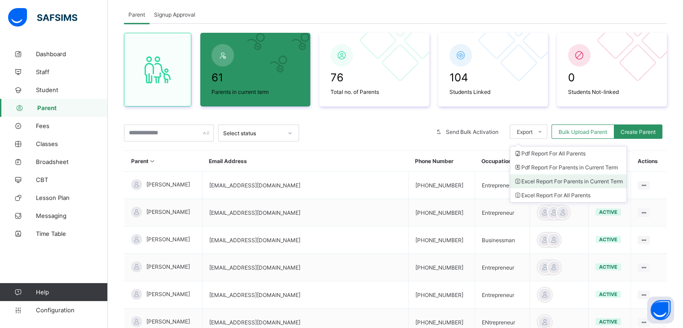
click at [562, 181] on li "Excel Report For Parents in Current Term" at bounding box center [568, 181] width 116 height 14
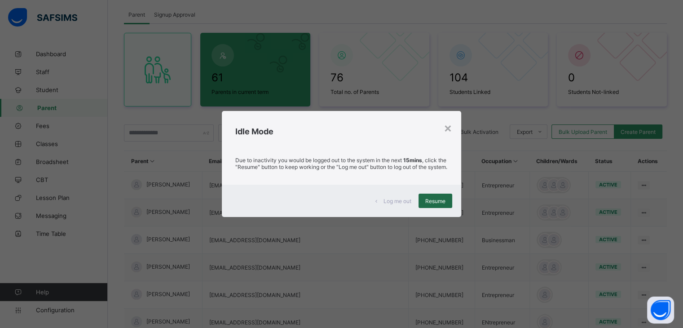
click at [441, 204] on span "Resume" at bounding box center [435, 201] width 20 height 7
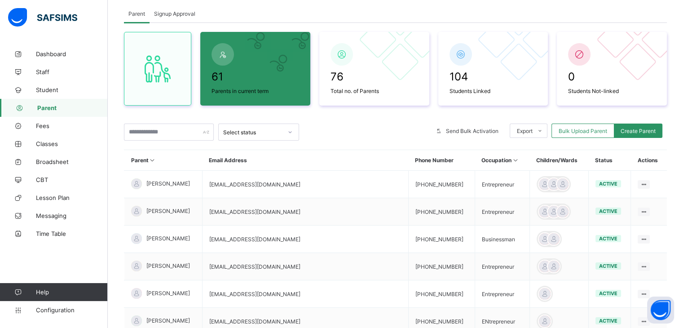
scroll to position [0, 0]
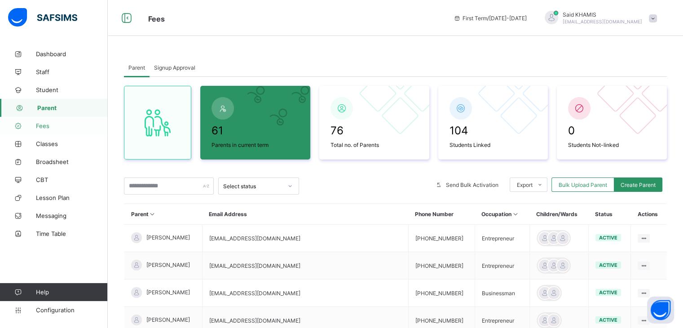
click at [43, 130] on link "Fees" at bounding box center [54, 126] width 108 height 18
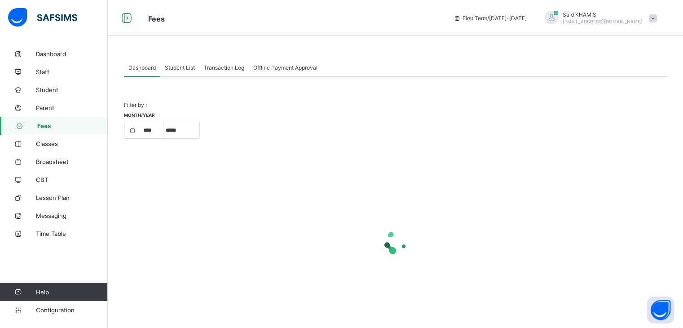
select select "****"
select select "*"
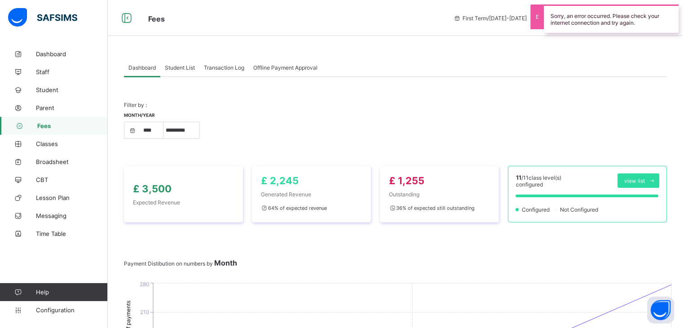
click at [189, 67] on span "Student List" at bounding box center [180, 67] width 30 height 7
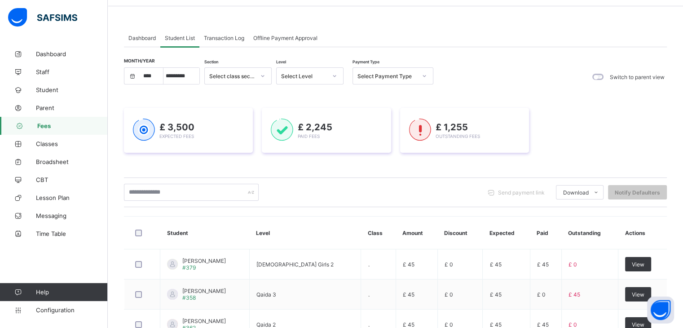
scroll to position [95, 0]
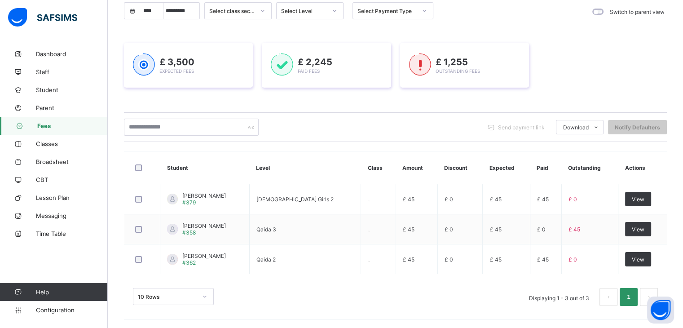
click at [49, 129] on span "Fees" at bounding box center [72, 125] width 71 height 7
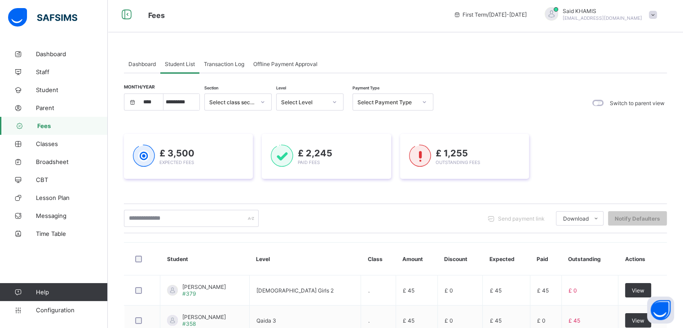
scroll to position [0, 0]
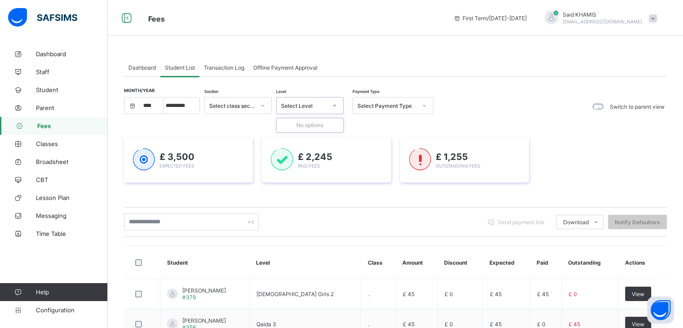
click at [335, 106] on icon at bounding box center [334, 105] width 5 height 9
click at [254, 106] on div at bounding box center [262, 105] width 17 height 16
click at [182, 71] on div "Student List" at bounding box center [179, 67] width 39 height 18
click at [146, 66] on span "Dashboard" at bounding box center [141, 67] width 27 height 7
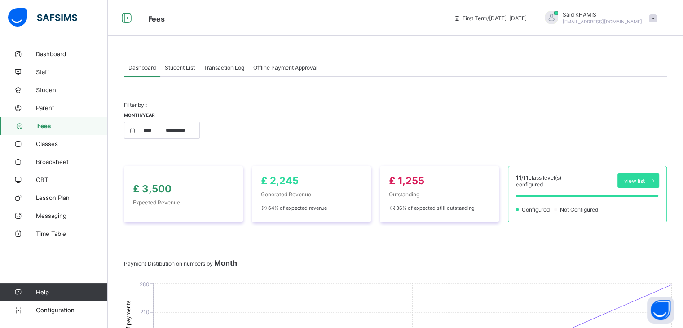
click at [187, 69] on span "Student List" at bounding box center [180, 67] width 30 height 7
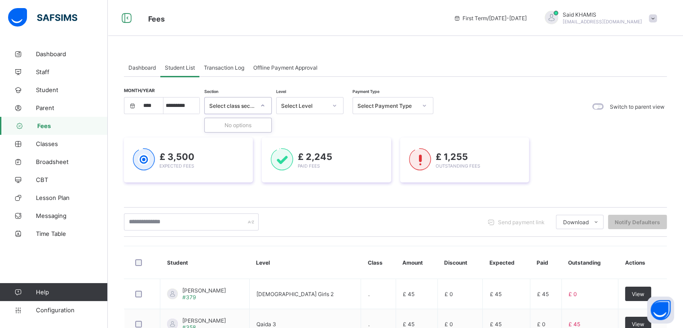
click at [250, 106] on div "Select class section" at bounding box center [232, 105] width 46 height 7
click at [306, 103] on div "Select Level" at bounding box center [304, 105] width 46 height 7
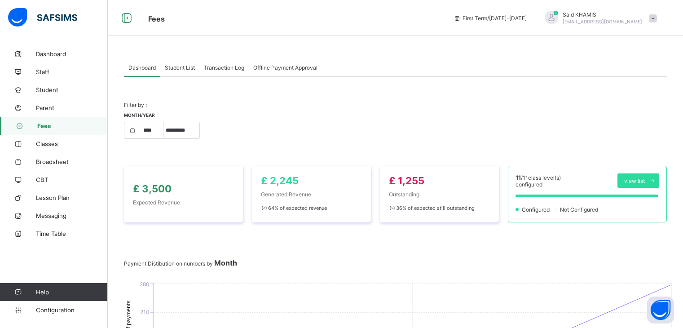
select select "****"
select select "*"
click at [308, 70] on span "Offline Payment Approval" at bounding box center [285, 67] width 64 height 7
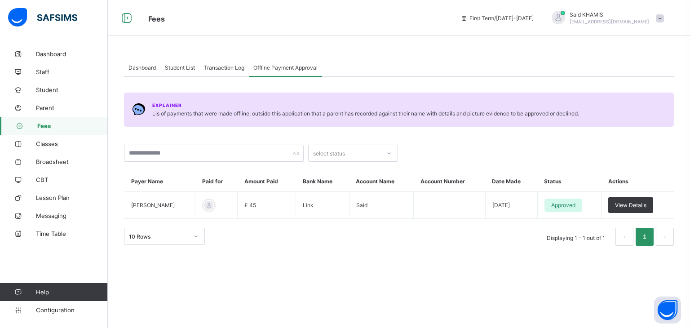
click at [181, 67] on span "Student List" at bounding box center [180, 67] width 30 height 7
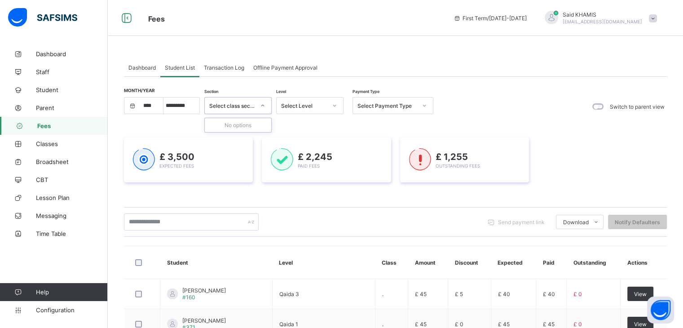
click at [240, 108] on div "Select class section" at bounding box center [232, 105] width 46 height 7
click at [310, 107] on div "Select Level" at bounding box center [304, 105] width 46 height 7
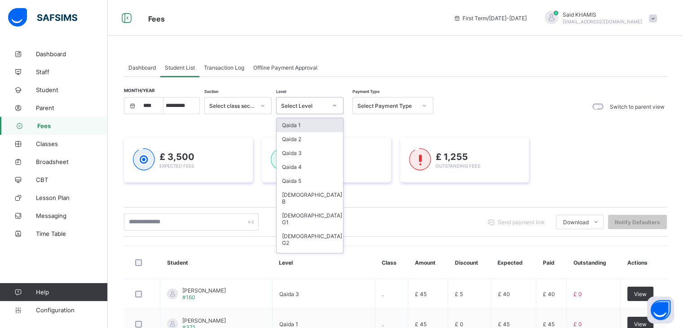
click at [306, 128] on div "Qaida 1" at bounding box center [310, 125] width 66 height 14
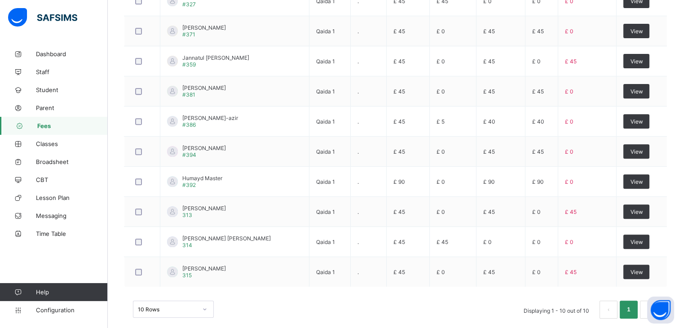
scroll to position [344, 0]
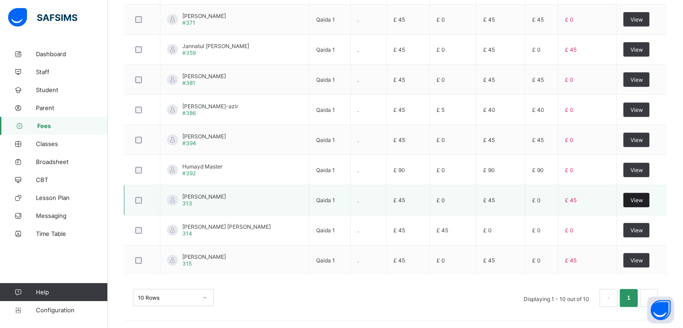
click at [636, 197] on span "View" at bounding box center [636, 200] width 13 height 7
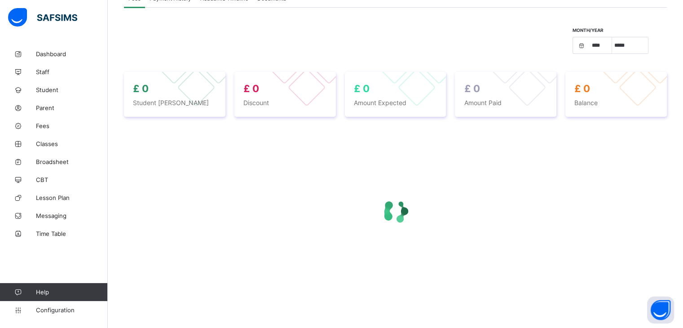
select select "****"
select select "*"
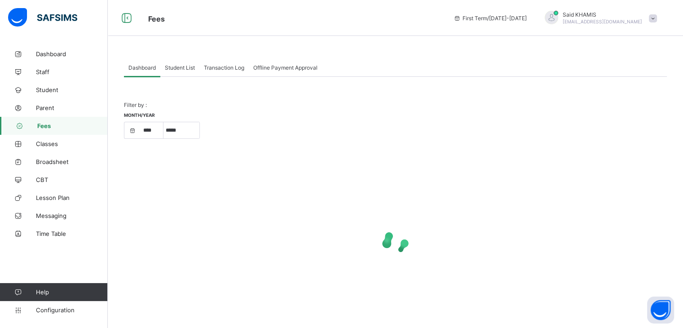
scroll to position [13, 0]
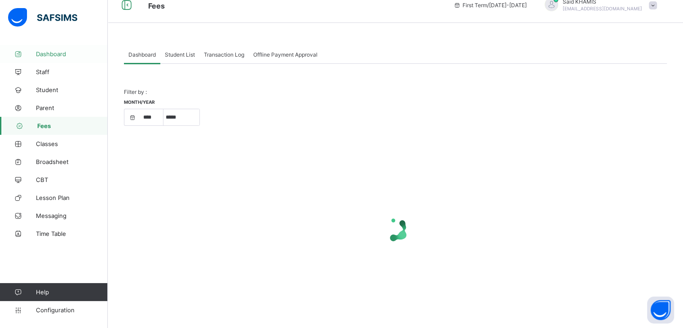
select select "****"
select select "*"
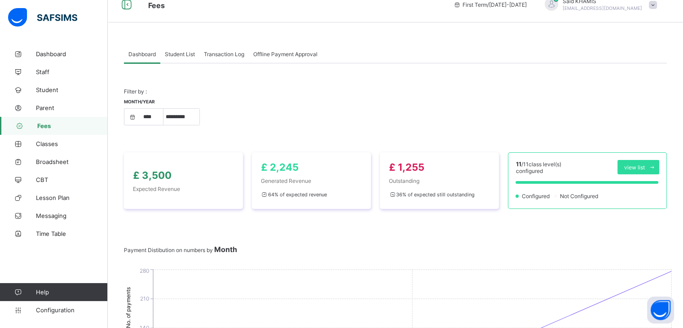
click at [283, 128] on div "Month/Year **** **** **** ***** ********* ******* ******** ********" at bounding box center [395, 116] width 543 height 35
click at [53, 111] on span "Parent" at bounding box center [72, 107] width 72 height 7
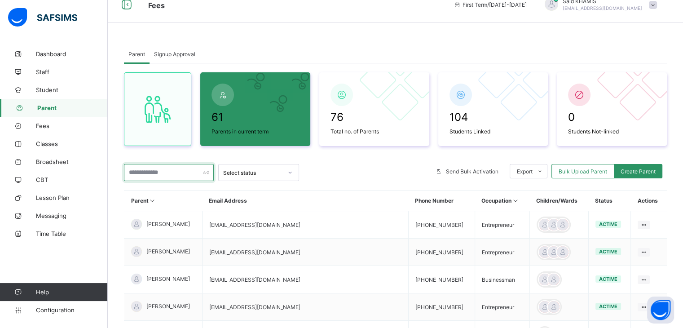
click at [164, 177] on input "text" at bounding box center [169, 172] width 90 height 17
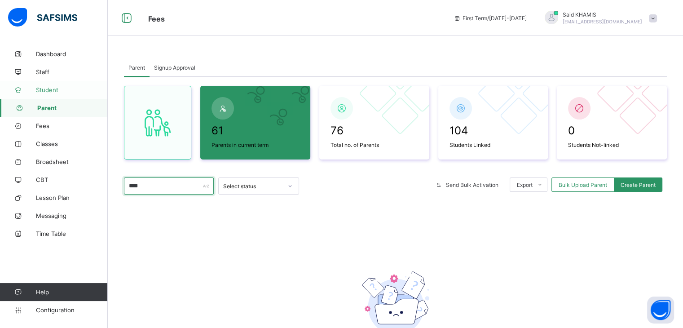
type input "****"
click at [41, 87] on span "Student" at bounding box center [72, 89] width 72 height 7
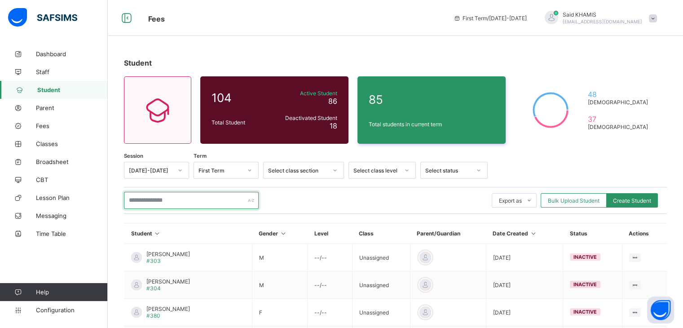
click at [169, 198] on input "text" at bounding box center [191, 200] width 135 height 17
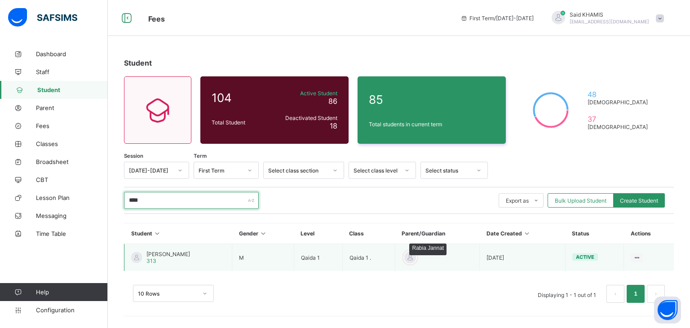
type input "****"
click at [406, 259] on div at bounding box center [409, 257] width 13 height 13
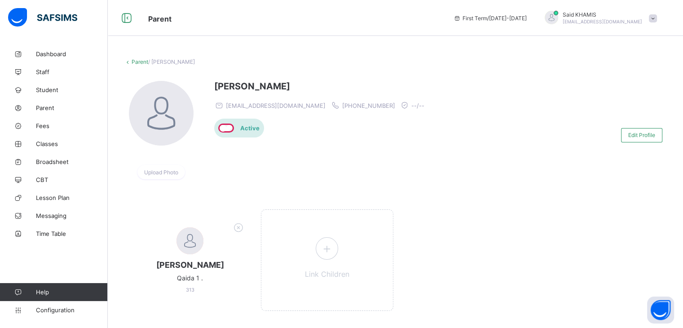
click at [499, 230] on div "Zavian Taseen Qaida 1 . 313 Link Children" at bounding box center [395, 264] width 543 height 111
drag, startPoint x: 286, startPoint y: 101, endPoint x: 221, endPoint y: 100, distance: 64.7
click at [221, 100] on div "Rabia Jannat rajntjinat1@gmail.com +447445222970 --/--" at bounding box center [321, 95] width 215 height 29
click at [434, 130] on div at bounding box center [525, 135] width 183 height 108
click at [133, 62] on link "Parent" at bounding box center [140, 61] width 17 height 7
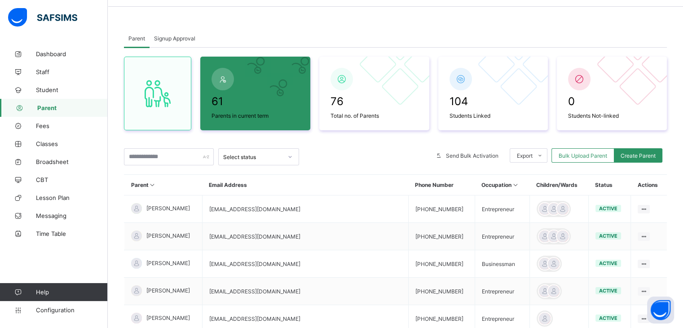
scroll to position [45, 0]
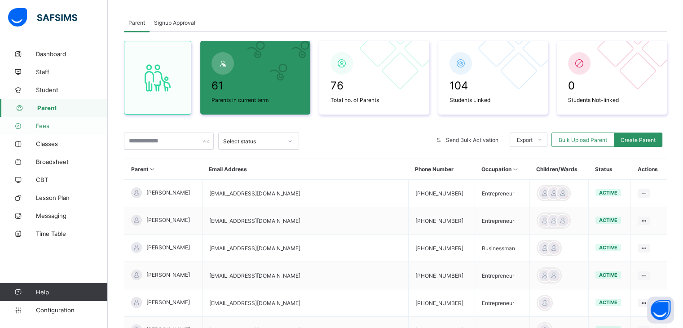
click at [47, 124] on span "Fees" at bounding box center [72, 125] width 72 height 7
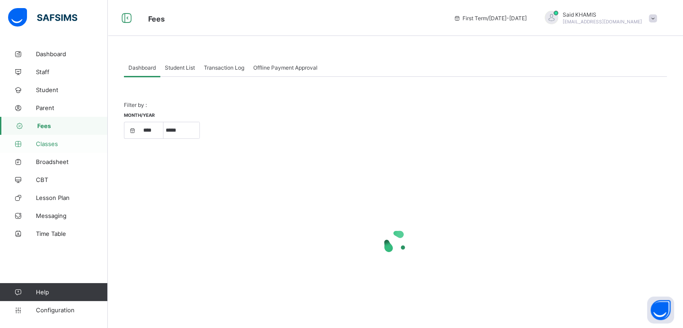
select select "****"
select select "*"
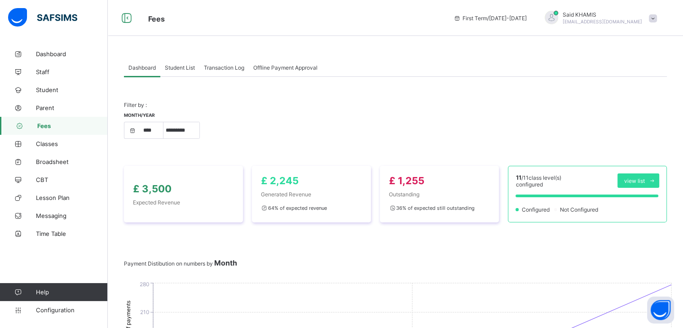
click at [45, 126] on span "Fees" at bounding box center [72, 125] width 71 height 7
click at [189, 69] on span "Student List" at bounding box center [180, 67] width 30 height 7
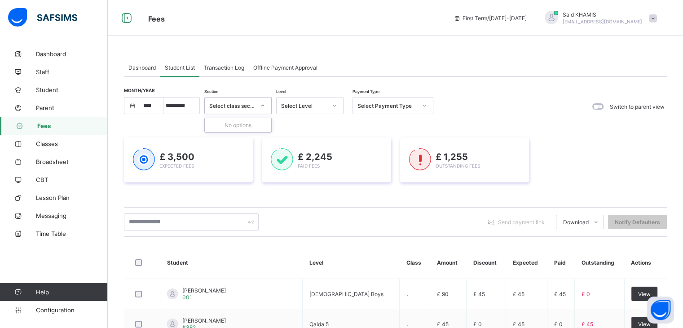
click at [255, 106] on div at bounding box center [262, 105] width 15 height 14
click at [320, 109] on div "Select Level" at bounding box center [301, 105] width 49 height 13
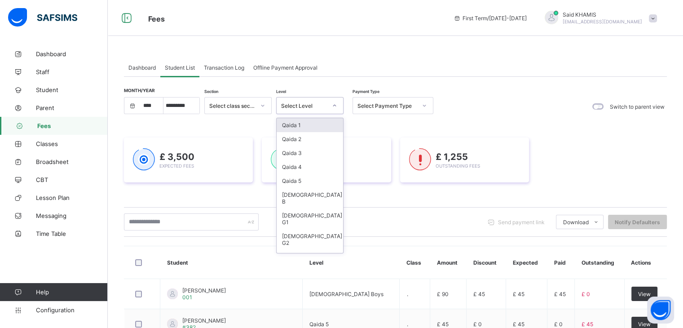
click at [302, 126] on div "Qaida 1" at bounding box center [310, 125] width 66 height 14
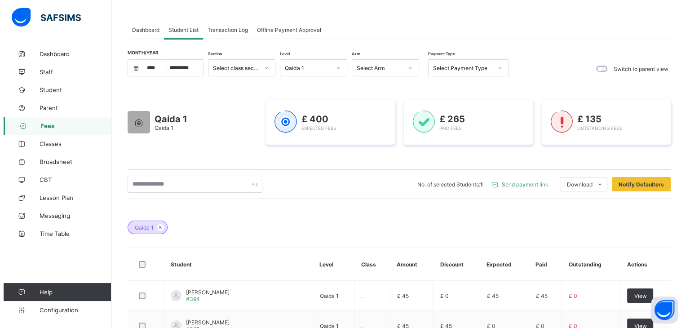
scroll to position [49, 0]
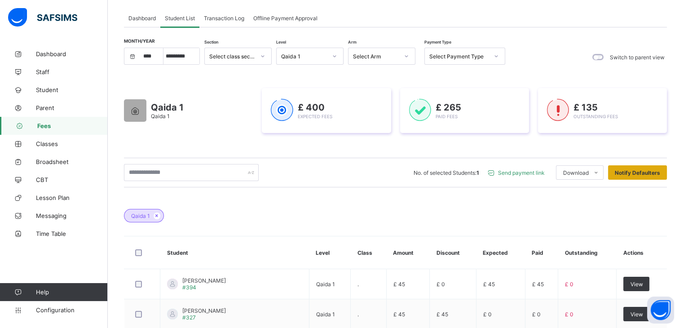
click at [642, 173] on span "Notify Defaulters" at bounding box center [637, 172] width 45 height 7
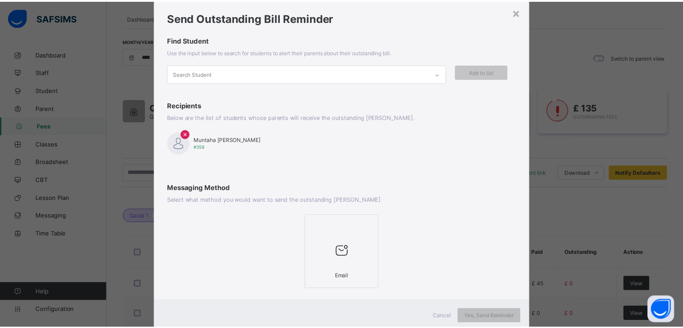
scroll to position [54, 0]
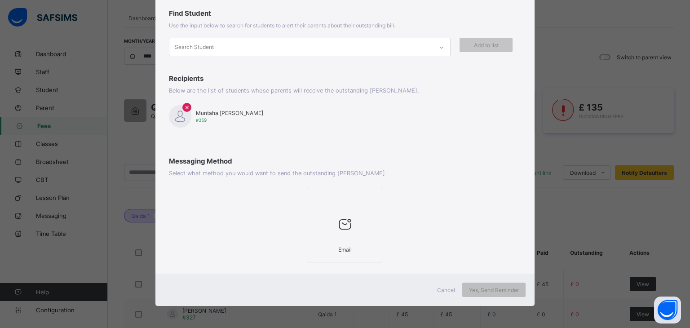
click at [350, 233] on div at bounding box center [345, 223] width 65 height 35
click at [487, 290] on span "Yes, Send Reminder" at bounding box center [494, 290] width 50 height 7
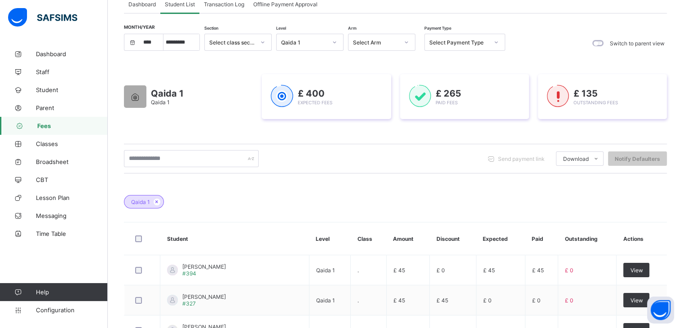
scroll to position [0, 0]
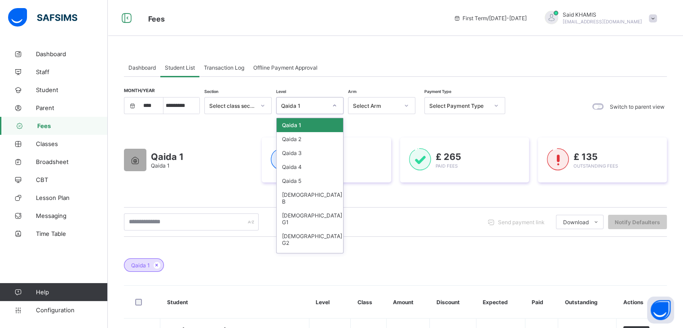
click at [335, 105] on icon at bounding box center [334, 105] width 5 height 9
click at [309, 142] on div "Qaida 2" at bounding box center [310, 139] width 66 height 14
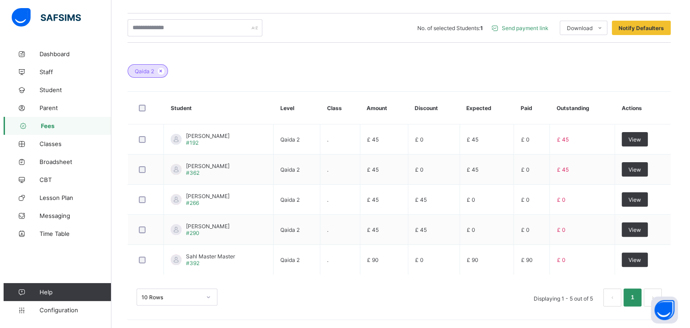
scroll to position [149, 0]
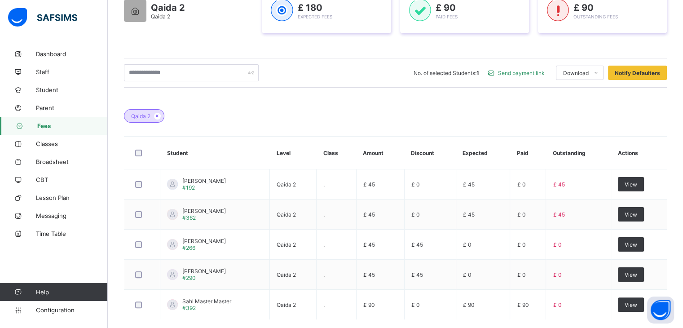
click at [537, 74] on span "Send payment link" at bounding box center [521, 73] width 47 height 7
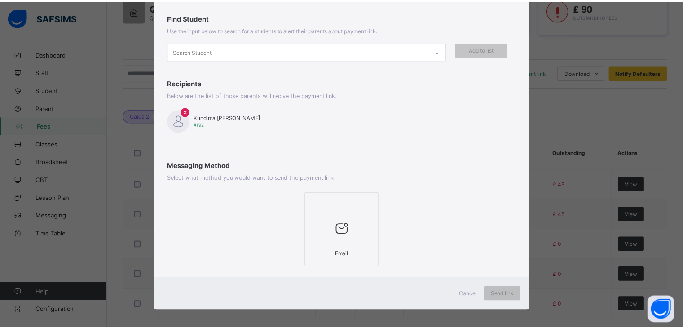
scroll to position [56, 0]
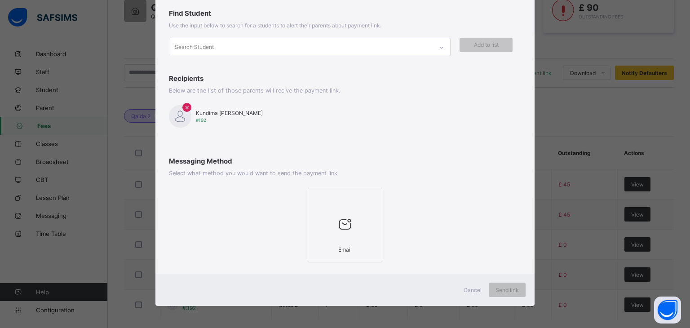
click at [347, 234] on div at bounding box center [345, 223] width 65 height 35
click at [508, 289] on span "Send link" at bounding box center [507, 290] width 23 height 7
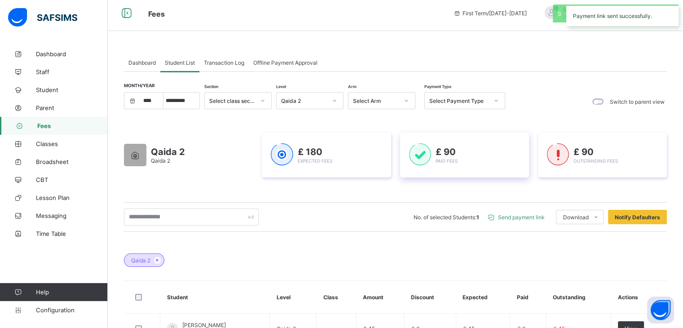
scroll to position [0, 0]
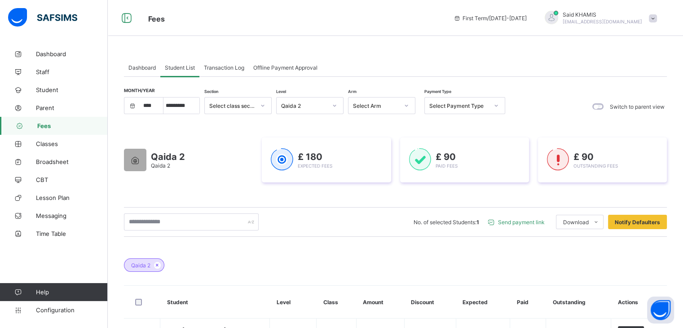
click at [325, 105] on div "Qaida 2" at bounding box center [304, 105] width 46 height 7
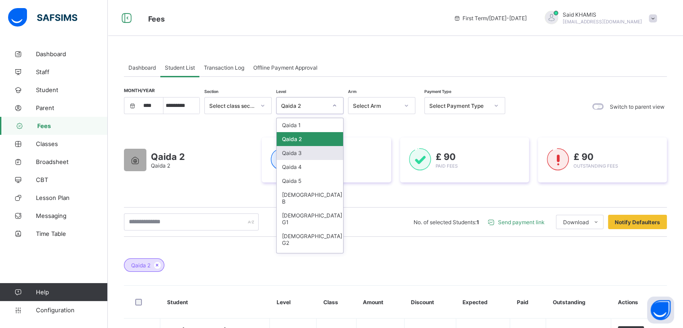
click at [306, 155] on div "Qaida 3" at bounding box center [310, 153] width 66 height 14
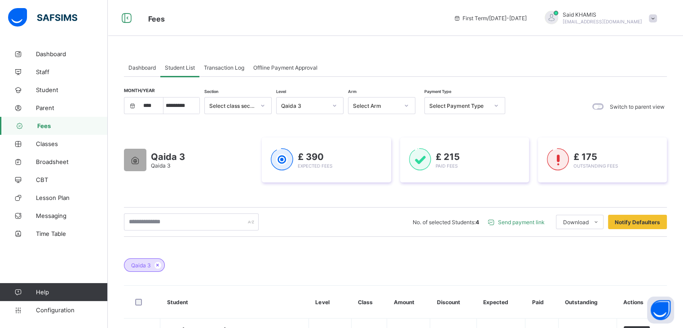
click at [532, 225] on div "Send payment link" at bounding box center [518, 222] width 68 height 14
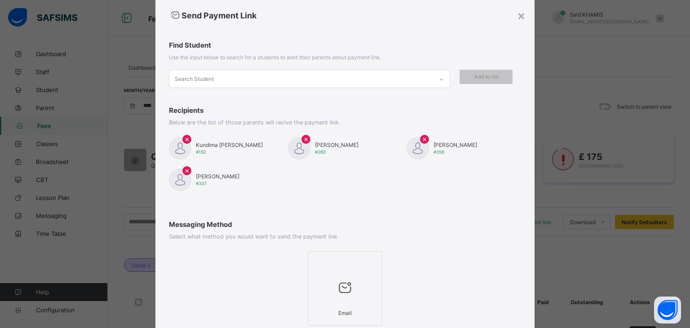
scroll to position [87, 0]
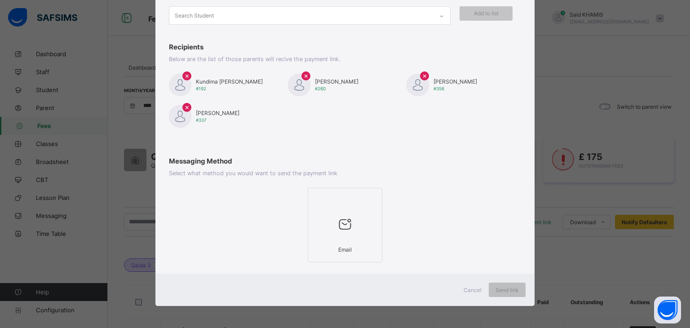
click at [354, 228] on div at bounding box center [345, 223] width 65 height 35
click at [344, 209] on div at bounding box center [345, 223] width 65 height 35
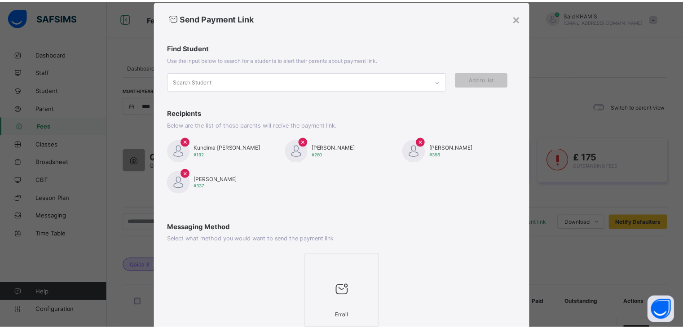
scroll to position [0, 0]
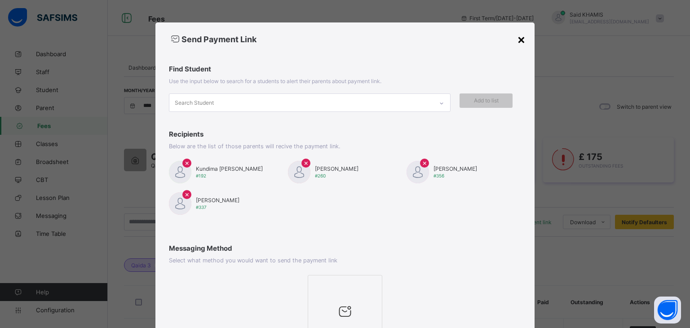
click at [519, 42] on div "×" at bounding box center [521, 38] width 9 height 15
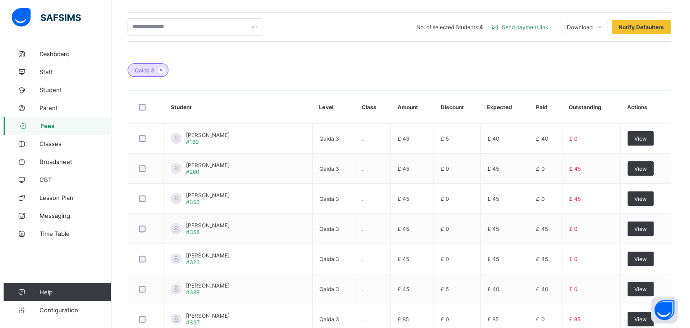
scroll to position [194, 0]
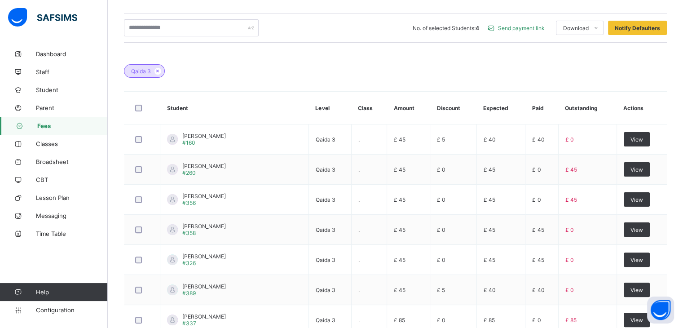
click at [522, 31] on span "Send payment link" at bounding box center [521, 28] width 47 height 7
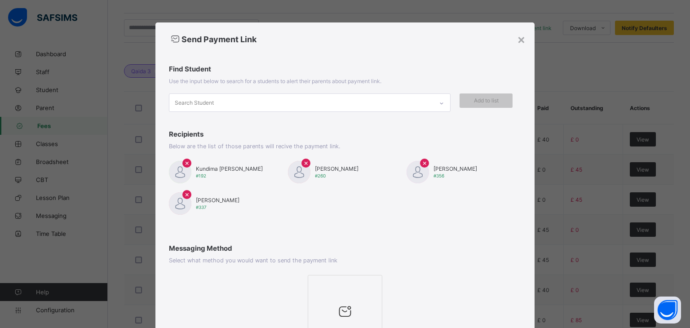
click at [185, 160] on span "×" at bounding box center [187, 162] width 5 height 9
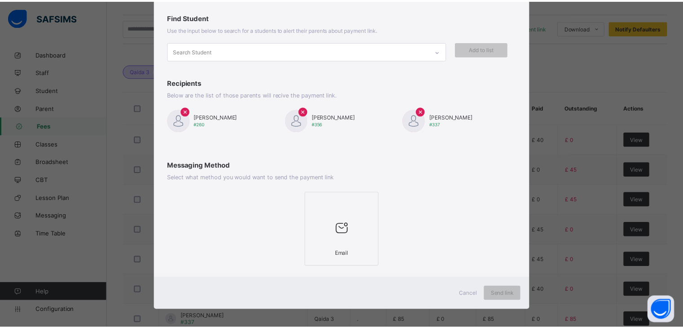
scroll to position [56, 0]
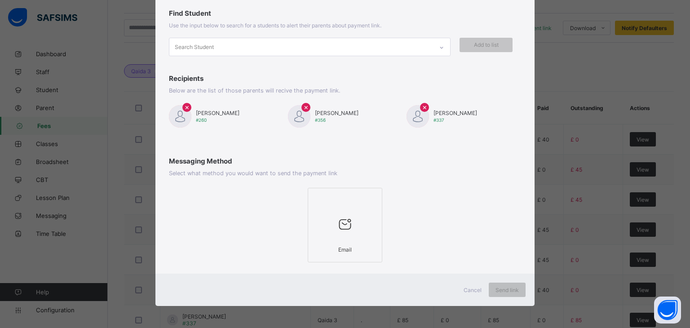
click at [365, 212] on div at bounding box center [345, 223] width 65 height 35
click at [511, 289] on span "Send link" at bounding box center [507, 290] width 23 height 7
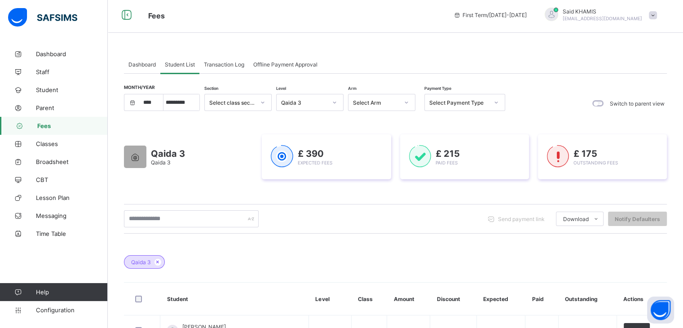
scroll to position [0, 0]
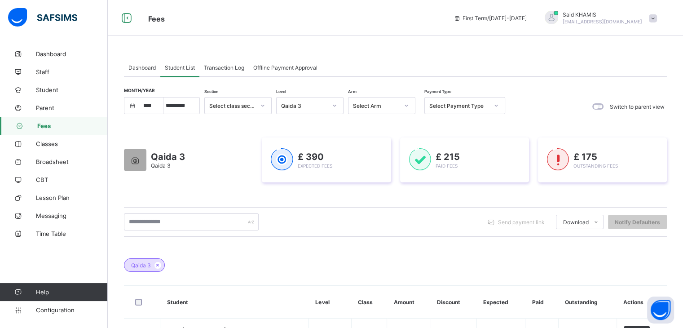
click at [335, 105] on icon at bounding box center [334, 105] width 5 height 9
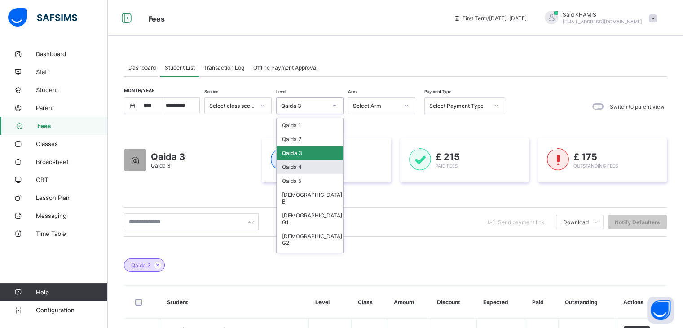
click at [302, 169] on div "Qaida 4" at bounding box center [310, 167] width 66 height 14
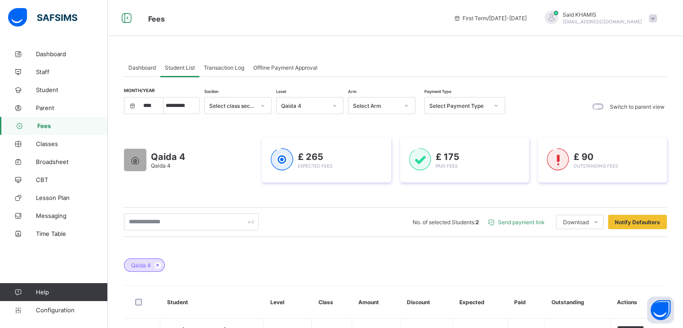
click at [527, 224] on span "Send payment link" at bounding box center [521, 222] width 47 height 7
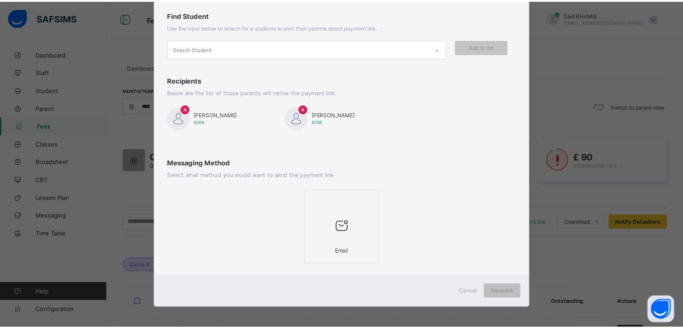
scroll to position [56, 0]
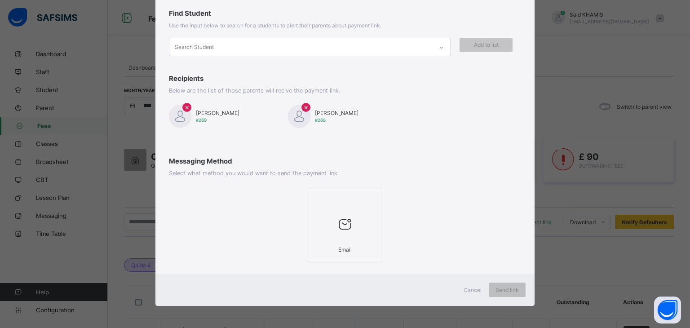
click at [355, 217] on div at bounding box center [345, 223] width 65 height 35
click at [509, 288] on span "Send link" at bounding box center [507, 290] width 23 height 7
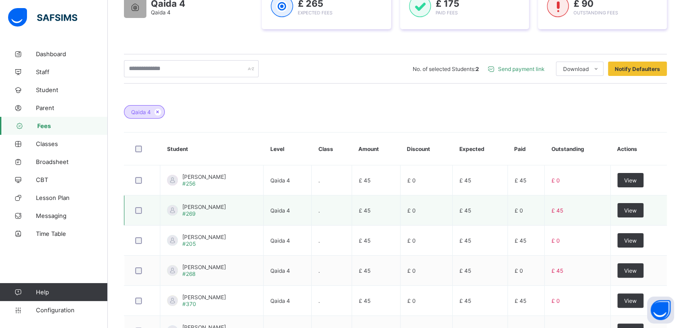
scroll to position [0, 0]
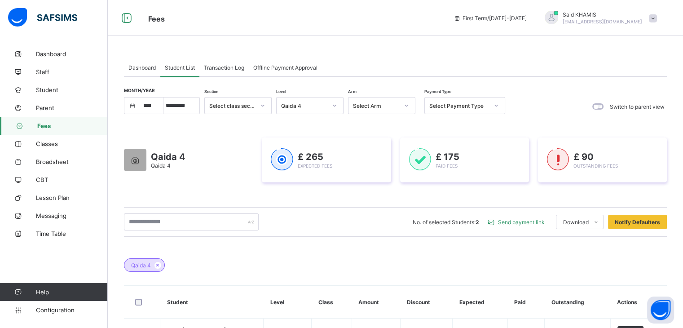
click at [332, 105] on icon at bounding box center [334, 105] width 5 height 9
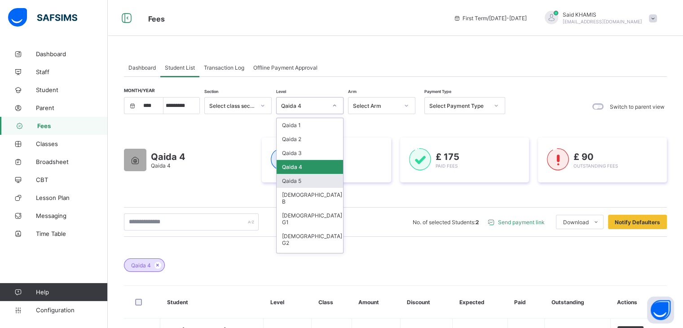
click at [300, 179] on div "Qaida 5" at bounding box center [310, 181] width 66 height 14
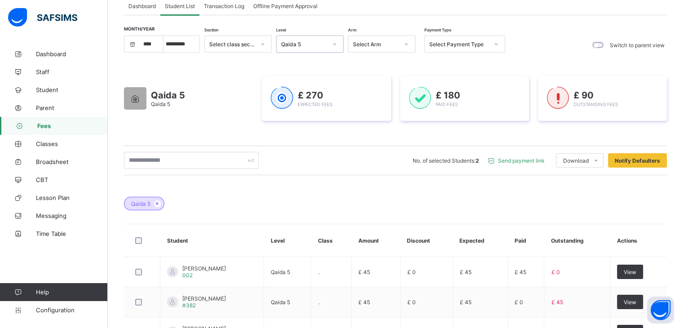
scroll to position [224, 0]
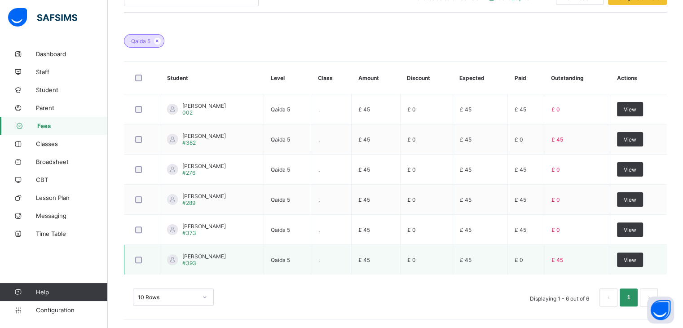
click at [133, 261] on div at bounding box center [142, 259] width 22 height 19
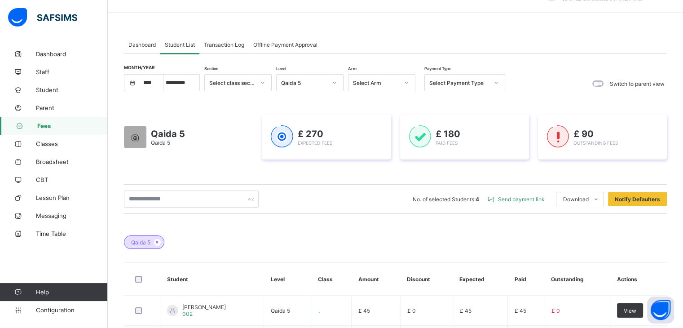
scroll to position [45, 0]
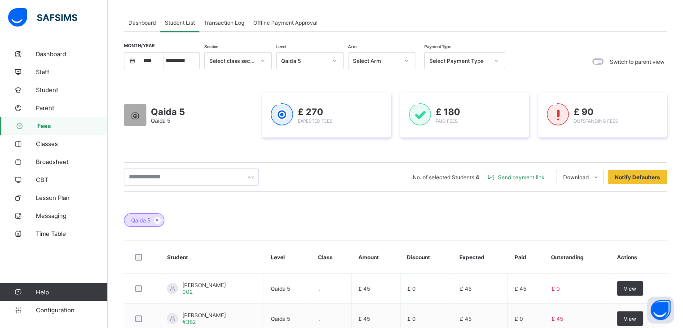
click at [523, 177] on span "Send payment link" at bounding box center [521, 177] width 47 height 7
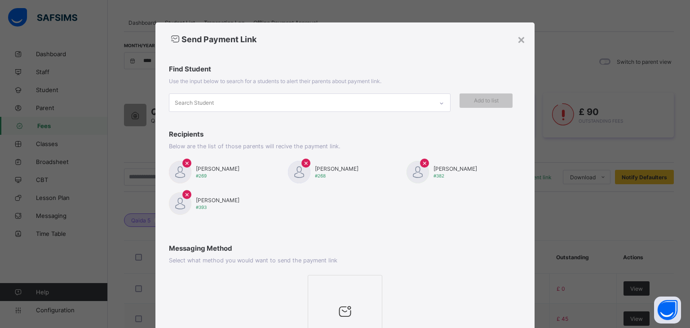
click at [304, 163] on span "×" at bounding box center [306, 162] width 5 height 9
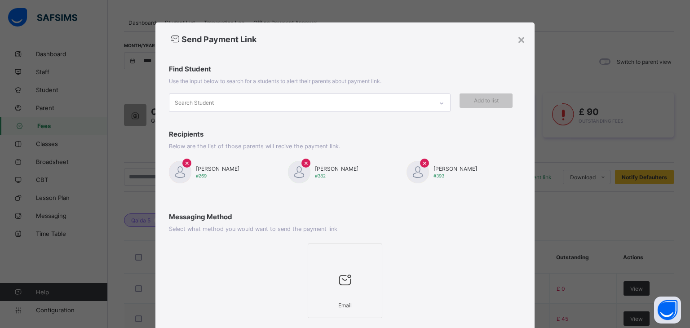
click at [304, 159] on span "×" at bounding box center [306, 162] width 5 height 9
click at [304, 163] on span "×" at bounding box center [306, 162] width 5 height 9
click at [189, 161] on div "× Khamis Khalis #269" at bounding box center [226, 172] width 115 height 22
click at [186, 161] on span "×" at bounding box center [187, 162] width 5 height 9
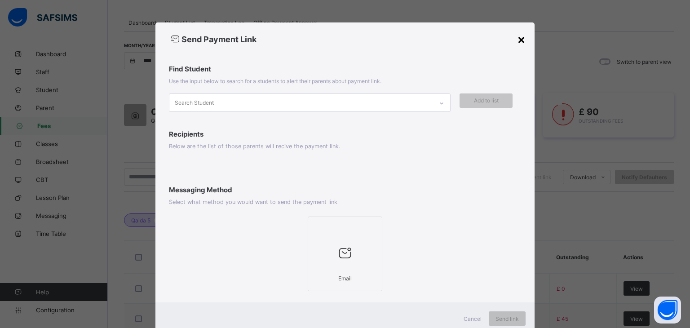
click at [521, 39] on div "×" at bounding box center [521, 38] width 9 height 15
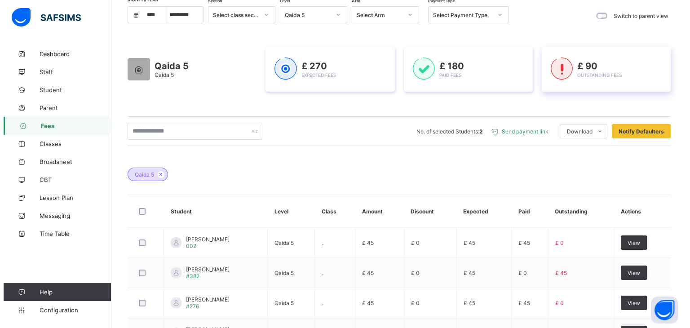
scroll to position [89, 0]
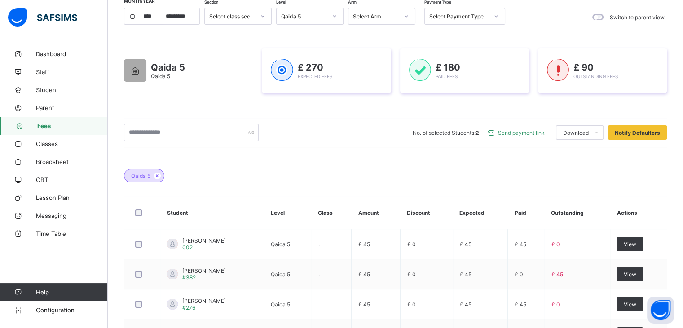
click at [529, 133] on span "Send payment link" at bounding box center [521, 132] width 47 height 7
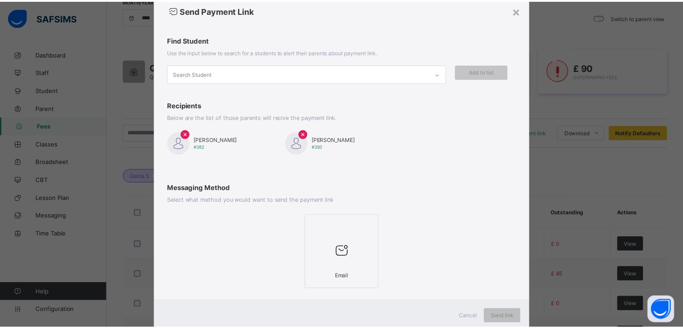
scroll to position [45, 0]
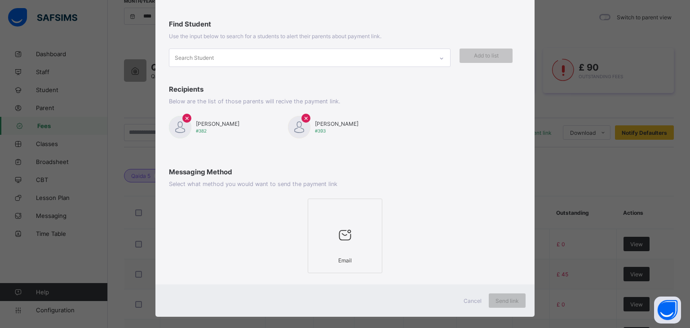
click at [361, 236] on div at bounding box center [345, 234] width 65 height 35
click at [511, 300] on span "Send link" at bounding box center [507, 300] width 23 height 7
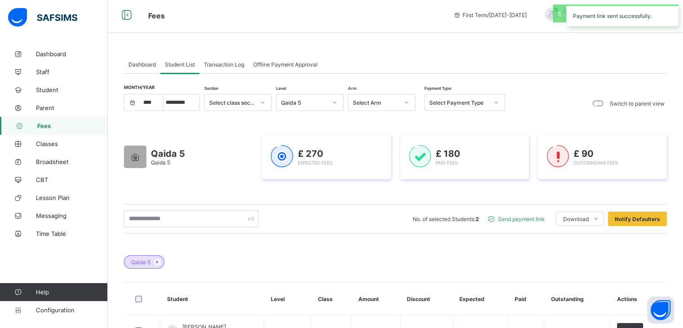
scroll to position [0, 0]
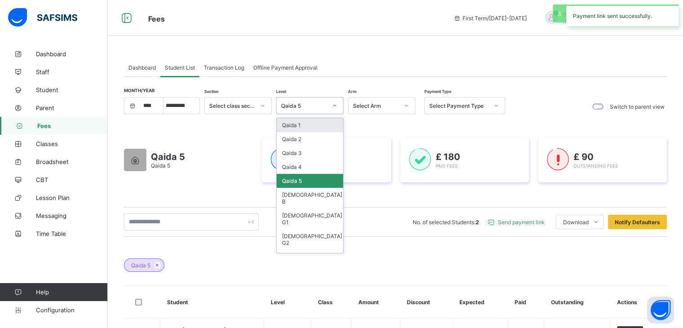
click at [332, 108] on icon at bounding box center [334, 105] width 5 height 9
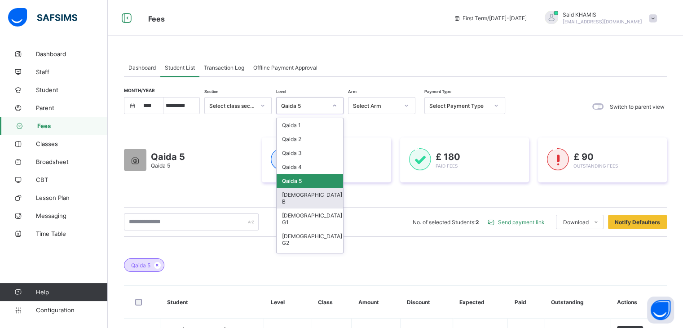
click at [302, 195] on div "Quran B" at bounding box center [310, 198] width 66 height 21
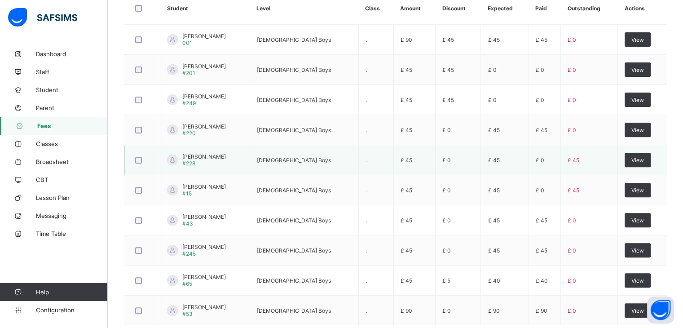
scroll to position [314, 0]
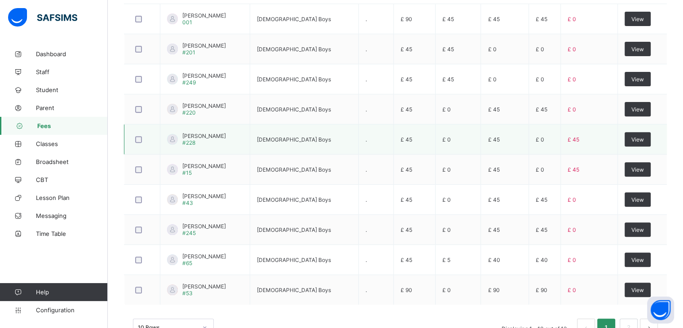
click at [138, 142] on div at bounding box center [142, 139] width 22 height 19
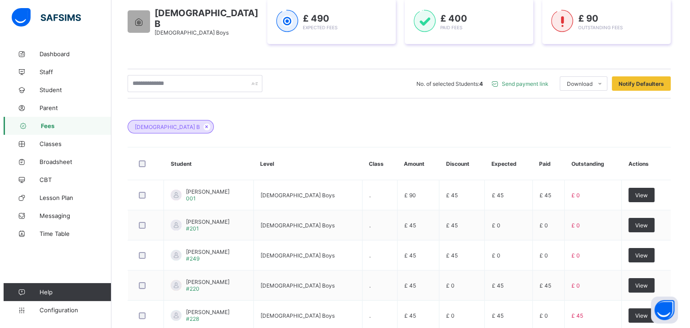
scroll to position [120, 0]
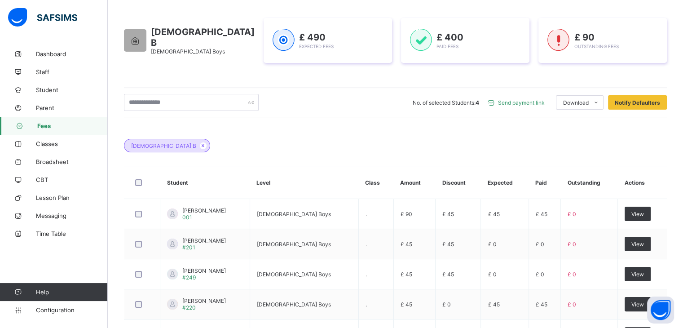
click at [526, 101] on span "Send payment link" at bounding box center [521, 102] width 47 height 7
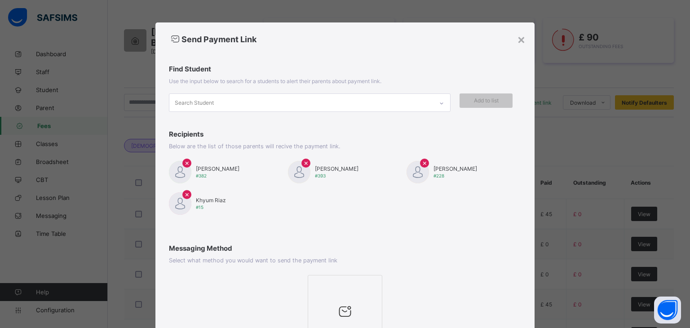
click at [185, 161] on span "×" at bounding box center [187, 162] width 5 height 9
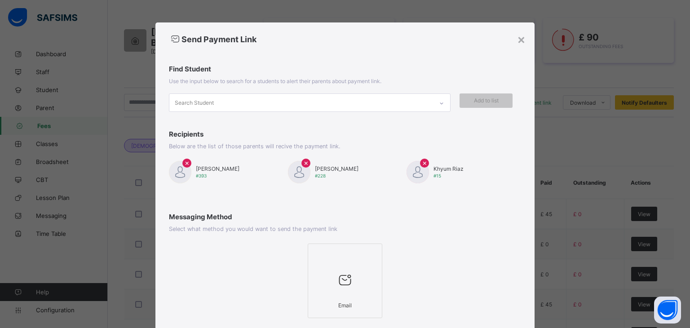
click at [185, 161] on span "×" at bounding box center [187, 162] width 5 height 9
click at [336, 270] on div at bounding box center [345, 279] width 65 height 35
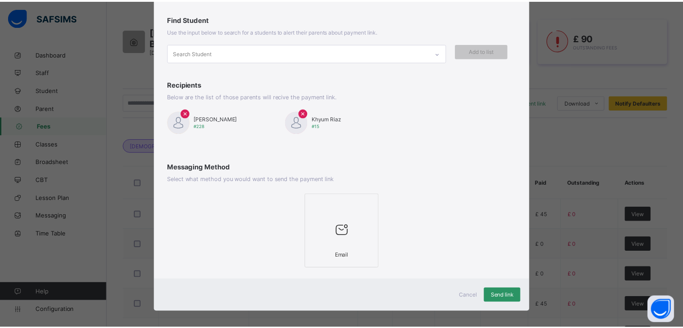
scroll to position [56, 0]
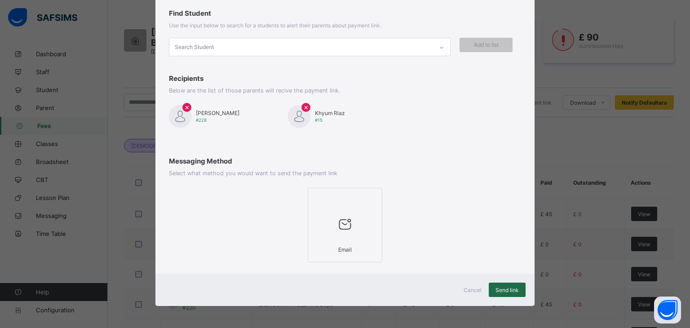
click at [516, 290] on span "Send link" at bounding box center [507, 290] width 23 height 7
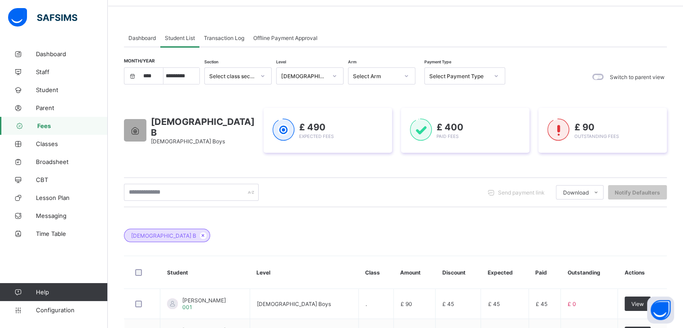
scroll to position [0, 0]
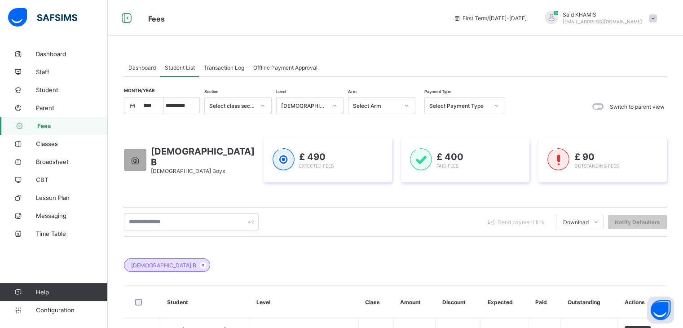
click at [333, 104] on icon at bounding box center [334, 105] width 5 height 9
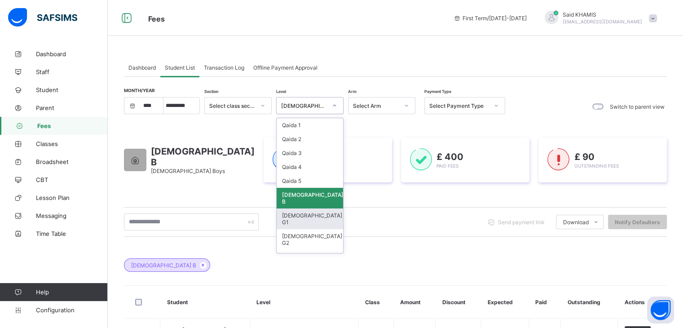
click at [302, 214] on div "Quran G1" at bounding box center [310, 218] width 66 height 21
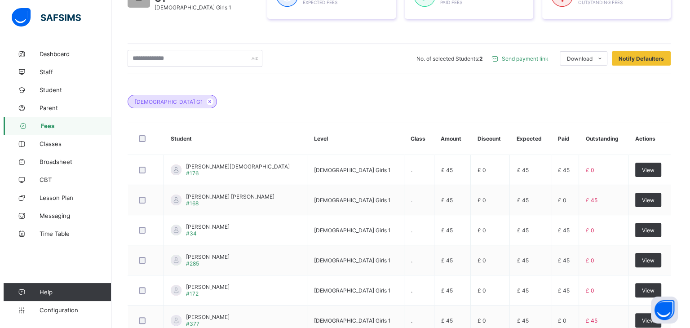
scroll to position [75, 0]
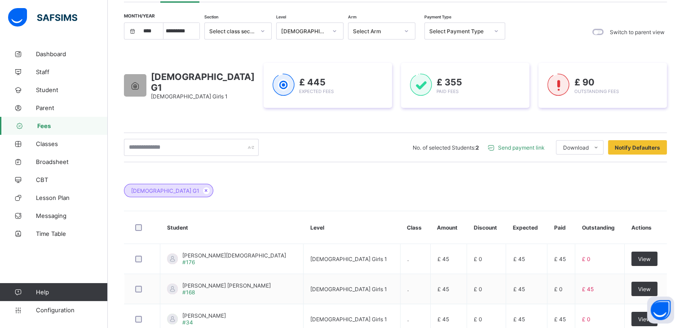
click at [523, 148] on span "Send payment link" at bounding box center [521, 147] width 47 height 7
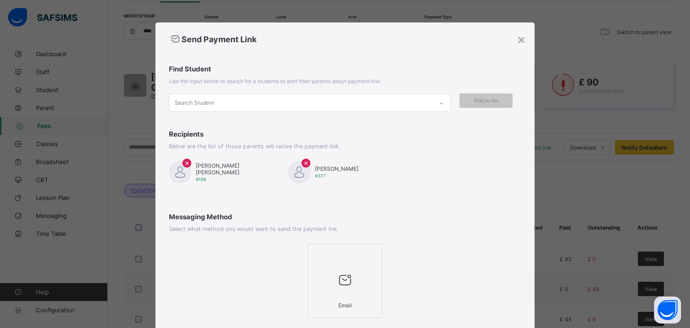
click at [362, 261] on div at bounding box center [345, 254] width 65 height 13
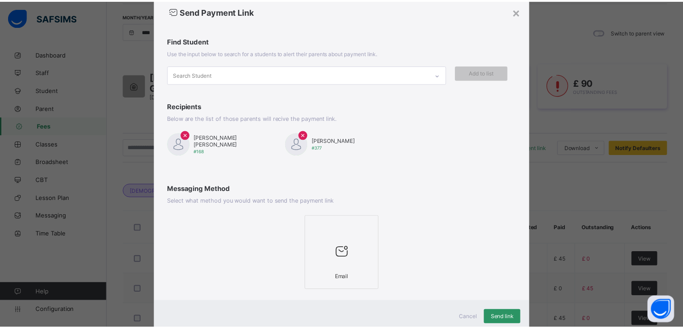
scroll to position [56, 0]
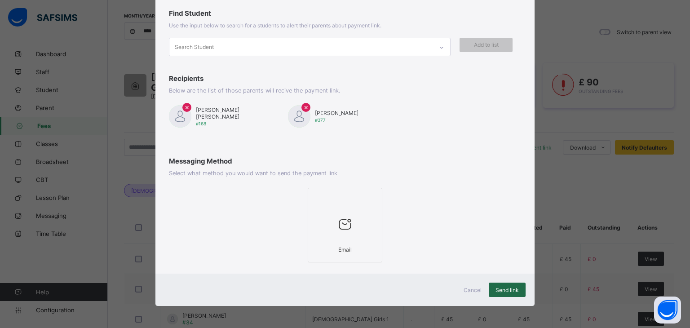
click at [509, 288] on span "Send link" at bounding box center [507, 290] width 23 height 7
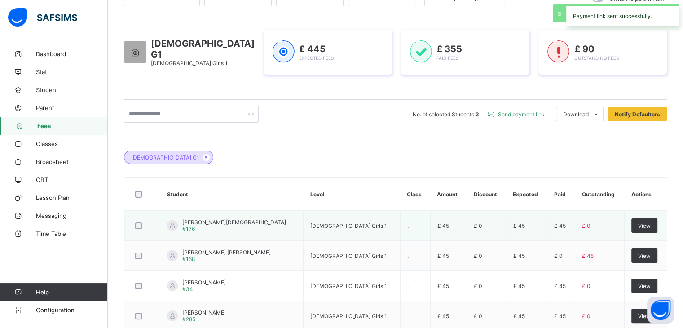
scroll to position [270, 0]
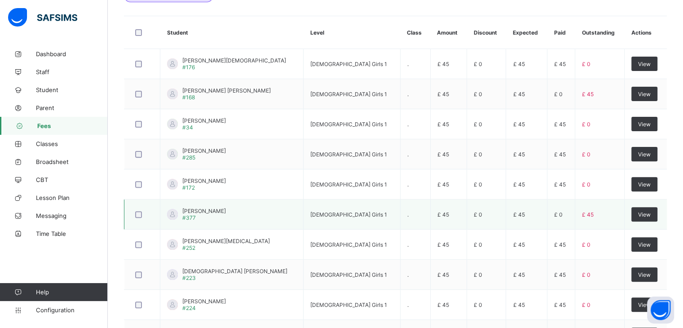
click at [140, 217] on div at bounding box center [142, 214] width 22 height 19
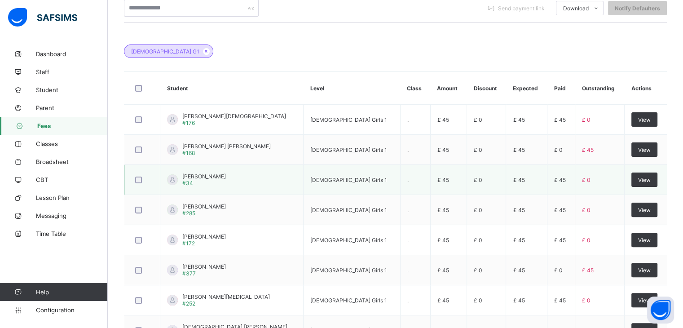
scroll to position [0, 0]
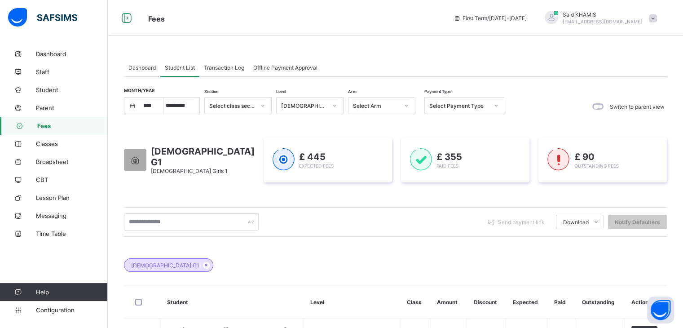
click at [407, 102] on icon at bounding box center [406, 105] width 5 height 9
click at [338, 107] on div at bounding box center [334, 105] width 15 height 14
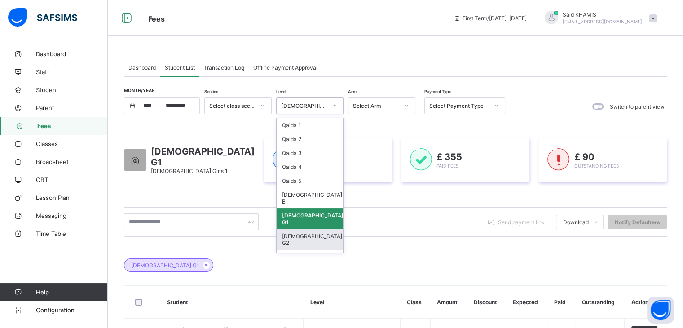
click at [304, 229] on div "Quran G2" at bounding box center [310, 239] width 66 height 21
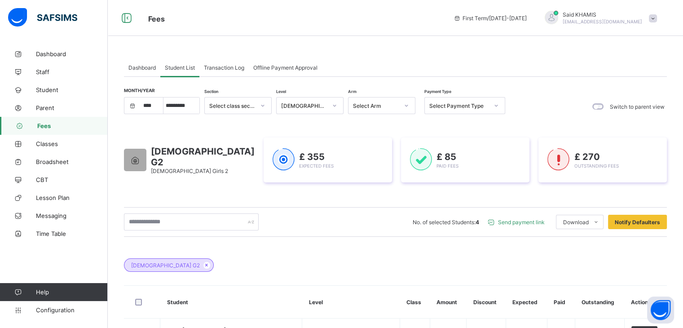
click at [527, 224] on span "Send payment link" at bounding box center [521, 222] width 47 height 7
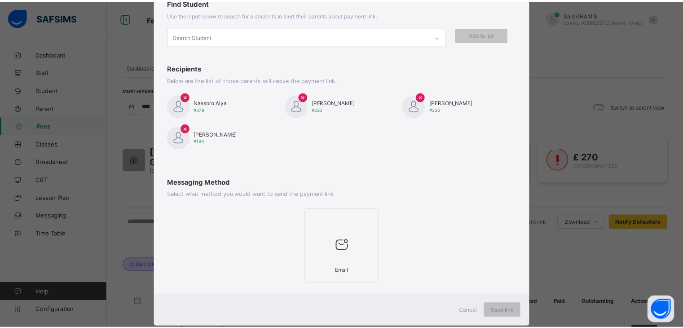
scroll to position [87, 0]
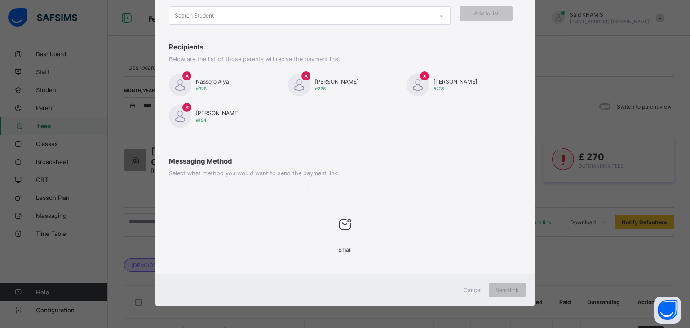
click at [359, 218] on div at bounding box center [345, 223] width 65 height 35
click at [513, 290] on span "Send link" at bounding box center [507, 290] width 23 height 7
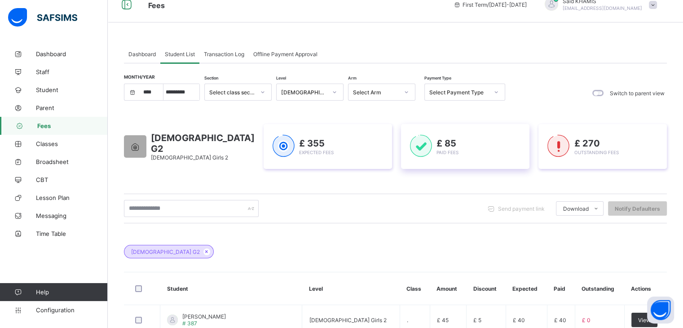
scroll to position [0, 0]
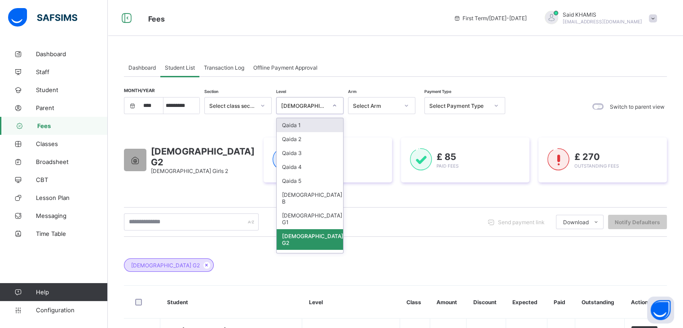
click at [327, 105] on div at bounding box center [334, 105] width 15 height 14
click at [302, 250] on div "Quran G3" at bounding box center [310, 260] width 66 height 21
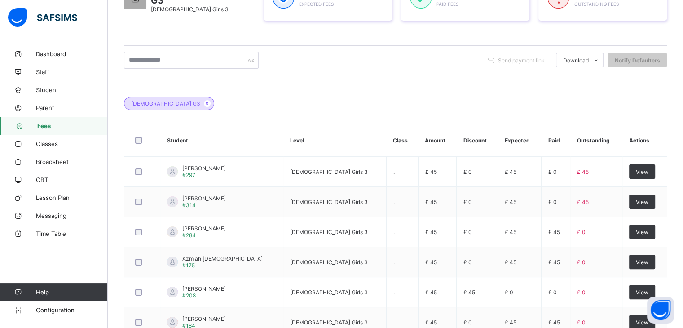
scroll to position [224, 0]
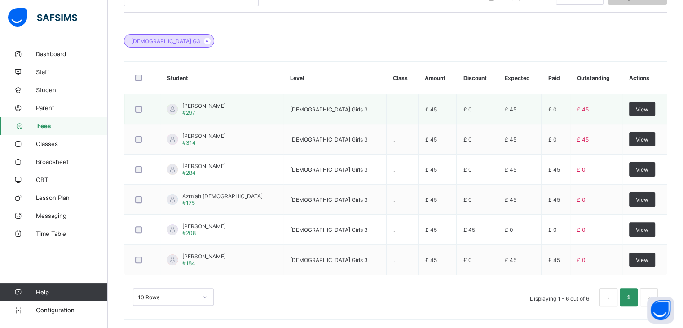
click at [134, 110] on div at bounding box center [142, 109] width 18 height 7
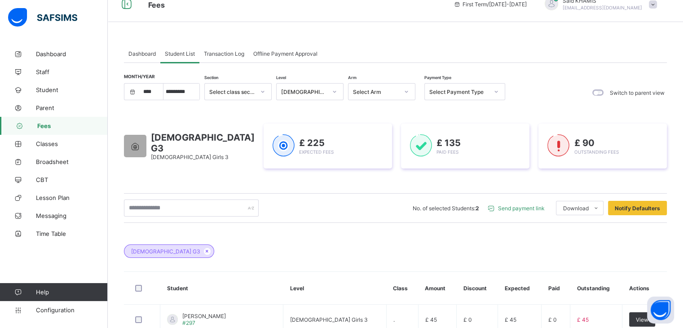
scroll to position [0, 0]
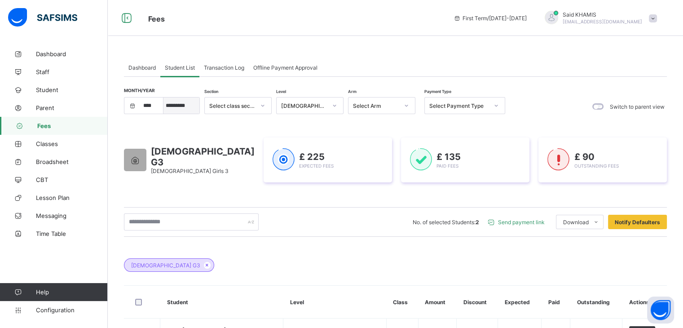
click at [195, 106] on select "***** ********* ******* ******** ********" at bounding box center [182, 105] width 36 height 16
click at [164, 97] on select "***** ********* ******* ******** ********" at bounding box center [182, 105] width 36 height 16
click at [185, 105] on select "***** ********* ******* ******** ********" at bounding box center [182, 105] width 36 height 16
click at [164, 97] on select "***** ********* ******* ******** ********" at bounding box center [182, 105] width 36 height 16
click at [192, 106] on select "***** ********* ******* ******** ********" at bounding box center [182, 105] width 36 height 16
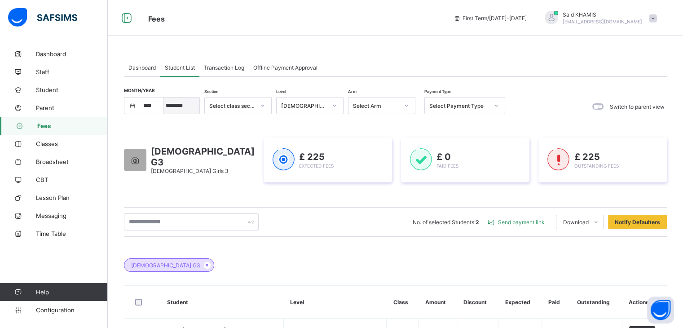
click at [164, 97] on select "***** ********* ******* ******** ********" at bounding box center [182, 105] width 36 height 16
click at [187, 105] on select "***** ********* ******* ******** ********" at bounding box center [182, 105] width 36 height 16
select select "*"
click at [164, 97] on select "***** ********* ******* ******** ********" at bounding box center [182, 105] width 36 height 16
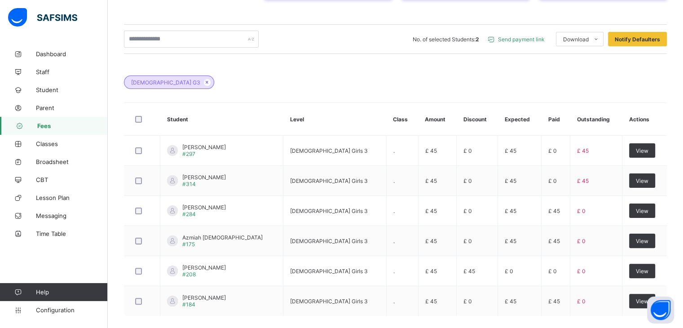
scroll to position [224, 0]
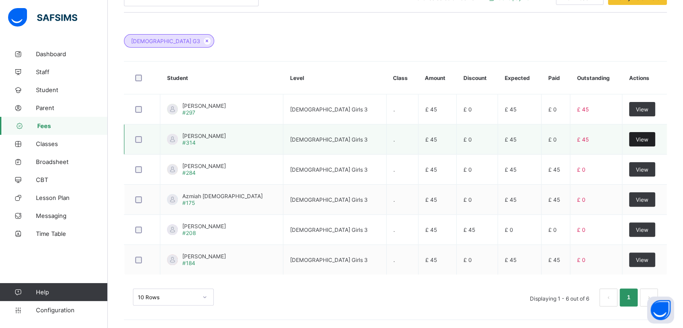
click at [641, 139] on span "View" at bounding box center [642, 139] width 13 height 7
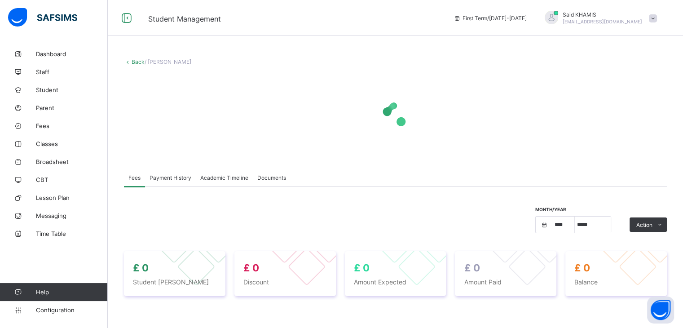
select select "****"
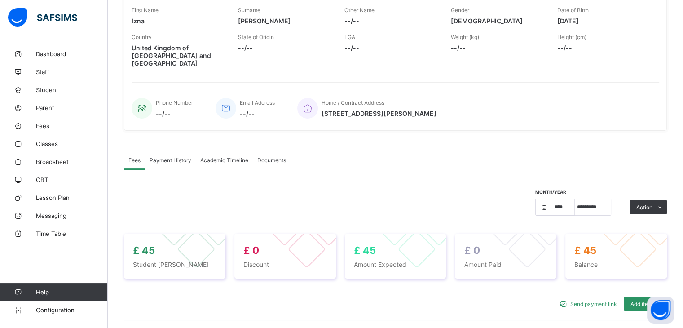
scroll to position [134, 0]
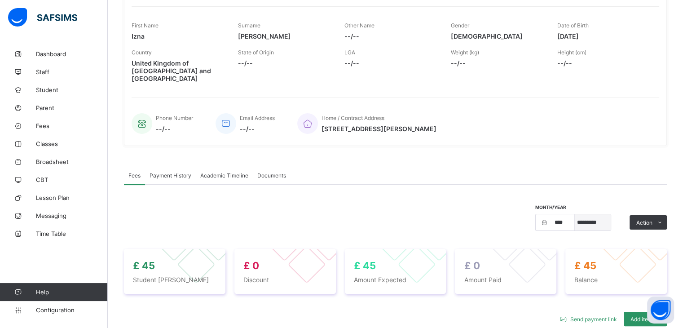
click at [611, 214] on select "***** ********* ******* ******** ********" at bounding box center [593, 222] width 36 height 16
click at [581, 214] on select "***** ********* ******* ******** ********" at bounding box center [593, 222] width 36 height 16
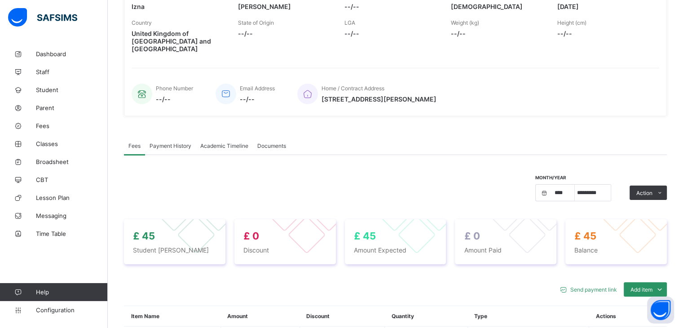
scroll to position [179, 0]
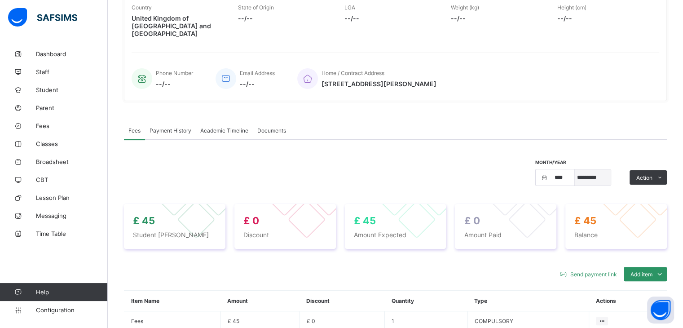
click at [605, 171] on select "***** ********* ******* ******** ********" at bounding box center [593, 177] width 36 height 16
click at [581, 169] on select "***** ********* ******* ******** ********" at bounding box center [593, 177] width 36 height 16
click at [611, 170] on select "***** ********* ******* ******** ********" at bounding box center [593, 177] width 36 height 16
select select "**"
click at [581, 169] on select "***** ********* ******* ******** ********" at bounding box center [593, 177] width 36 height 16
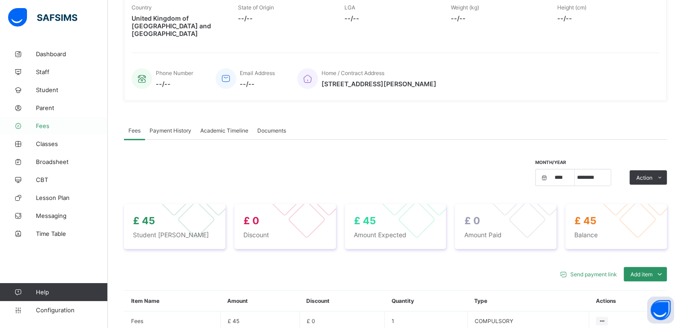
click at [48, 128] on span "Fees" at bounding box center [72, 125] width 72 height 7
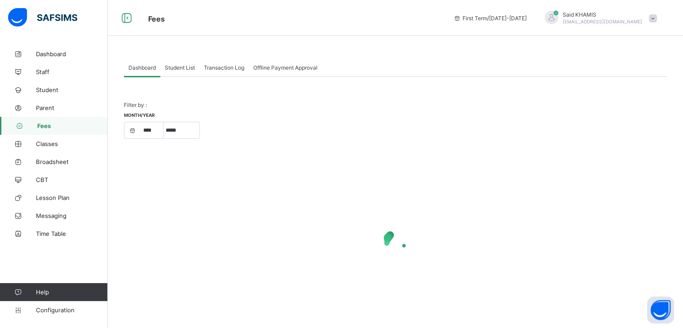
select select "****"
select select "*"
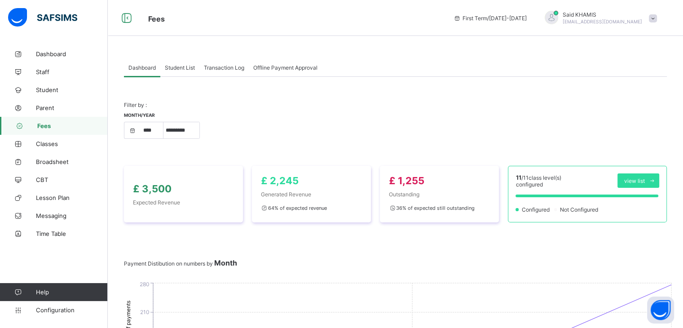
click at [182, 69] on span "Student List" at bounding box center [180, 67] width 30 height 7
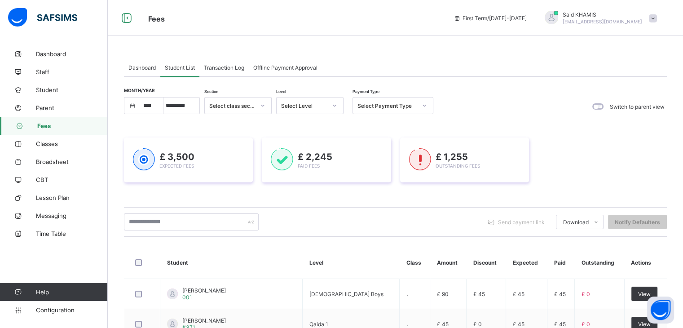
click at [312, 105] on div "Select Level" at bounding box center [304, 105] width 46 height 7
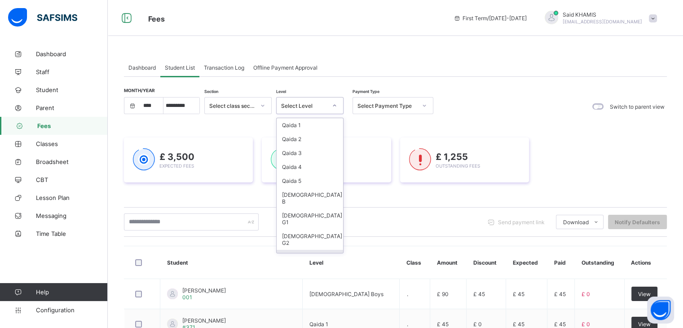
scroll to position [19, 0]
click at [314, 230] on div "Quran G3" at bounding box center [310, 240] width 66 height 21
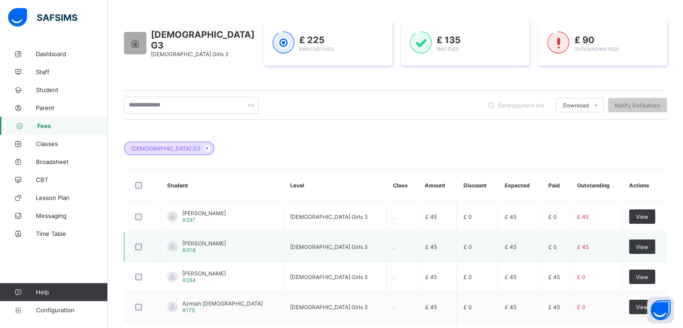
scroll to position [89, 0]
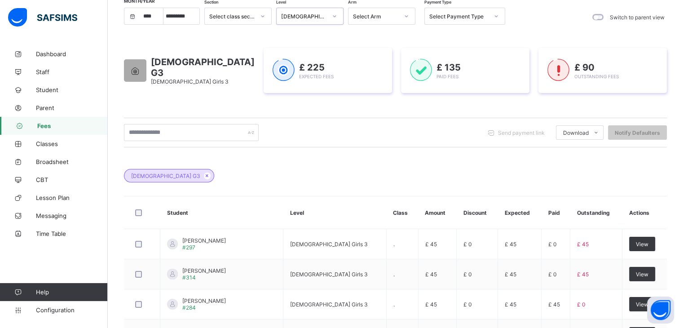
click at [426, 161] on div "Quran G3" at bounding box center [395, 170] width 543 height 31
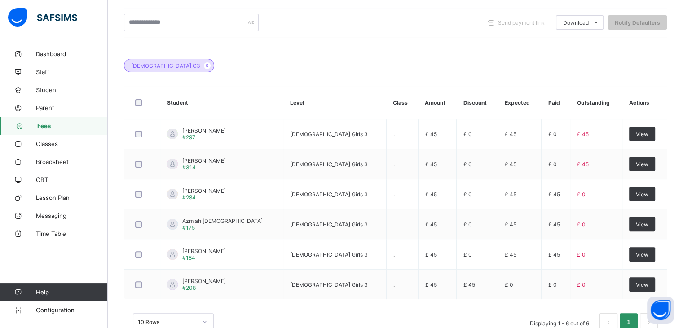
scroll to position [224, 0]
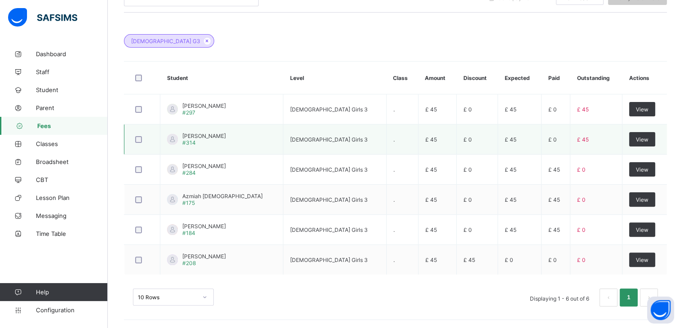
click at [219, 135] on span "Izna Chaudhry" at bounding box center [204, 136] width 44 height 7
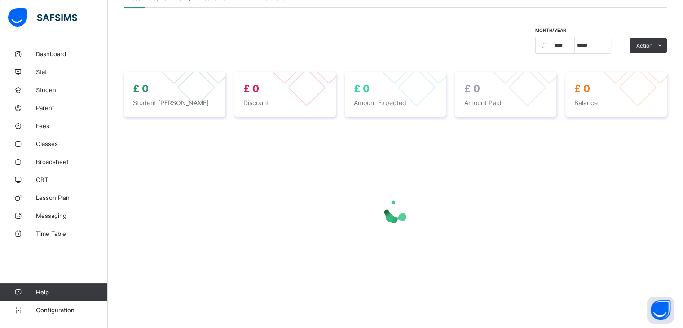
select select "****"
select select "*"
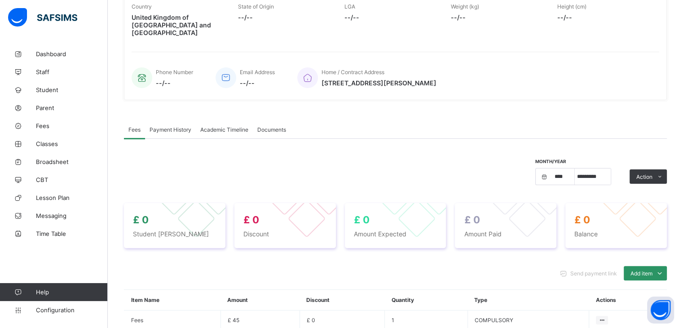
scroll to position [224, 0]
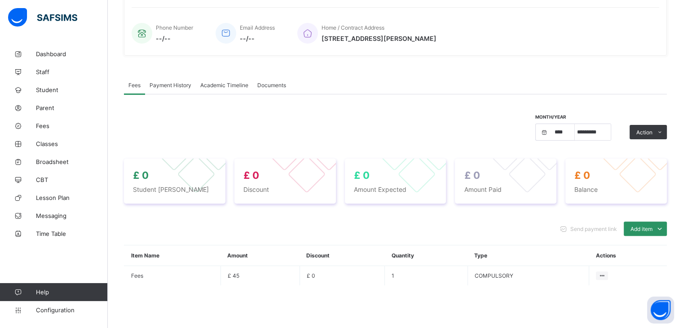
select select "****"
click at [170, 82] on span "Payment History" at bounding box center [171, 85] width 42 height 7
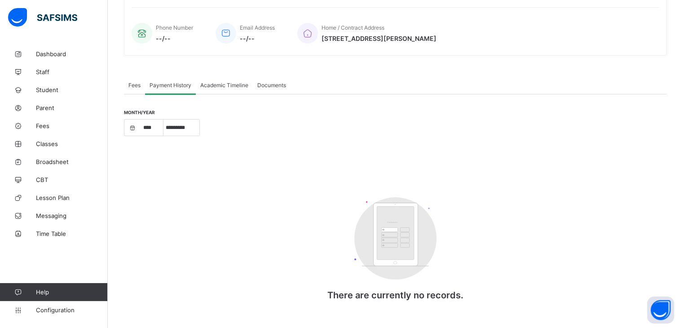
click at [226, 82] on span "Academic Timeline" at bounding box center [224, 85] width 48 height 7
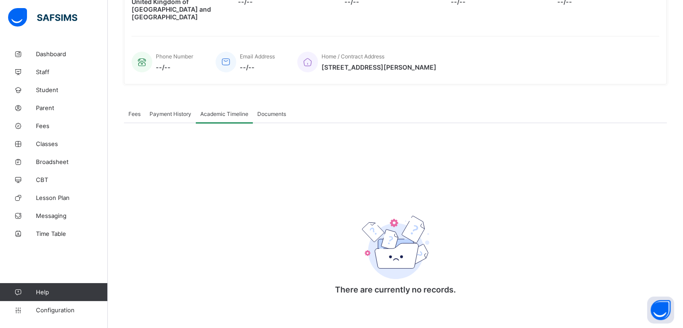
click at [266, 111] on span "Documents" at bounding box center [271, 114] width 29 height 7
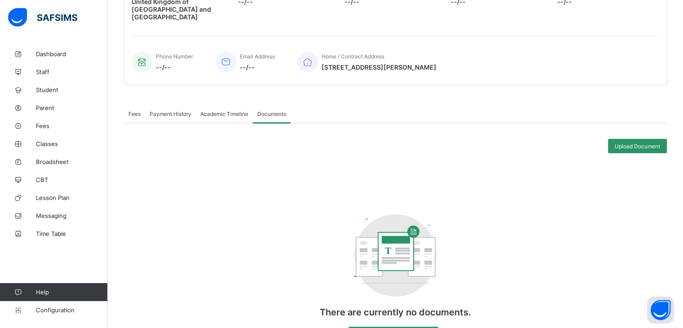
scroll to position [224, 0]
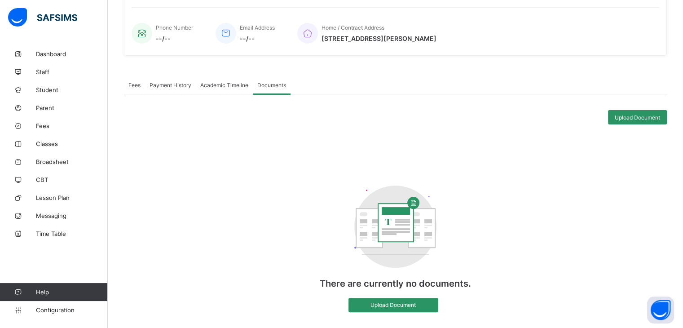
click at [175, 80] on div "Payment History" at bounding box center [170, 85] width 51 height 18
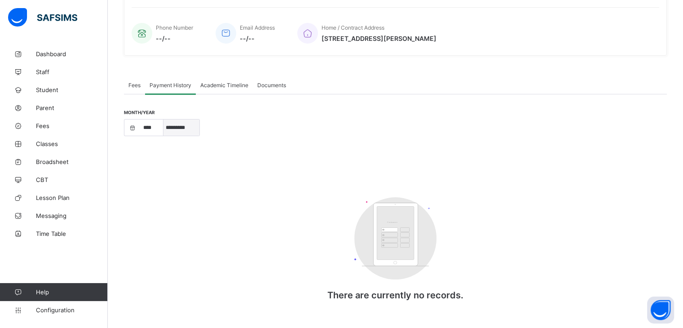
click at [182, 120] on select "***** ********* ******* ******** ********" at bounding box center [182, 128] width 36 height 16
select select "*"
click at [164, 120] on select "***** ********* ******* ******** ********" at bounding box center [182, 128] width 36 height 16
click at [138, 82] on span "Fees" at bounding box center [134, 85] width 12 height 7
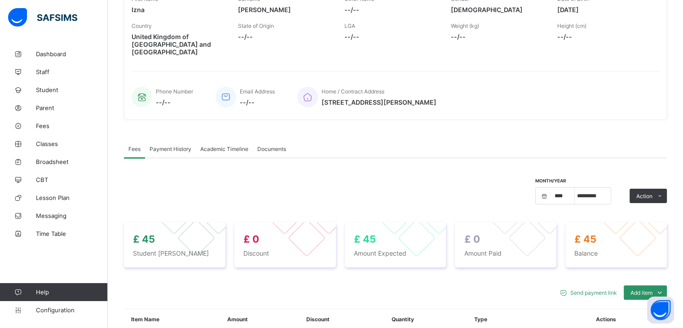
scroll to position [134, 0]
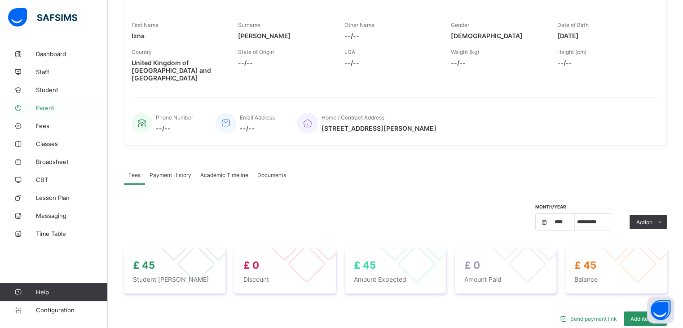
click at [47, 107] on span "Parent" at bounding box center [72, 107] width 72 height 7
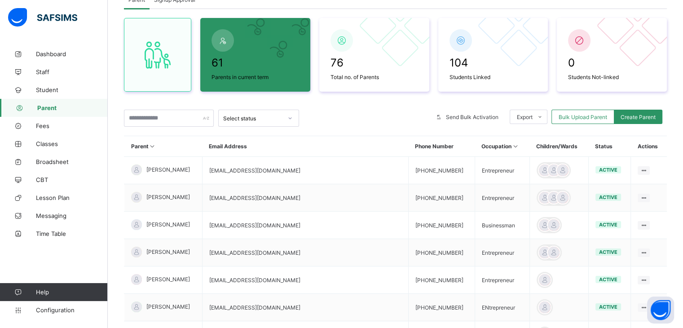
scroll to position [134, 0]
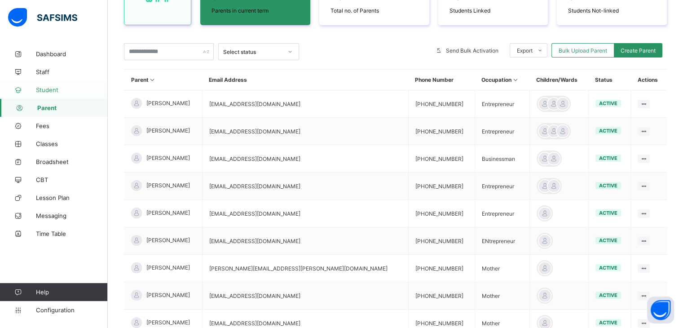
click at [47, 90] on span "Student" at bounding box center [72, 89] width 72 height 7
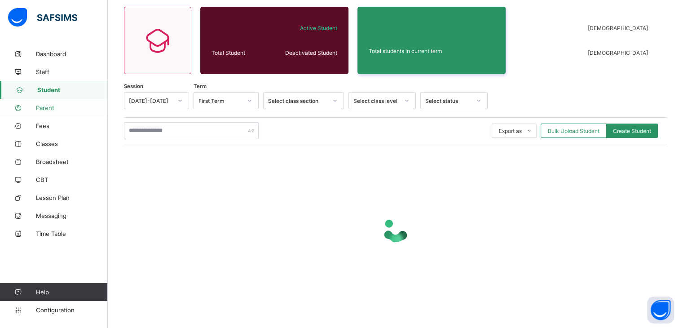
scroll to position [134, 0]
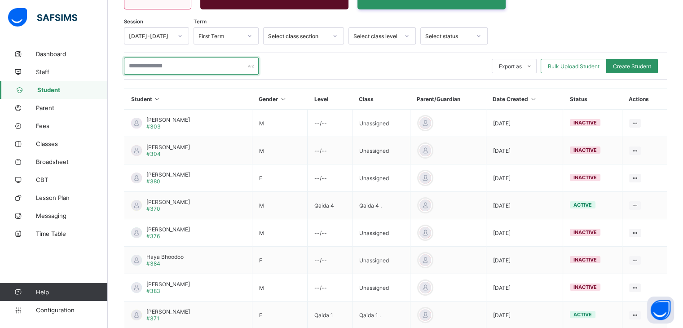
click at [190, 64] on input "text" at bounding box center [191, 66] width 135 height 17
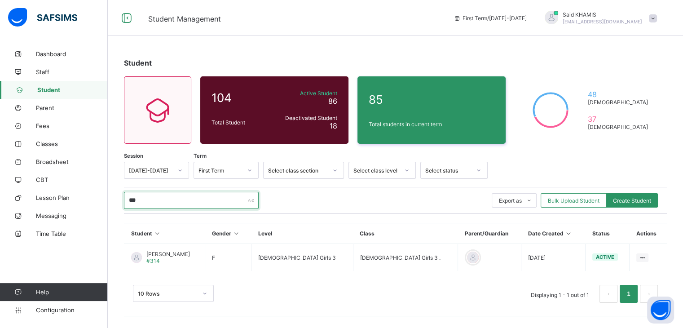
scroll to position [0, 0]
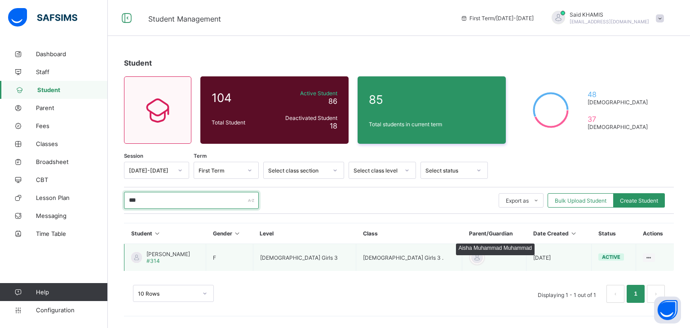
type input "***"
click at [470, 252] on div at bounding box center [476, 257] width 13 height 13
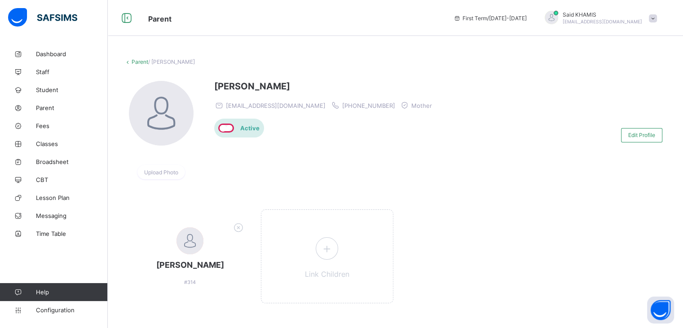
click at [443, 160] on div at bounding box center [529, 135] width 176 height 108
drag, startPoint x: 329, startPoint y: 105, endPoint x: 362, endPoint y: 108, distance: 33.4
click at [362, 108] on span "+447979262789" at bounding box center [368, 105] width 53 height 7
click at [508, 135] on div at bounding box center [529, 135] width 176 height 108
drag, startPoint x: 365, startPoint y: 107, endPoint x: 326, endPoint y: 105, distance: 39.2
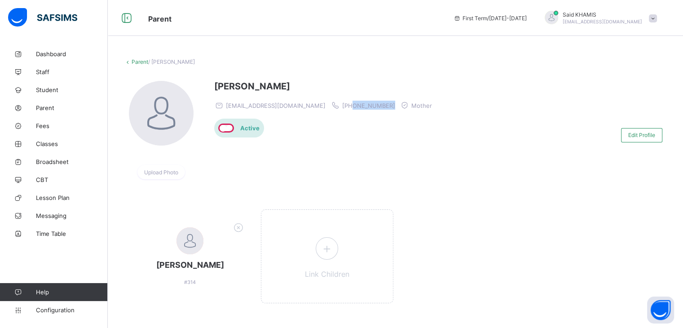
click at [326, 105] on div "aishabilal101@hotmail.com +447979262789 Mother" at bounding box center [325, 105] width 222 height 9
click at [34, 127] on icon at bounding box center [18, 126] width 36 height 7
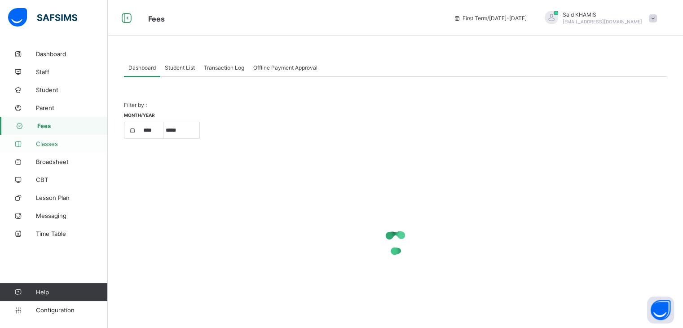
select select "****"
select select "*"
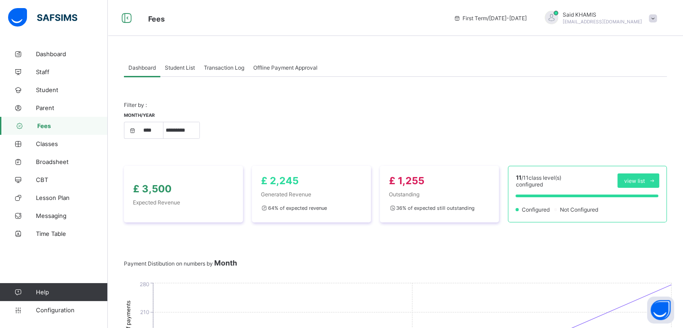
click at [187, 71] on div "Student List" at bounding box center [179, 67] width 39 height 18
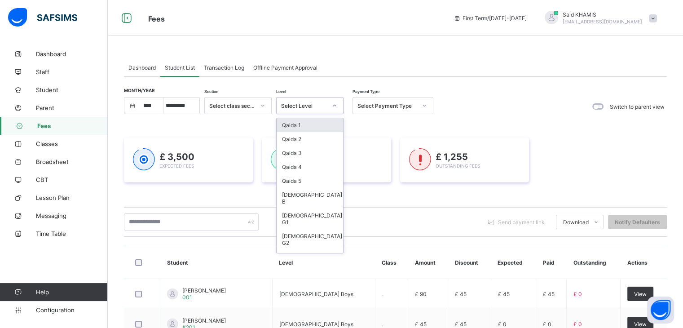
click at [314, 108] on div "Select Level" at bounding box center [304, 105] width 46 height 7
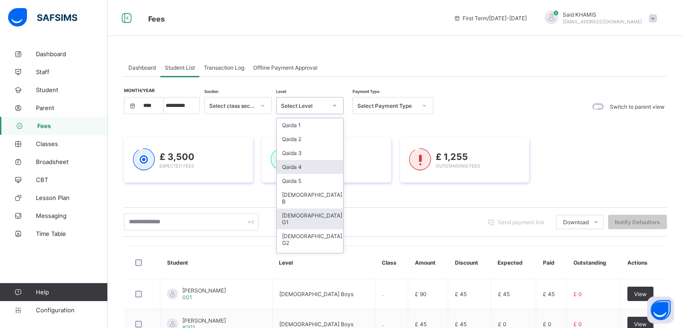
scroll to position [19, 0]
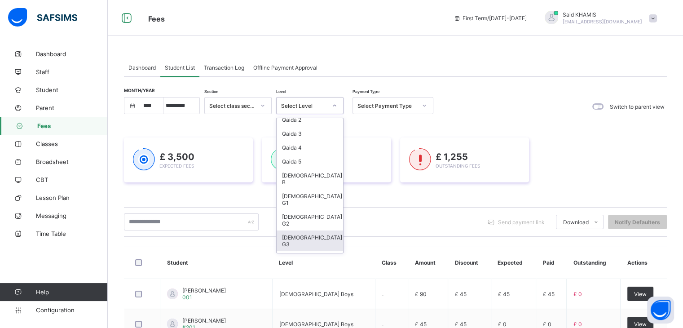
click at [305, 230] on div "Quran G3" at bounding box center [310, 240] width 66 height 21
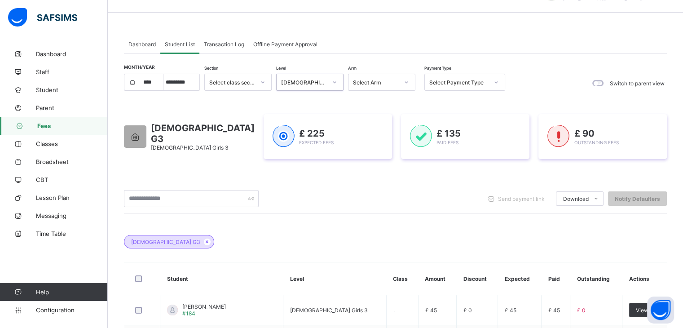
scroll to position [0, 0]
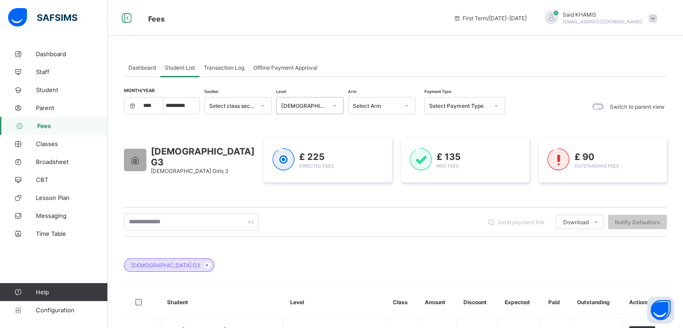
click at [333, 105] on icon at bounding box center [334, 105] width 5 height 9
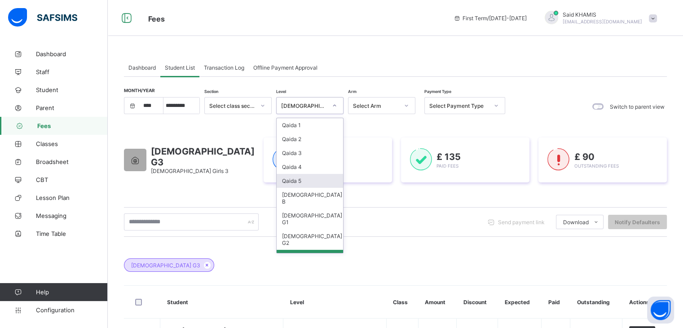
scroll to position [19, 0]
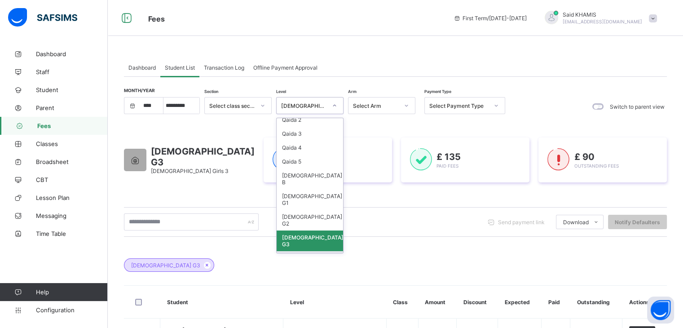
click at [302, 251] on div "J-Amma 1" at bounding box center [310, 258] width 66 height 14
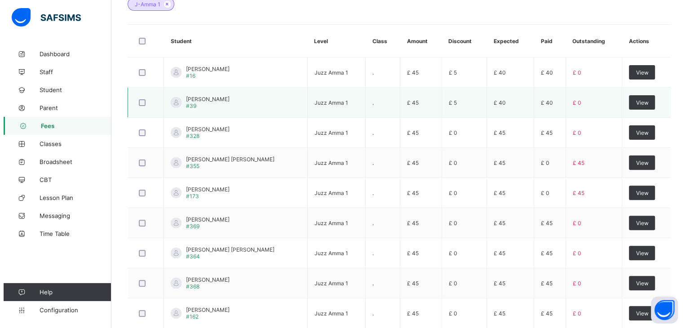
scroll to position [180, 0]
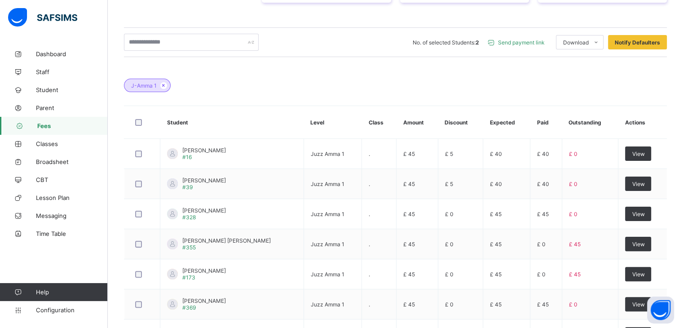
click at [522, 43] on span "Send payment link" at bounding box center [521, 42] width 47 height 7
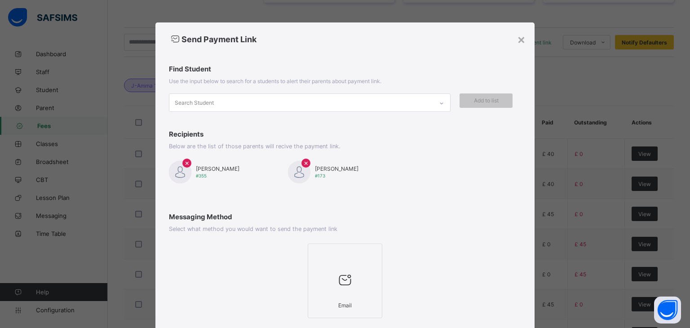
click at [336, 275] on icon at bounding box center [345, 280] width 19 height 16
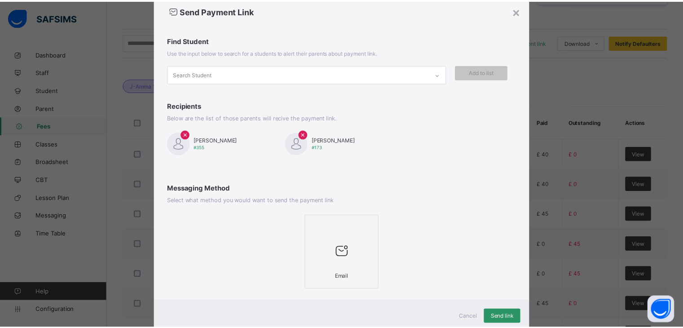
scroll to position [56, 0]
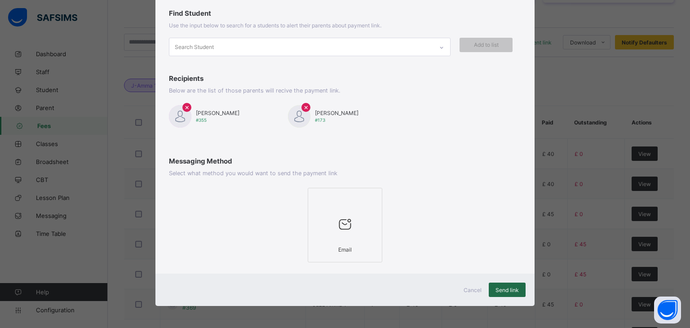
click at [517, 288] on div "Send link" at bounding box center [507, 290] width 37 height 14
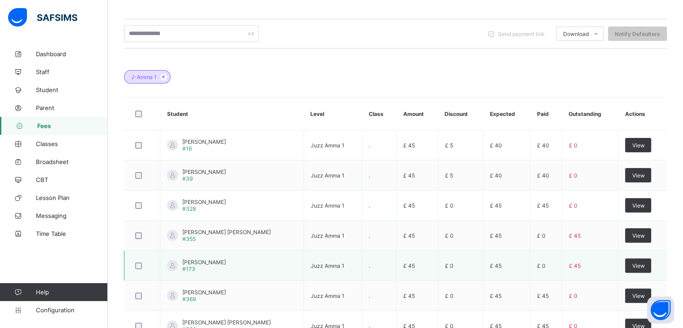
scroll to position [0, 0]
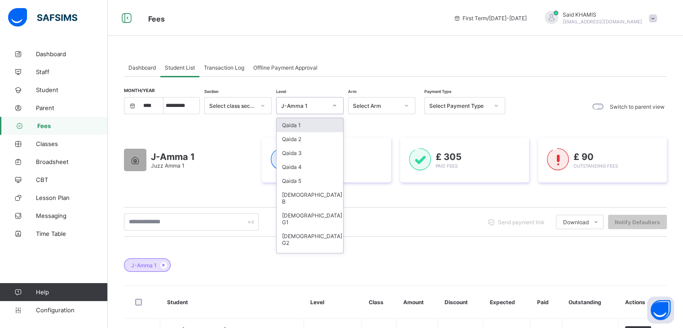
click at [334, 103] on icon at bounding box center [334, 105] width 5 height 9
click at [307, 265] on div "J-Amma 2" at bounding box center [310, 272] width 66 height 14
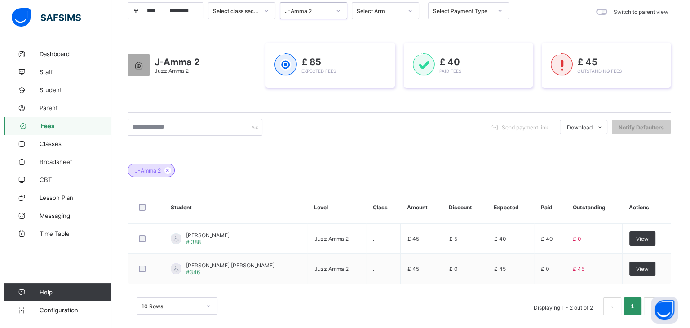
scroll to position [104, 0]
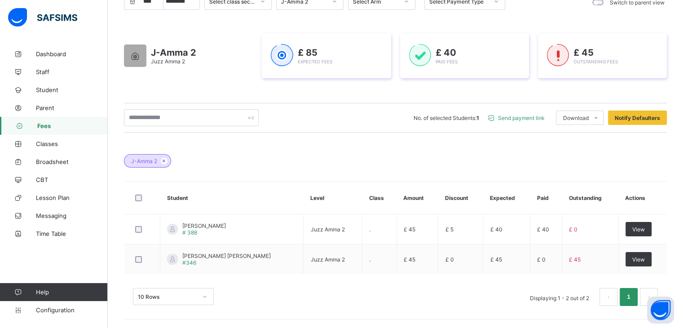
click at [544, 121] on div "Send payment link" at bounding box center [518, 118] width 68 height 14
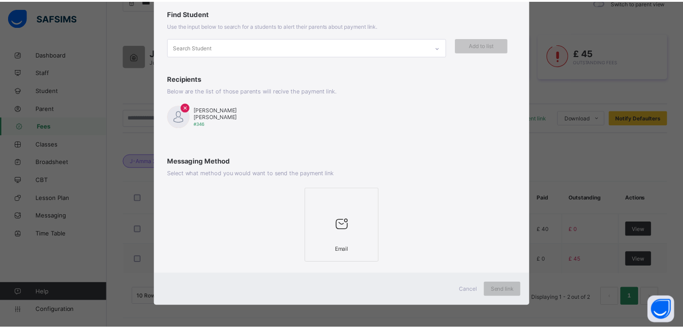
scroll to position [56, 0]
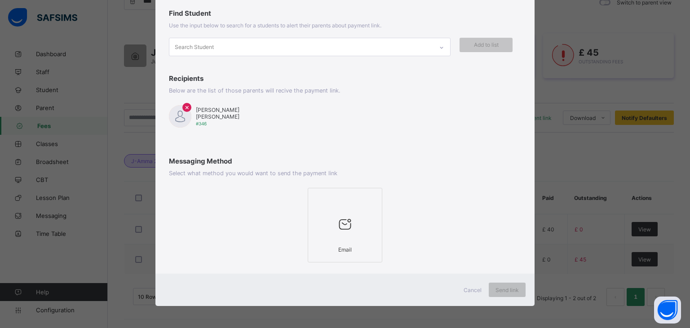
click at [366, 223] on div at bounding box center [345, 223] width 65 height 35
click at [513, 288] on span "Send link" at bounding box center [507, 290] width 23 height 7
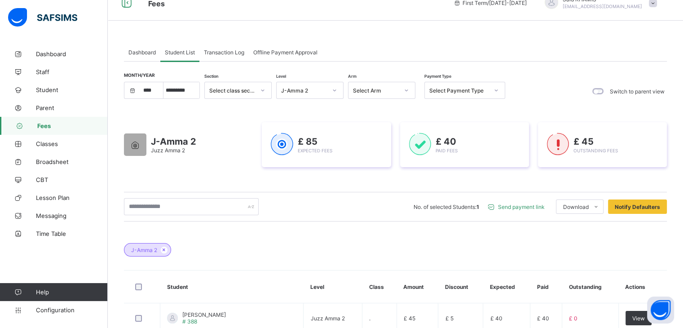
scroll to position [14, 0]
click at [423, 256] on div "J-Amma 2" at bounding box center [395, 245] width 543 height 31
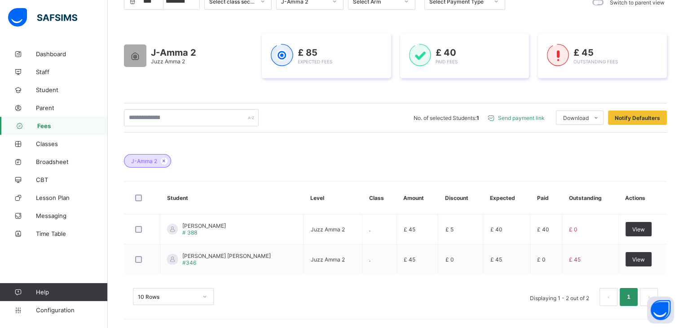
scroll to position [0, 0]
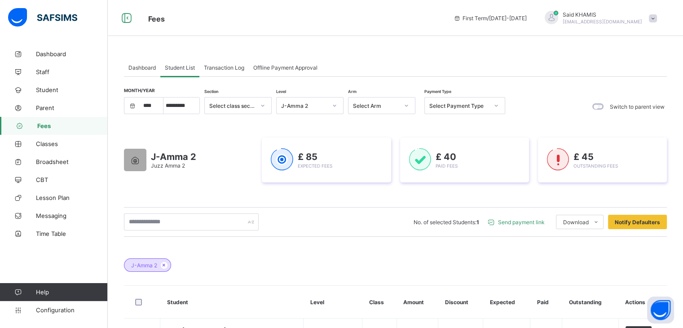
click at [407, 68] on div "Dashboard Student List Transaction Log Offline Payment Approval" at bounding box center [395, 67] width 543 height 18
click at [361, 35] on div "Fees First Term / 2025-2026 Said KHAMIS said.khamis@alsalaam.co.uk" at bounding box center [341, 18] width 683 height 36
click at [461, 54] on div "Dashboard Student List Transaction Log Offline Payment Approval Student List Mo…" at bounding box center [396, 239] width 576 height 388
click at [410, 54] on div "Dashboard Student List Transaction Log Offline Payment Approval Student List Mo…" at bounding box center [396, 239] width 576 height 388
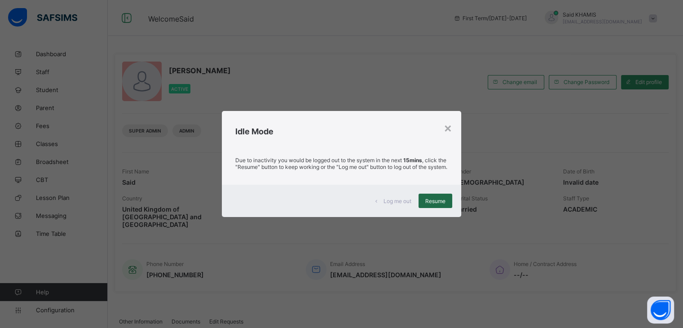
click at [440, 204] on span "Resume" at bounding box center [435, 201] width 20 height 7
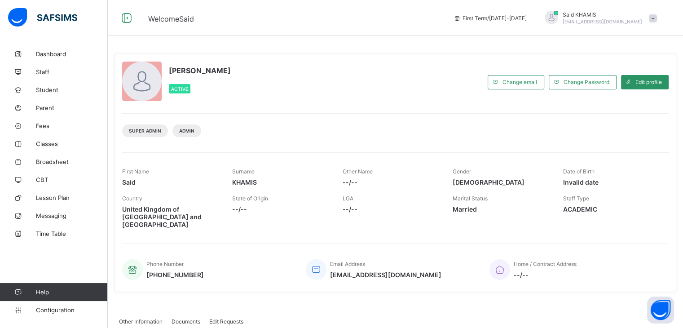
click at [384, 63] on div "Said KHAMIS Active" at bounding box center [302, 82] width 361 height 41
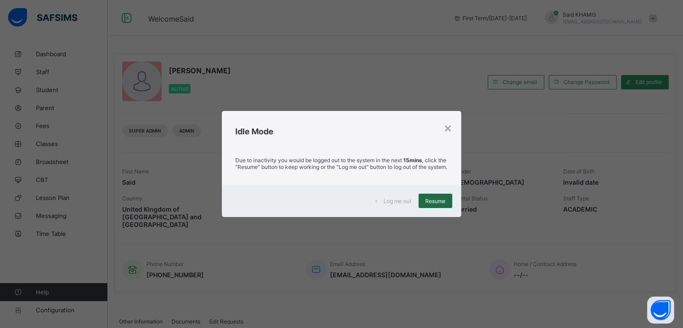
click at [437, 204] on span "Resume" at bounding box center [435, 201] width 20 height 7
